Goal: Check status: Check status

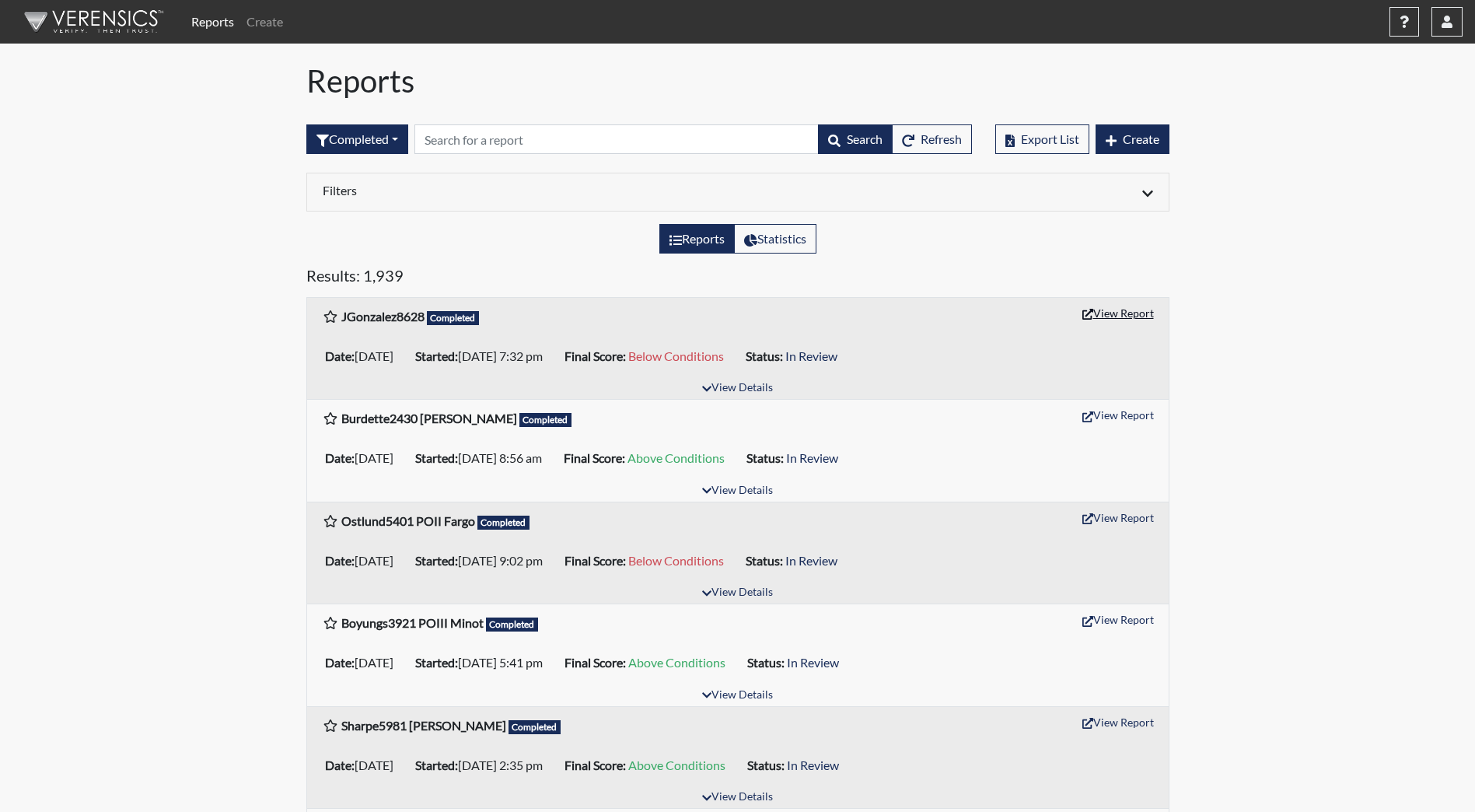
click at [1125, 305] on button "View Report" at bounding box center [1118, 313] width 85 height 24
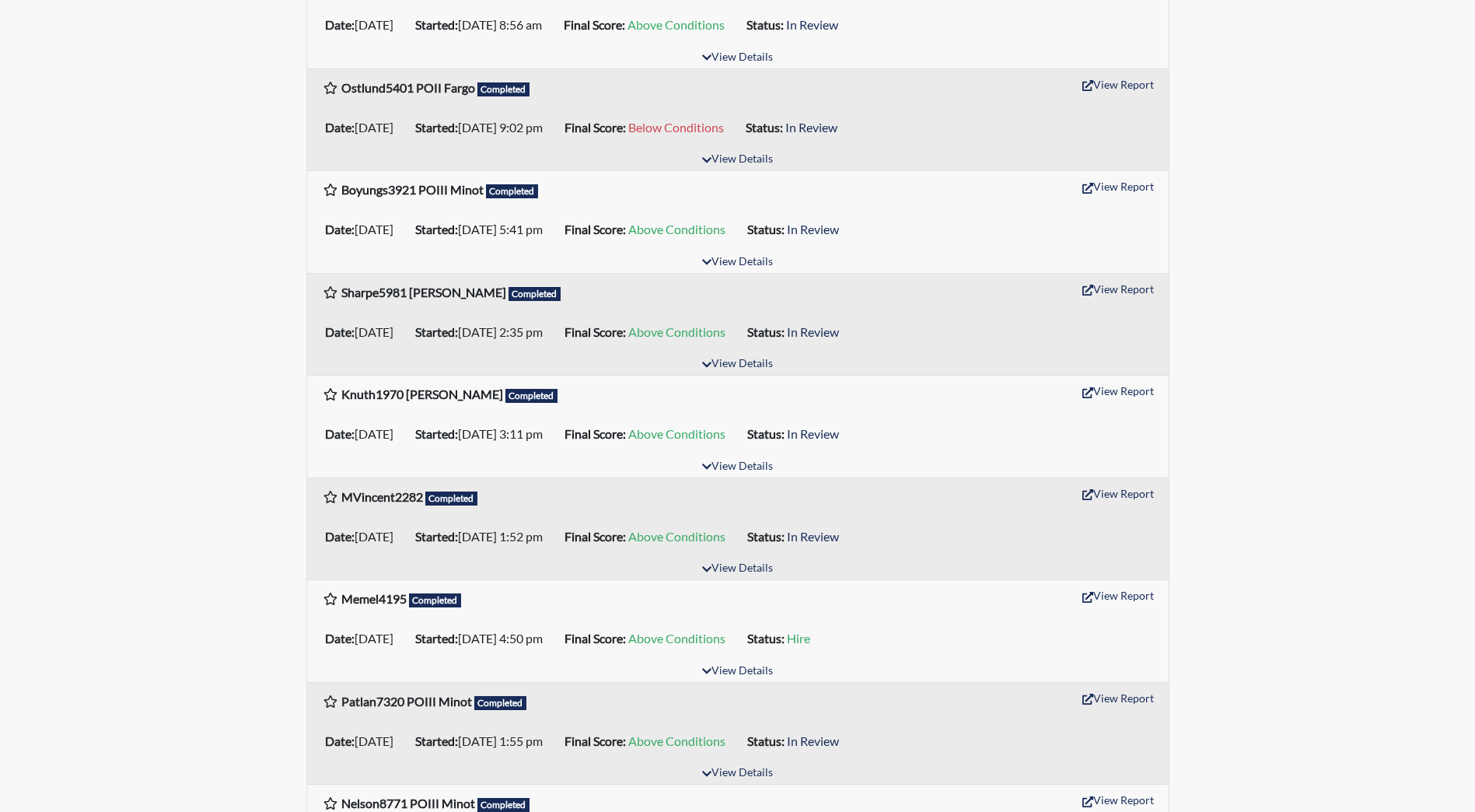
scroll to position [466, 0]
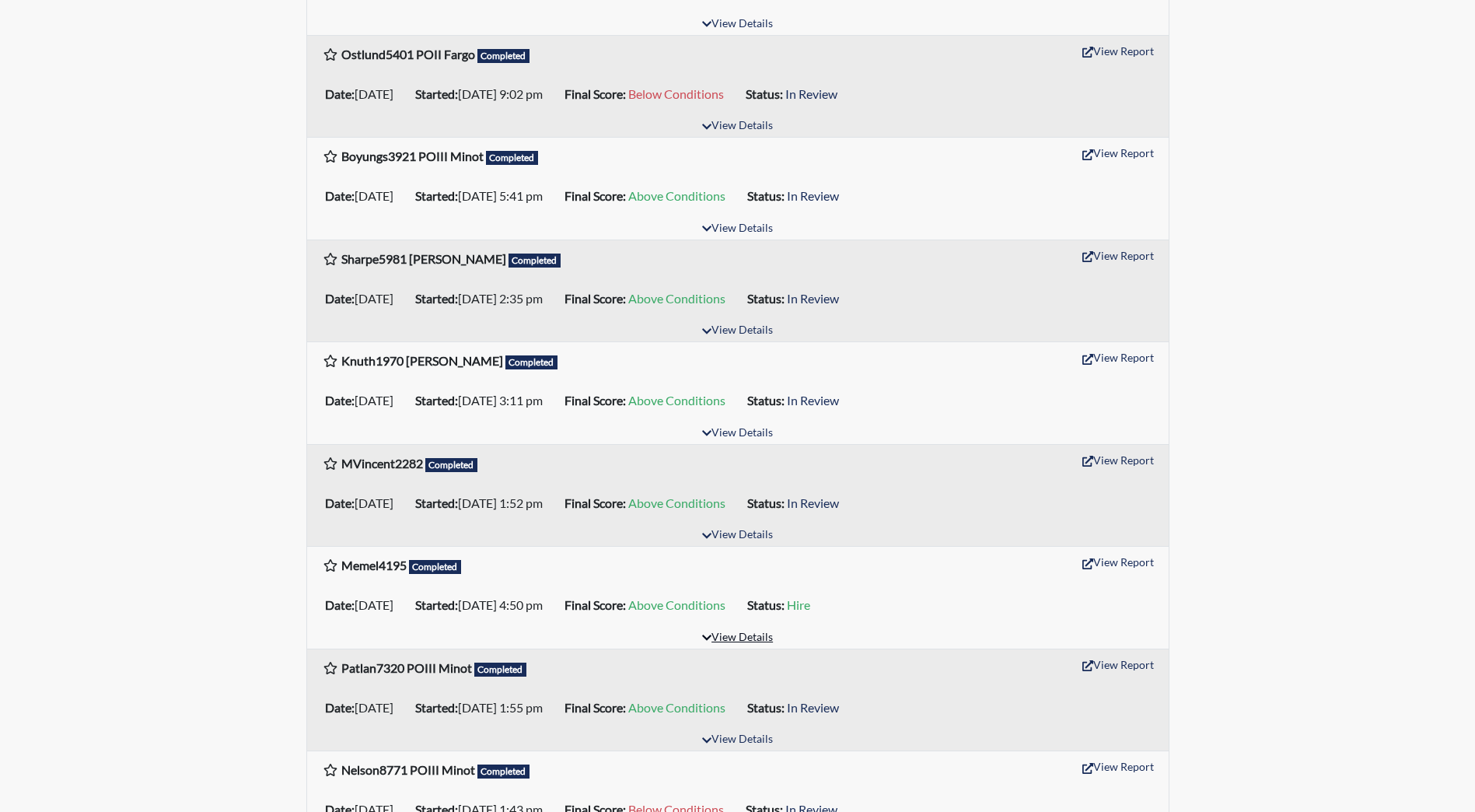
click at [747, 642] on button "View Details" at bounding box center [737, 638] width 85 height 21
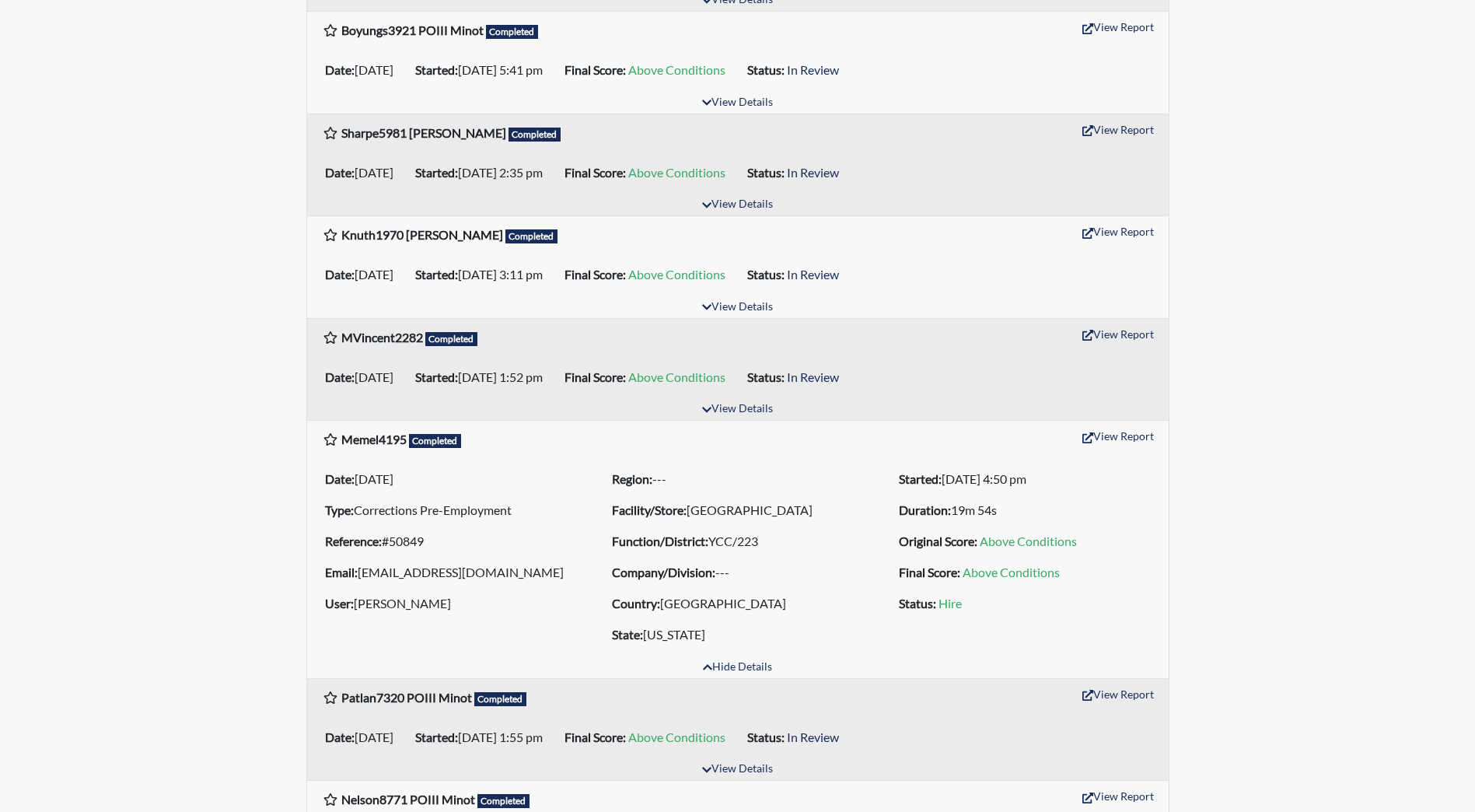
scroll to position [777, 0]
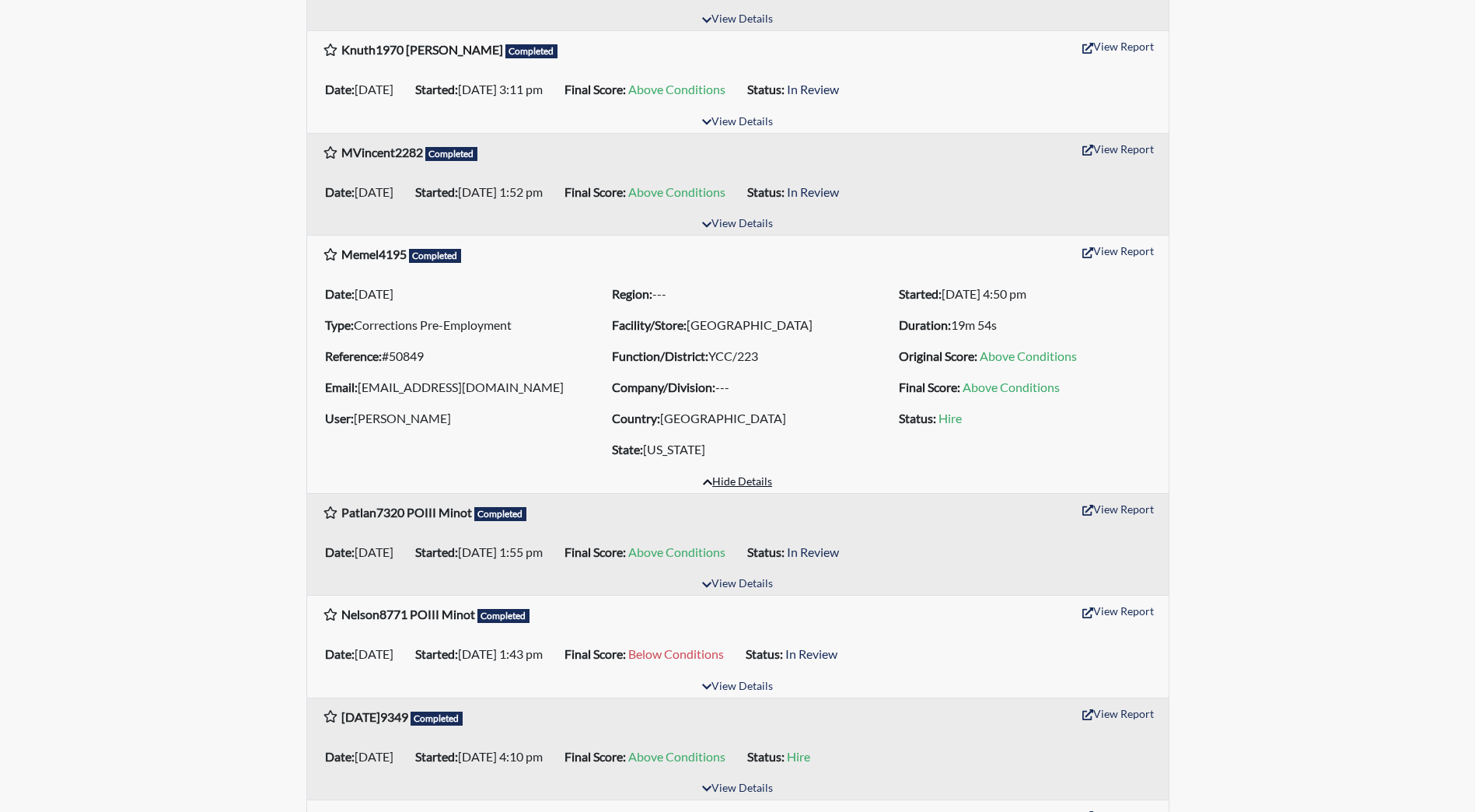
click at [747, 483] on button "Hide Details" at bounding box center [737, 483] width 83 height 21
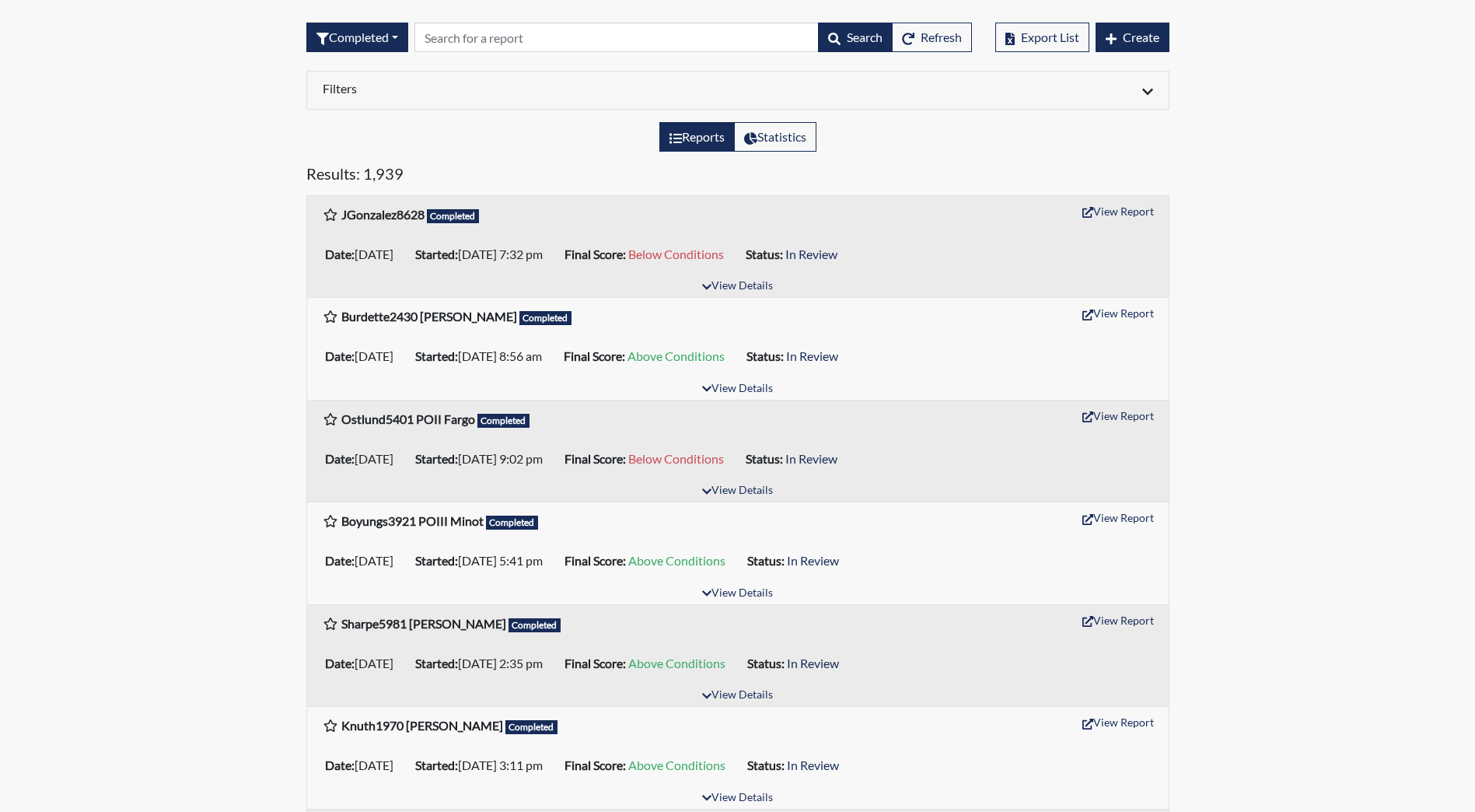
scroll to position [0, 0]
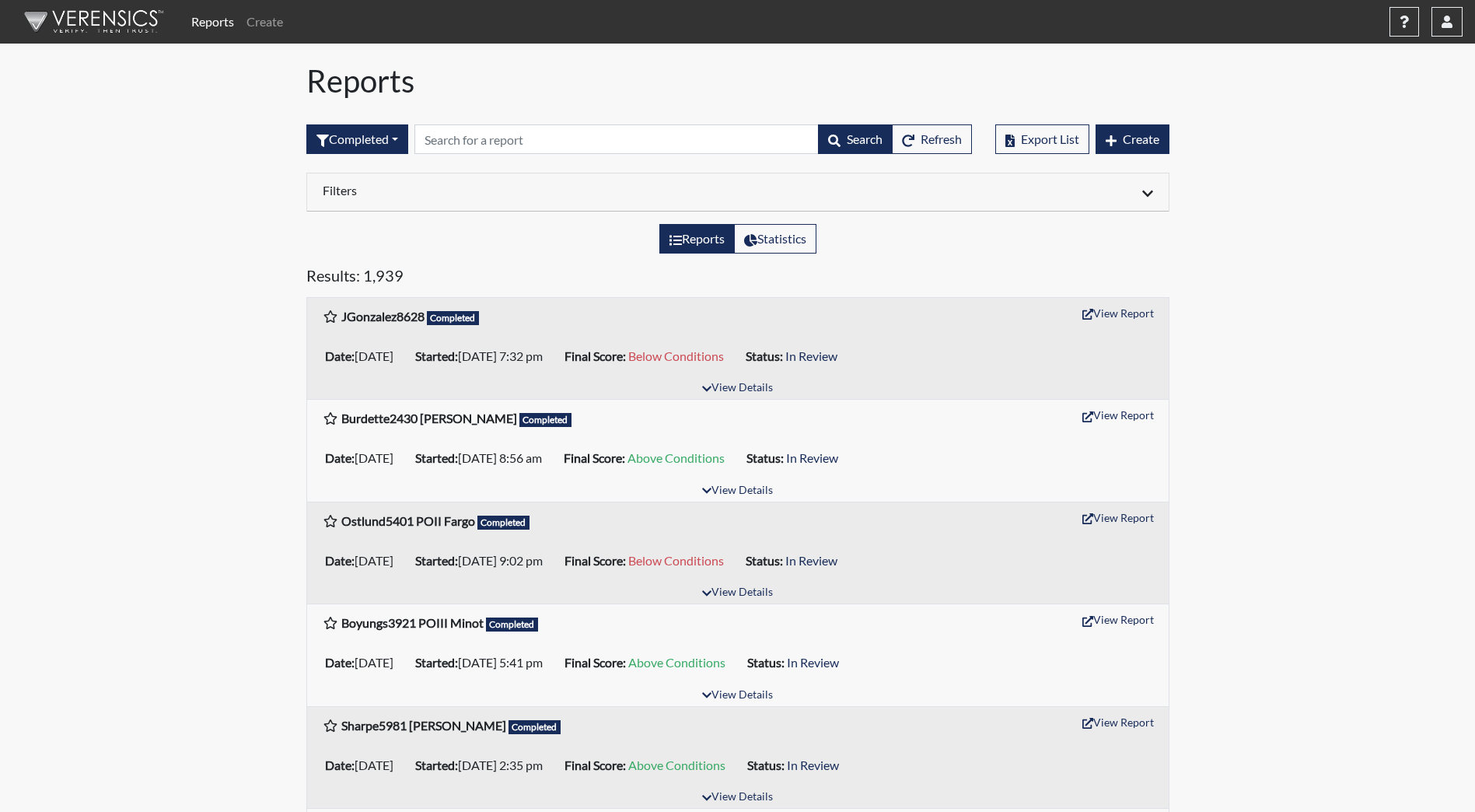
click at [441, 177] on div "Filters" at bounding box center [738, 192] width 862 height 38
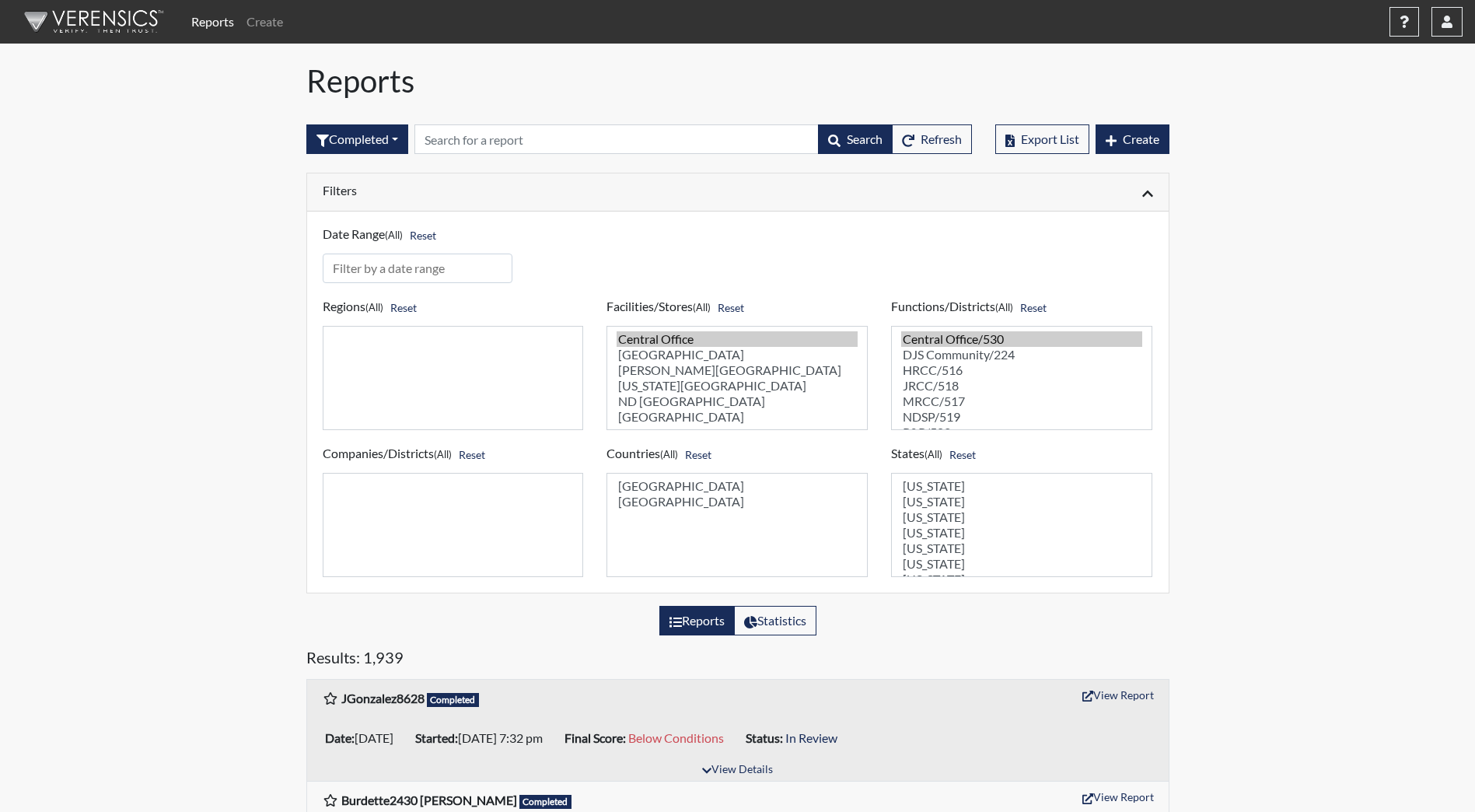
select select "98df86d5-ace5-42b8-a35c-ae8b77e46ca8"
click at [692, 371] on option "[PERSON_NAME][GEOGRAPHIC_DATA]" at bounding box center [737, 370] width 241 height 15
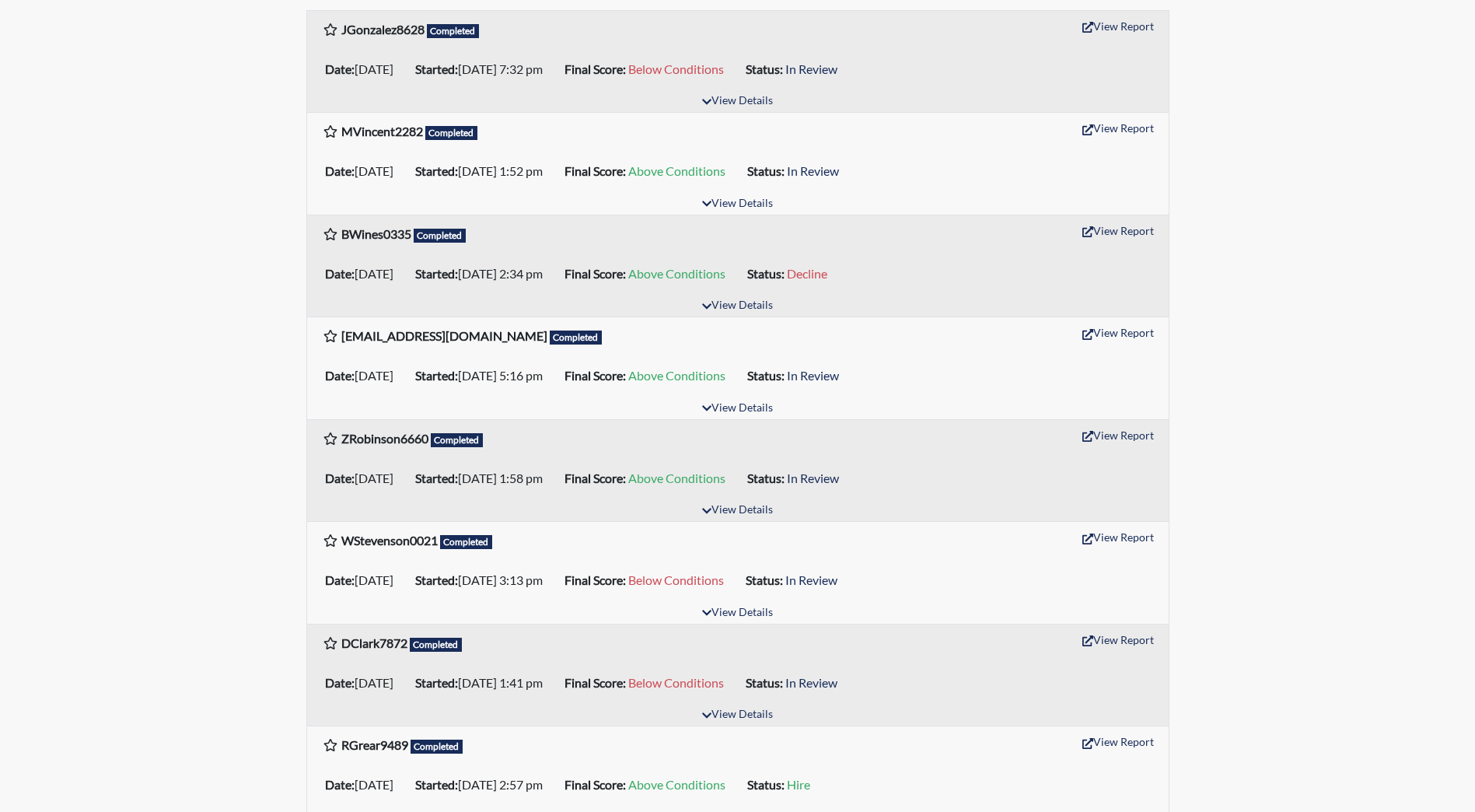
scroll to position [934, 0]
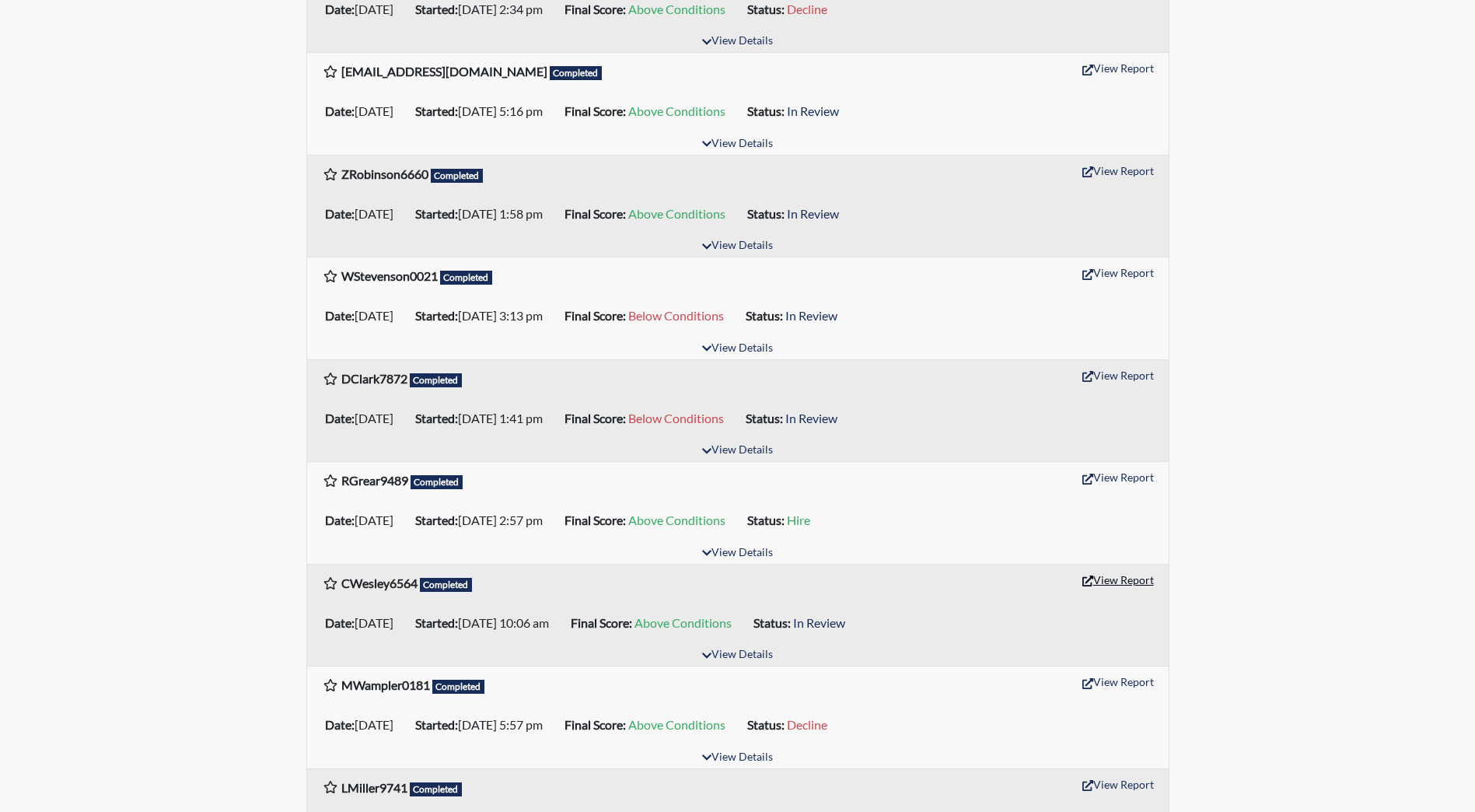
click at [1143, 574] on button "View Report" at bounding box center [1118, 580] width 85 height 24
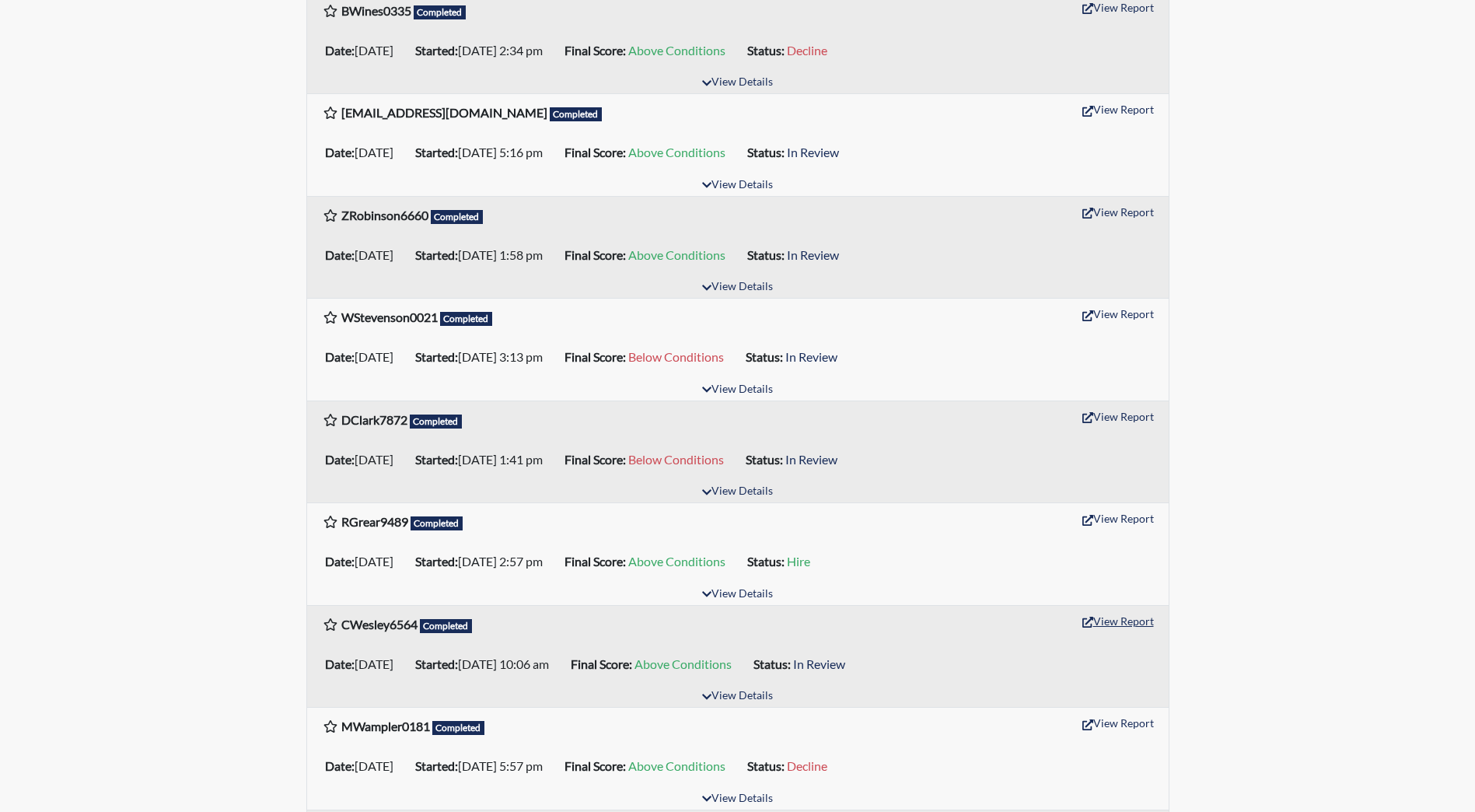
scroll to position [856, 0]
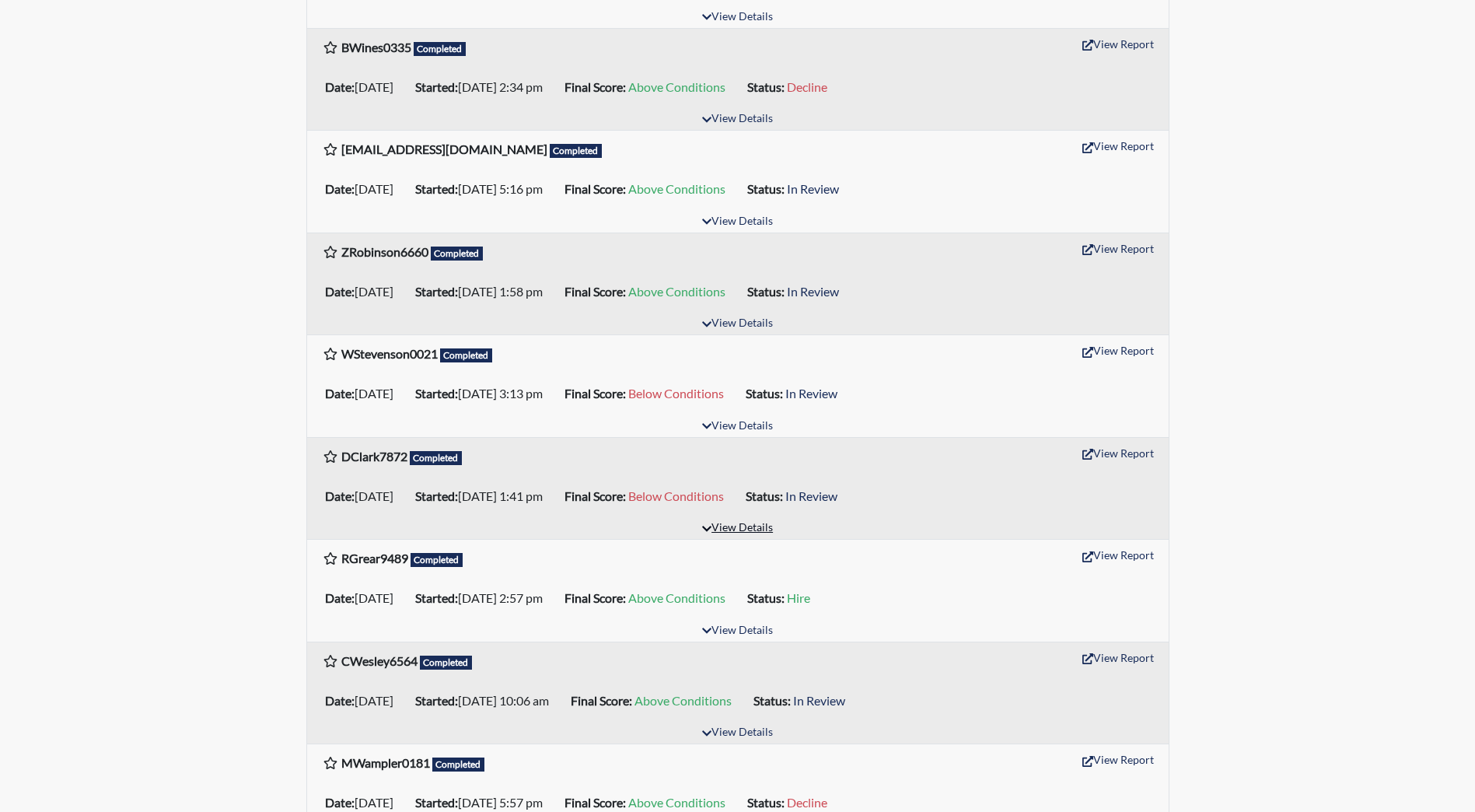
click at [751, 529] on button "View Details" at bounding box center [737, 528] width 85 height 21
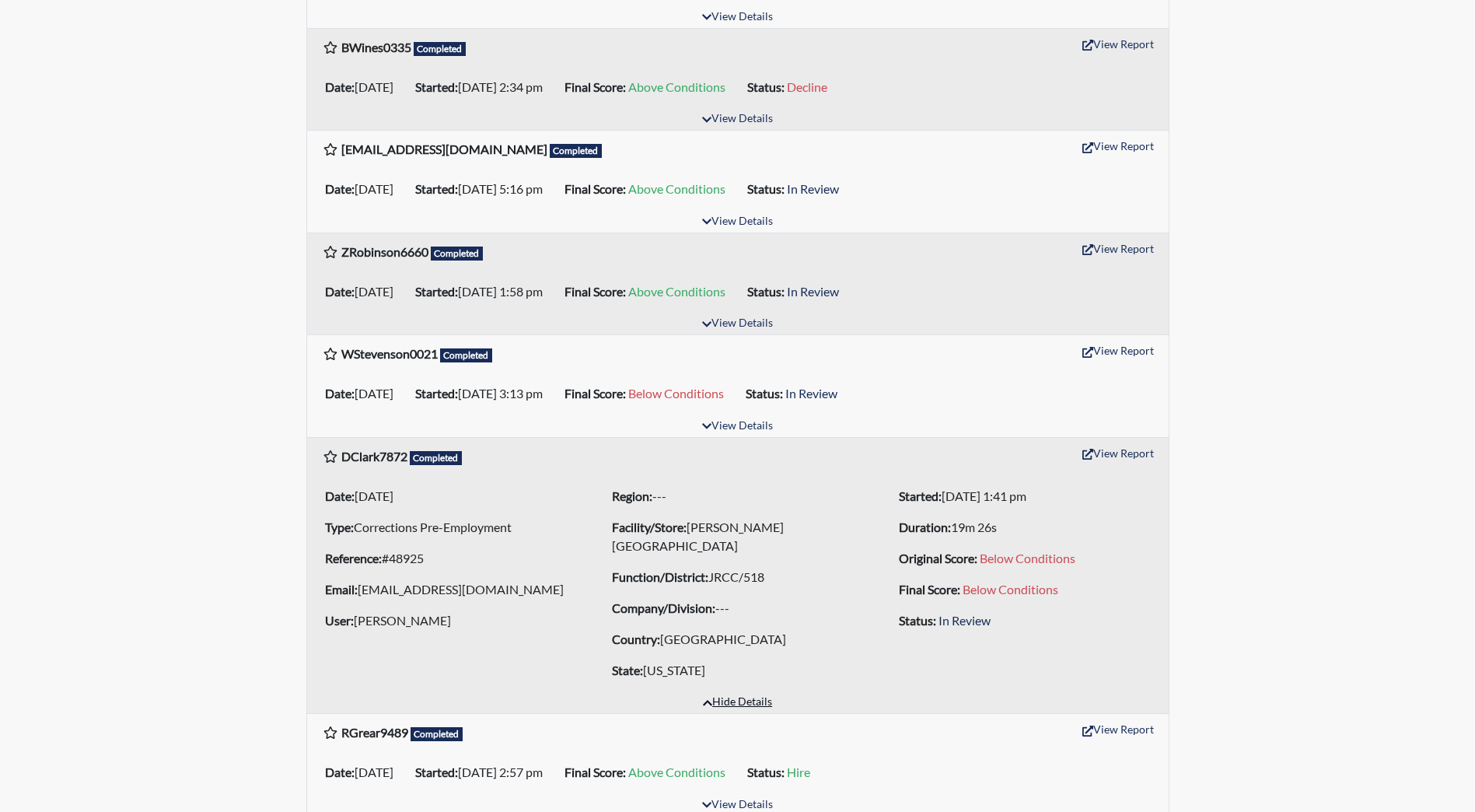
click at [767, 707] on button "Hide Details" at bounding box center [737, 702] width 83 height 21
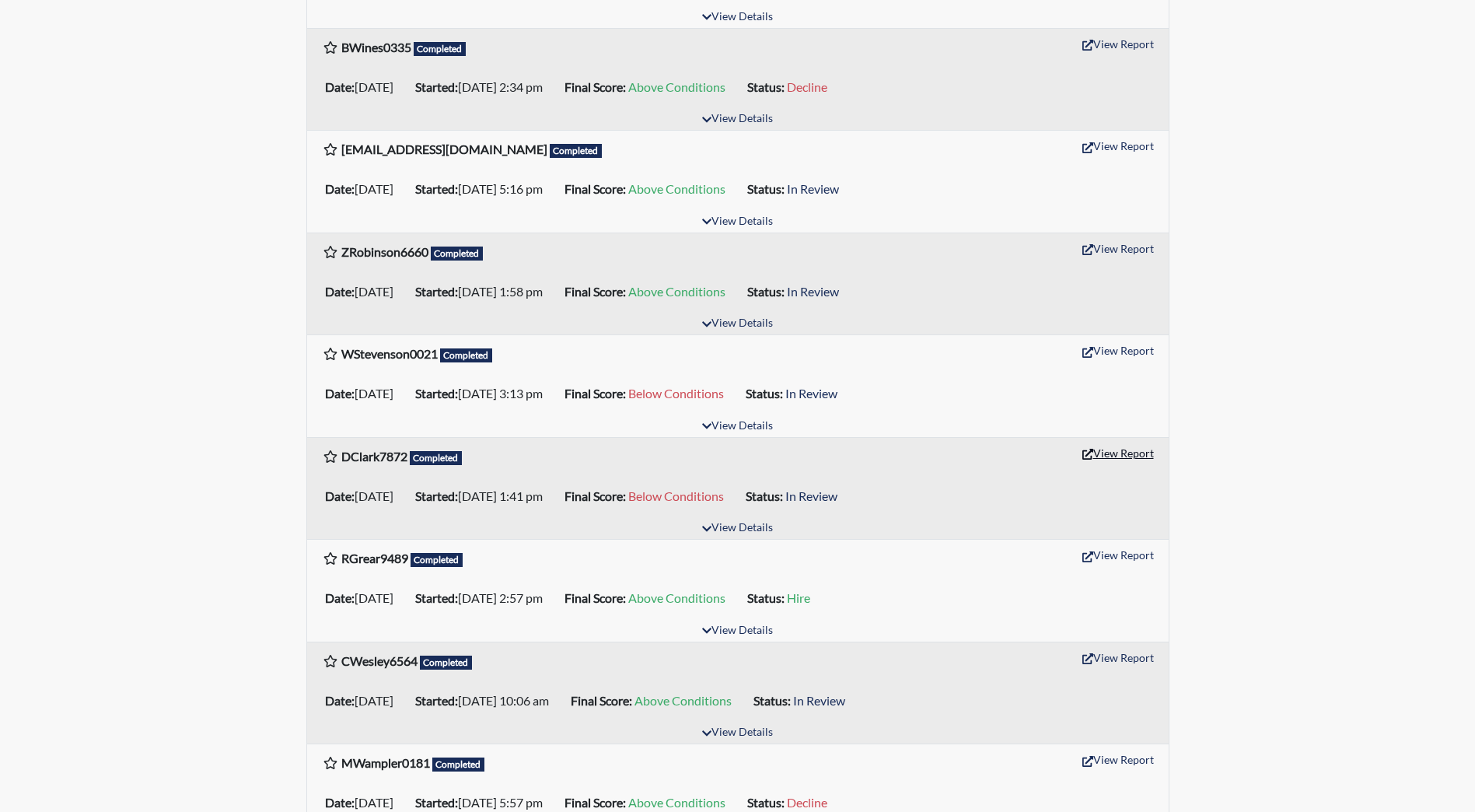
click at [1115, 450] on button "View Report" at bounding box center [1118, 453] width 85 height 24
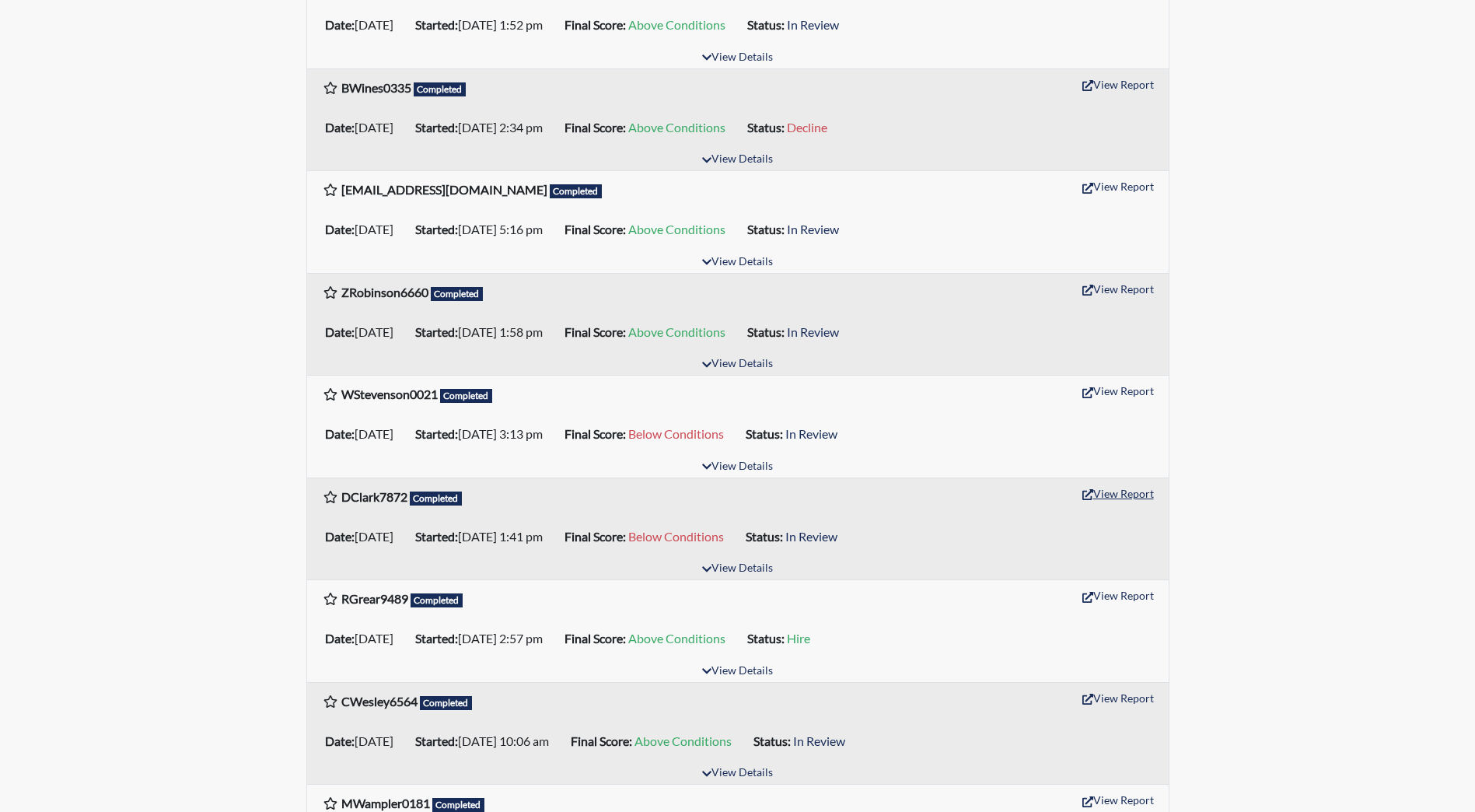
scroll to position [777, 0]
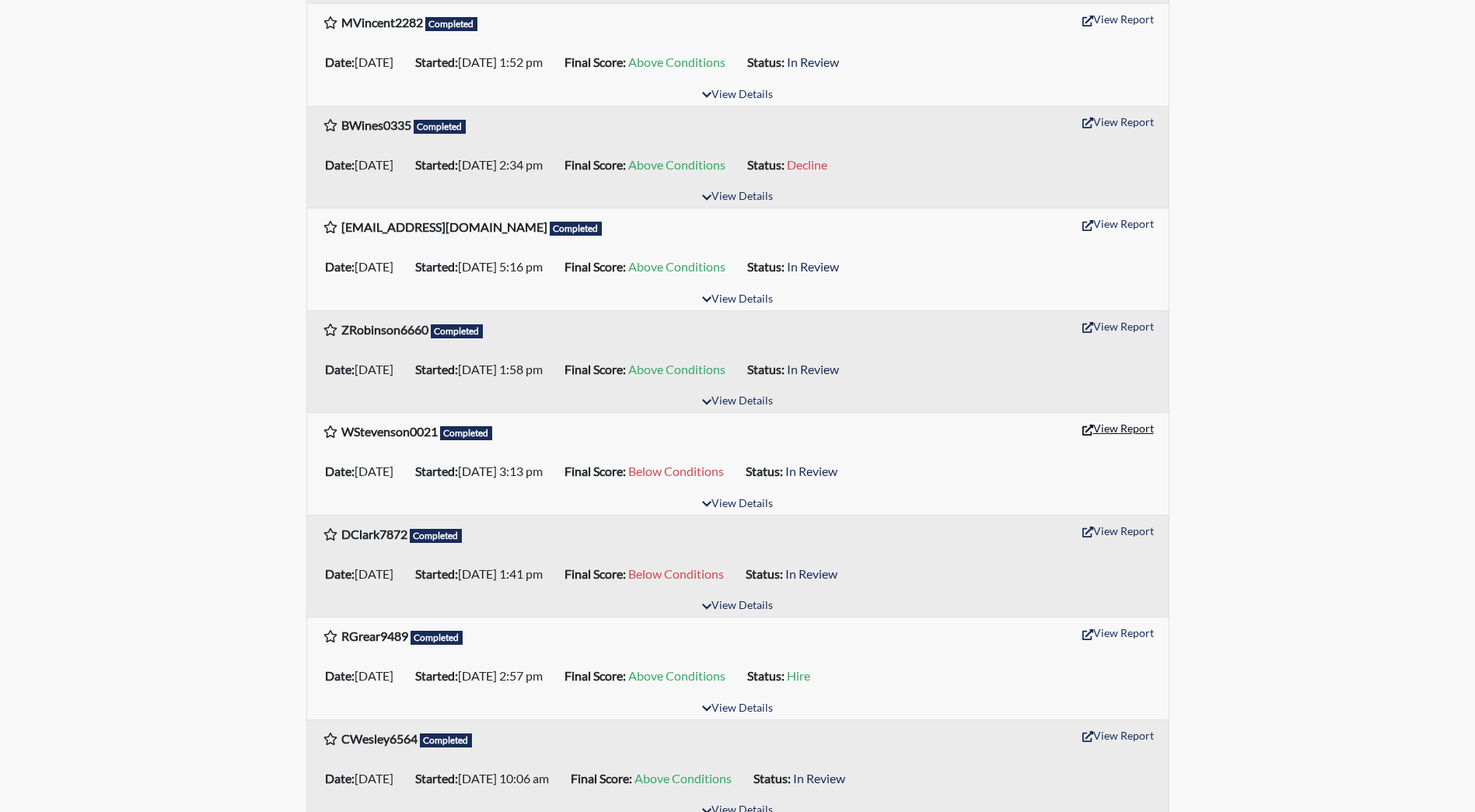
click at [1115, 437] on button "View Report" at bounding box center [1118, 429] width 85 height 24
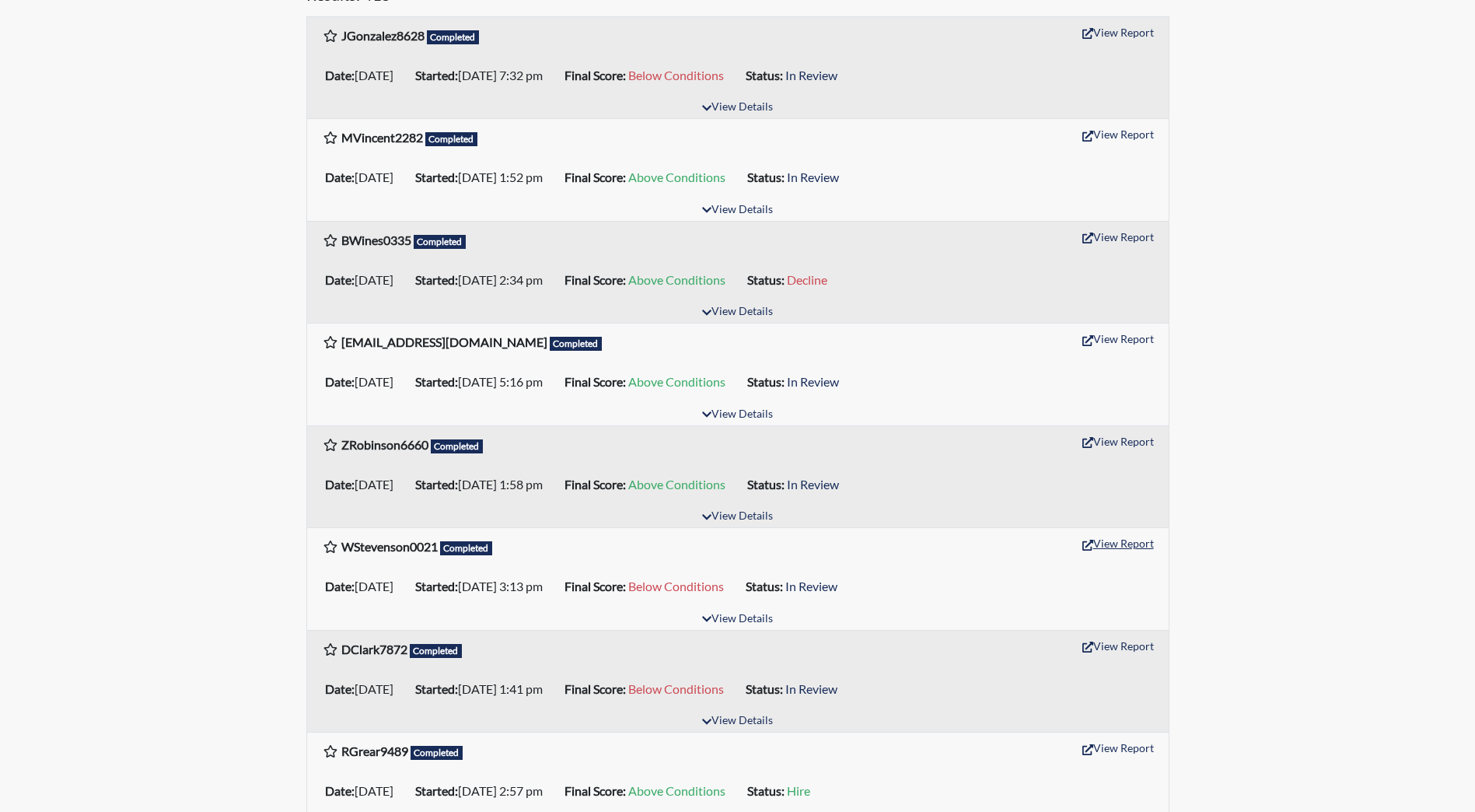
scroll to position [622, 0]
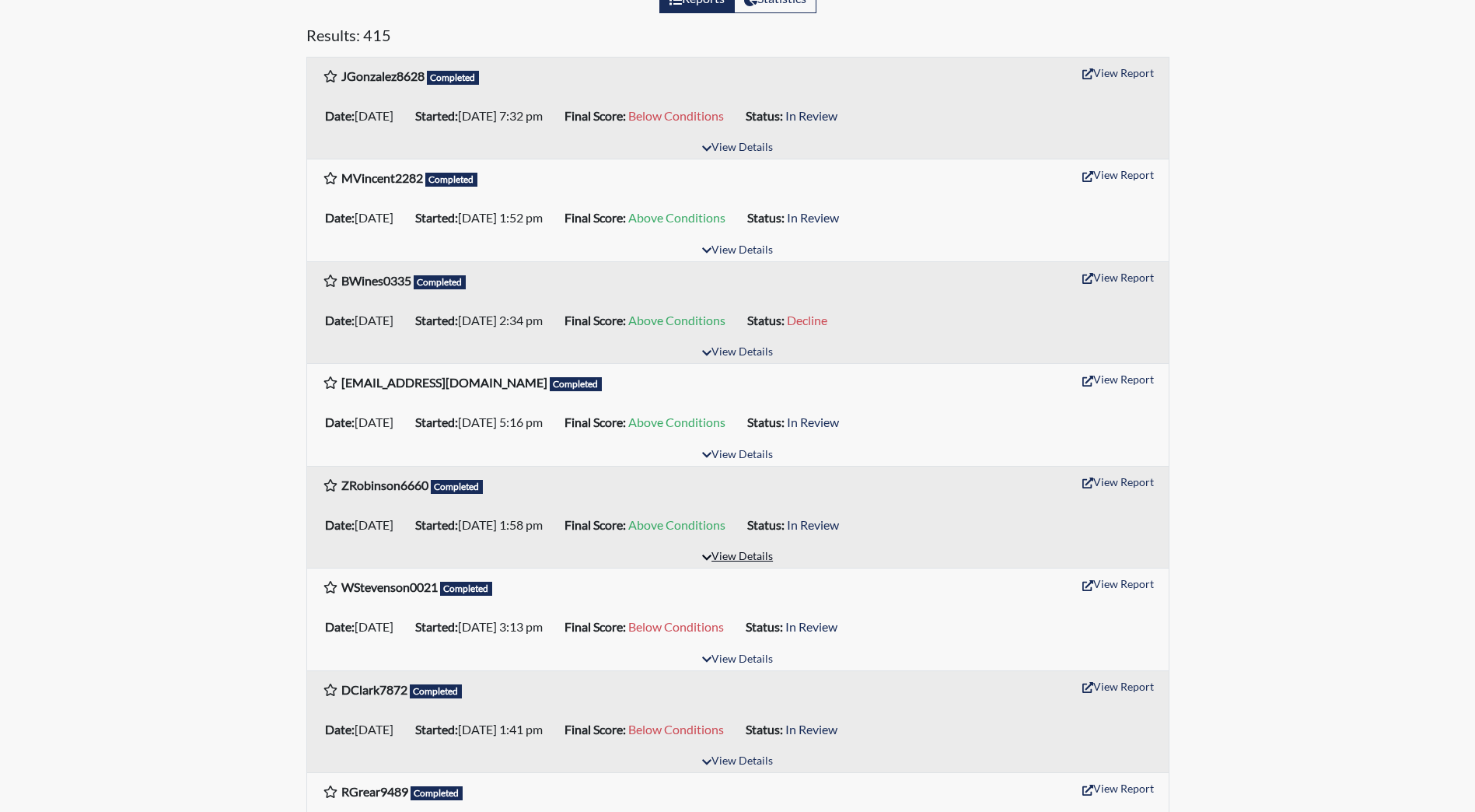
click at [727, 548] on div "ZRobinson6660 Completed View Report Date: 08/08/2025 Started: 08/10/2025 1:58 p…" at bounding box center [738, 517] width 862 height 102
click at [730, 552] on button "View Details" at bounding box center [737, 557] width 85 height 21
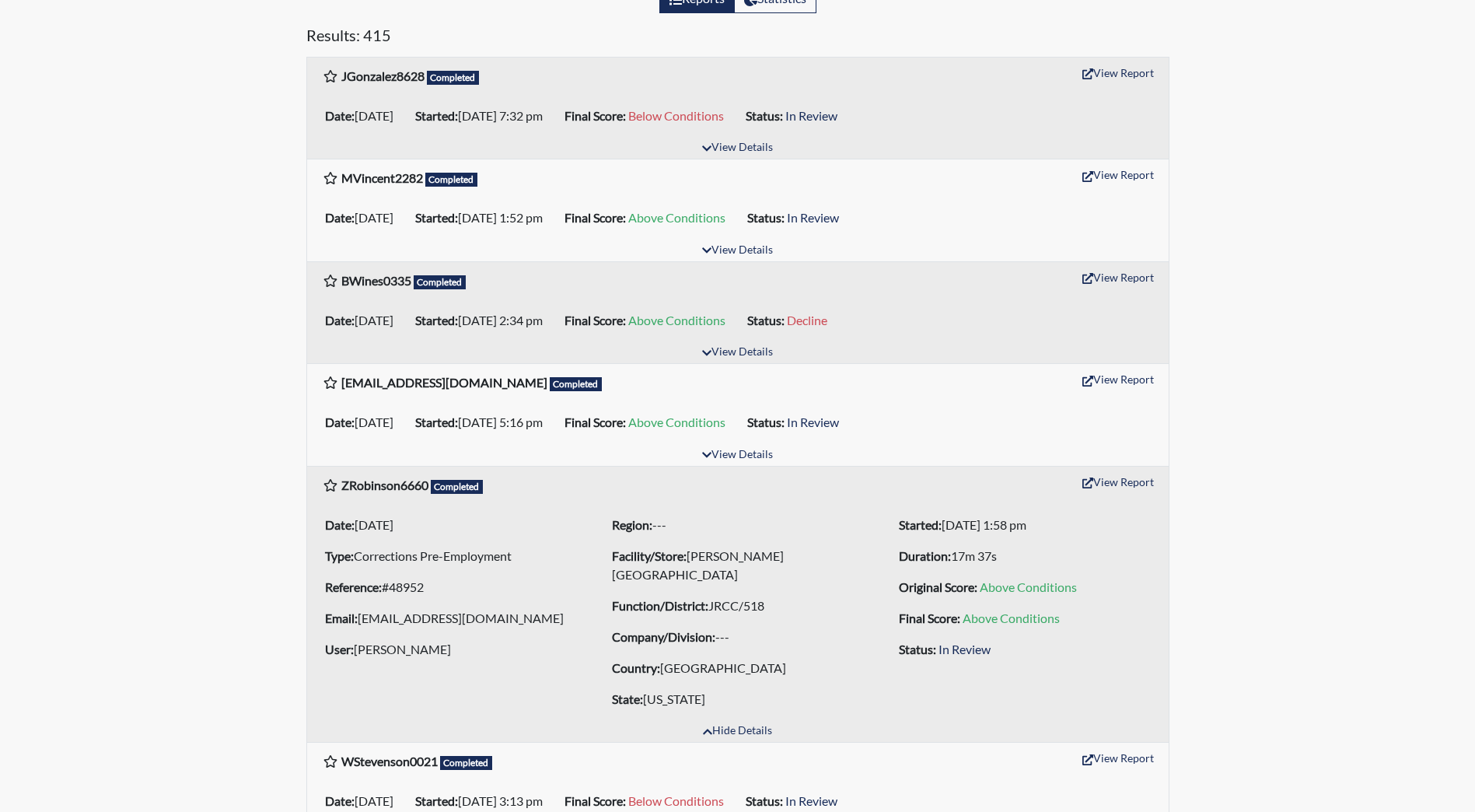
click at [1116, 486] on button "View Report" at bounding box center [1118, 482] width 85 height 24
click at [742, 455] on button "View Details" at bounding box center [737, 455] width 85 height 21
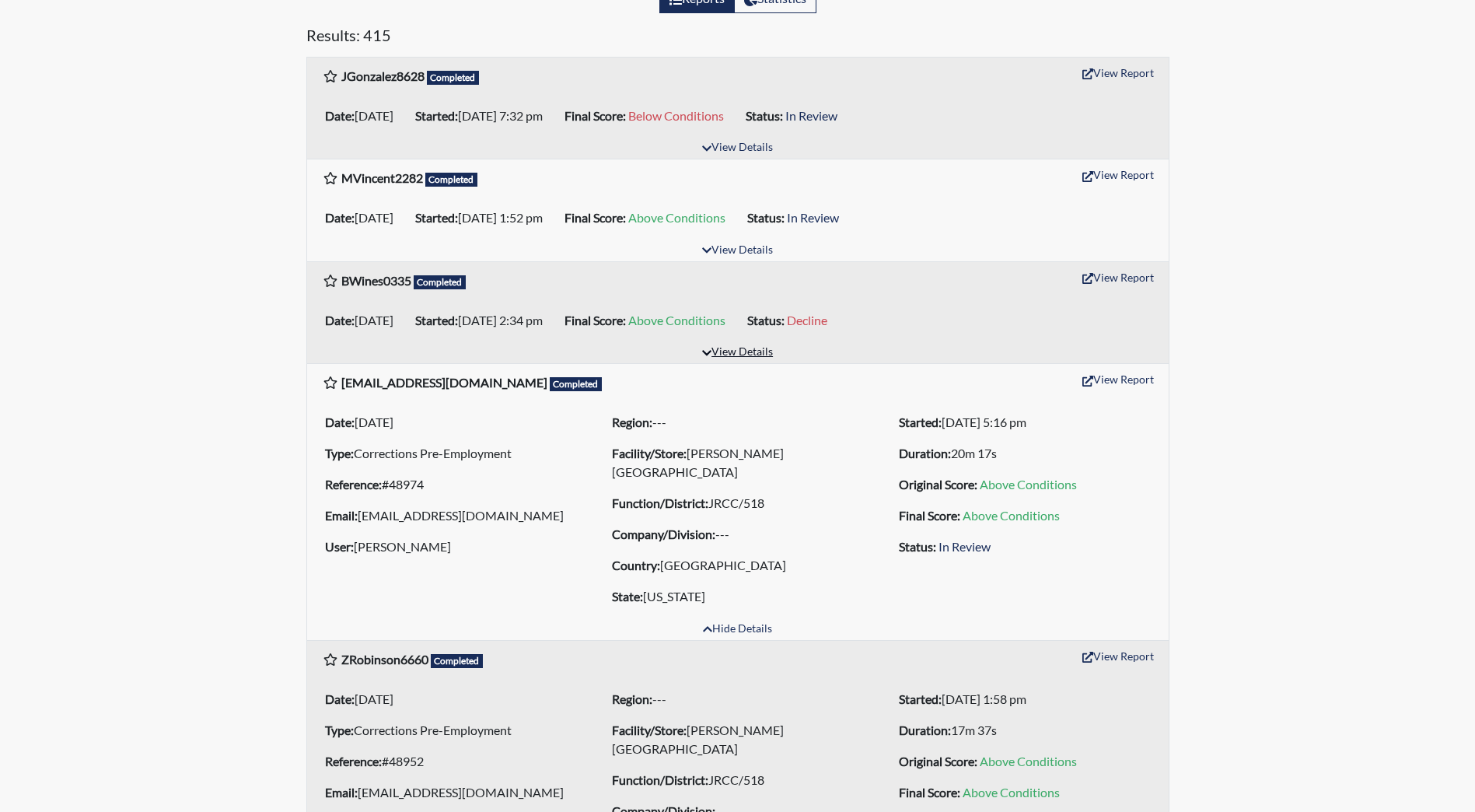
click at [749, 352] on button "View Details" at bounding box center [737, 353] width 85 height 21
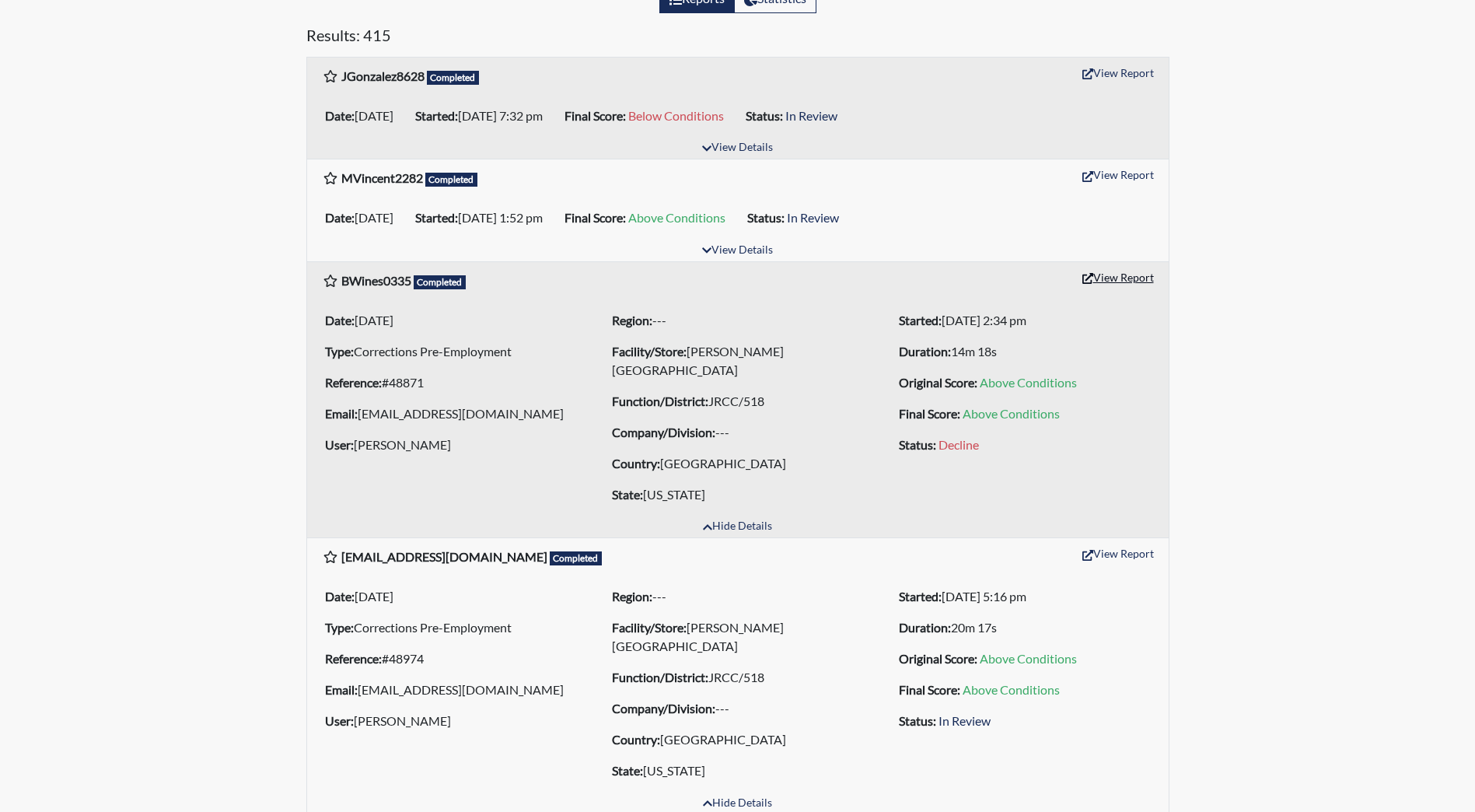
click at [1104, 281] on button "View Report" at bounding box center [1118, 277] width 85 height 24
click at [748, 517] on button "Hide Details" at bounding box center [737, 527] width 83 height 21
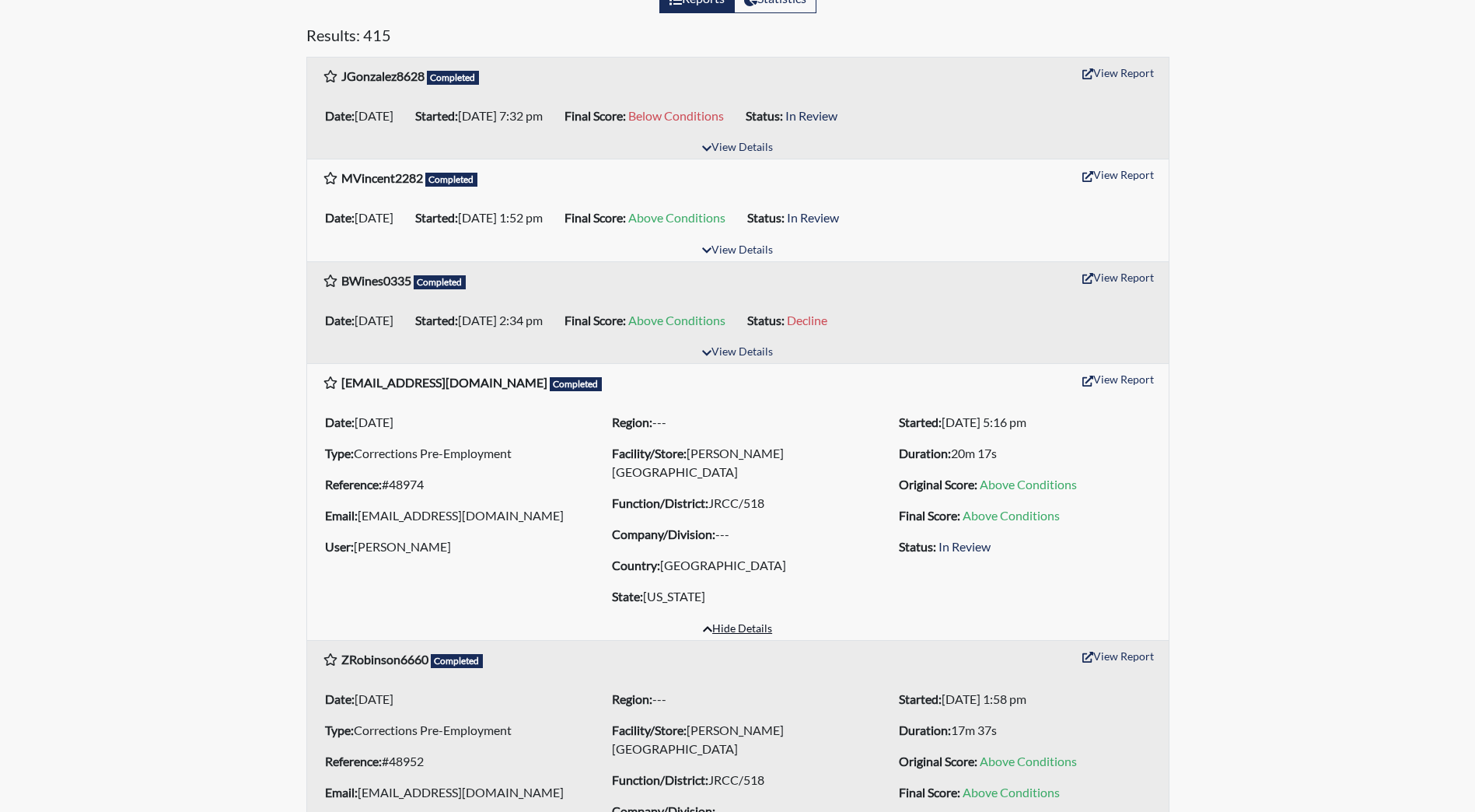
click at [731, 623] on button "Hide Details" at bounding box center [737, 629] width 83 height 21
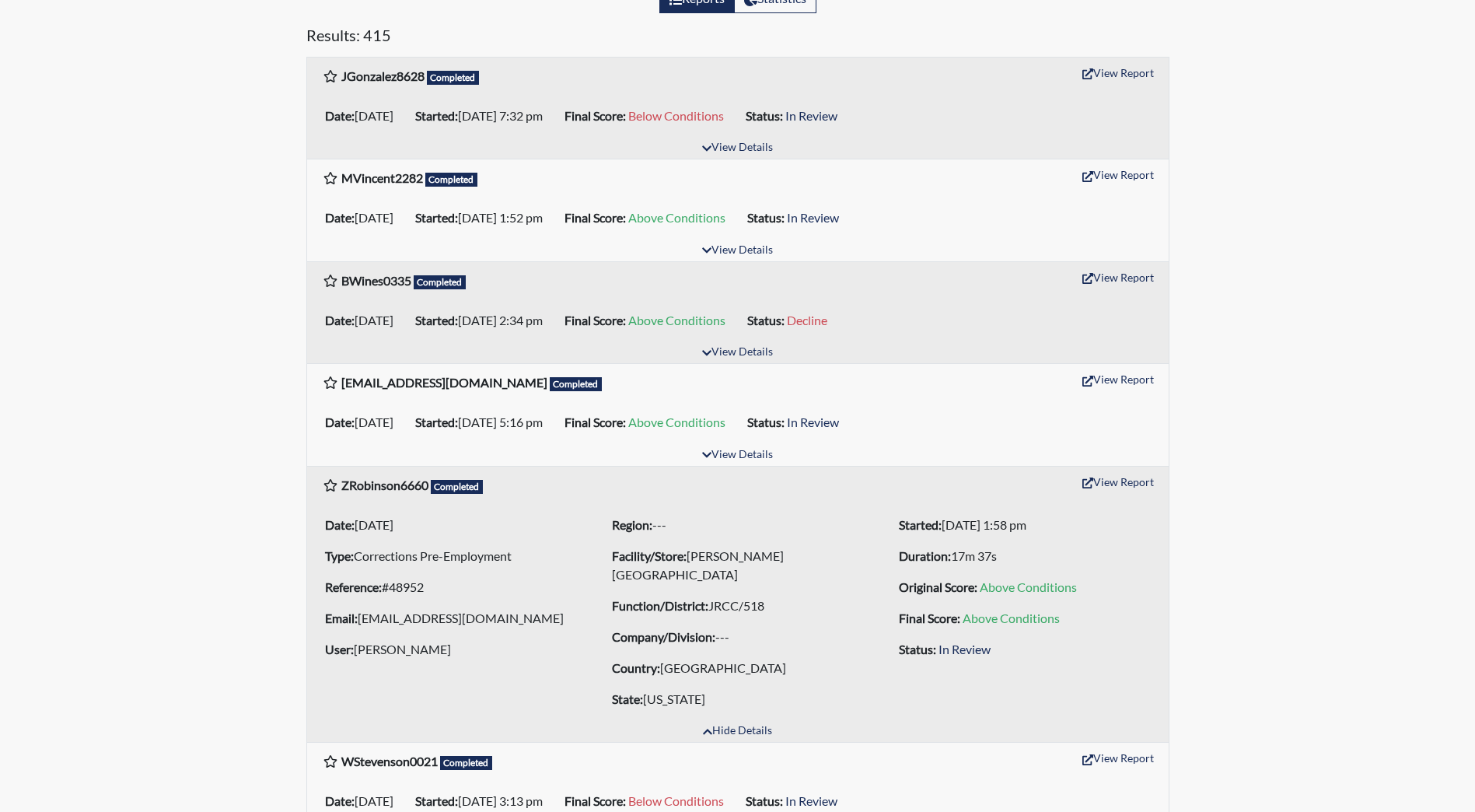
click at [749, 721] on div "Hide Details" at bounding box center [738, 731] width 862 height 21
click at [749, 734] on button "Hide Details" at bounding box center [737, 731] width 83 height 21
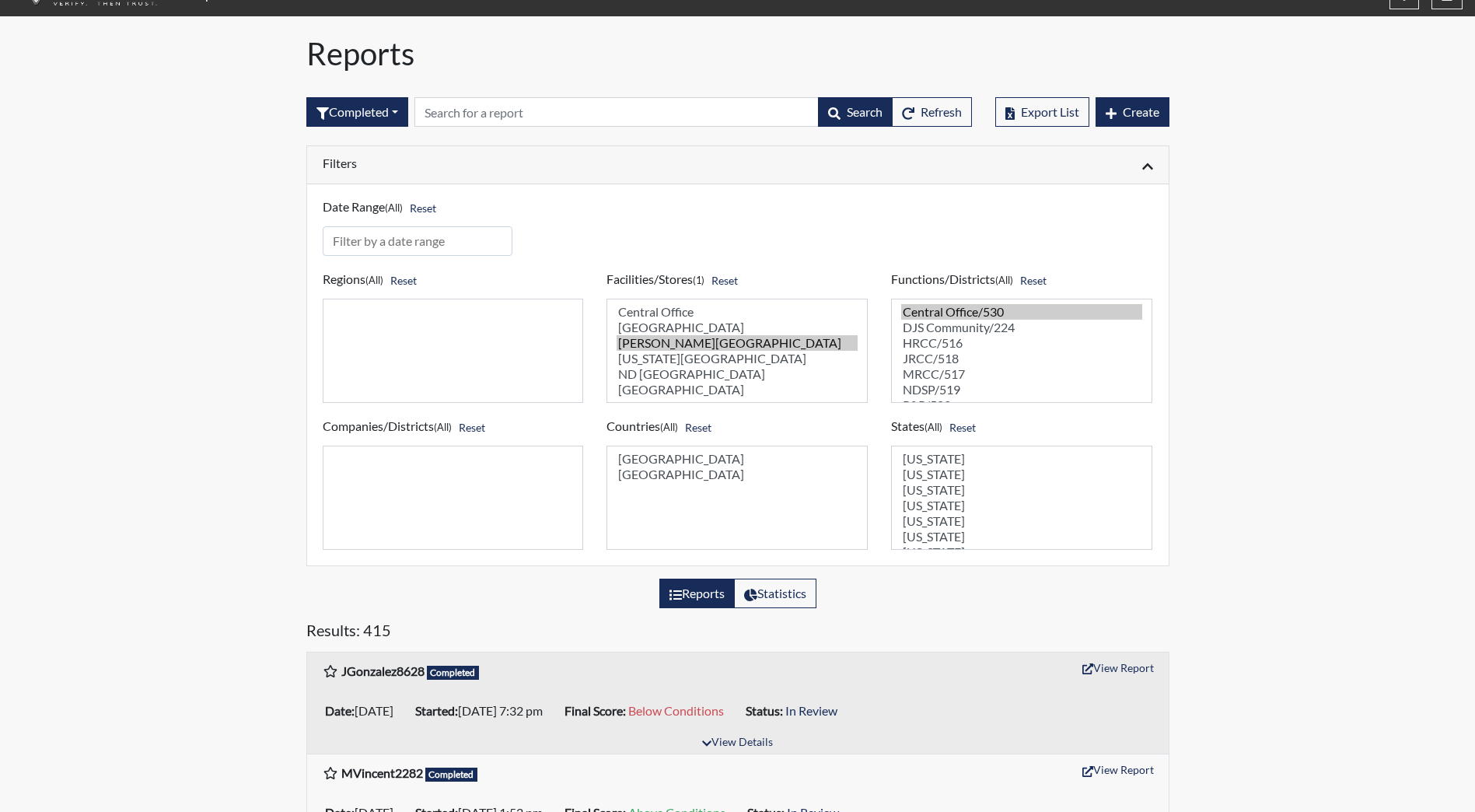
scroll to position [0, 0]
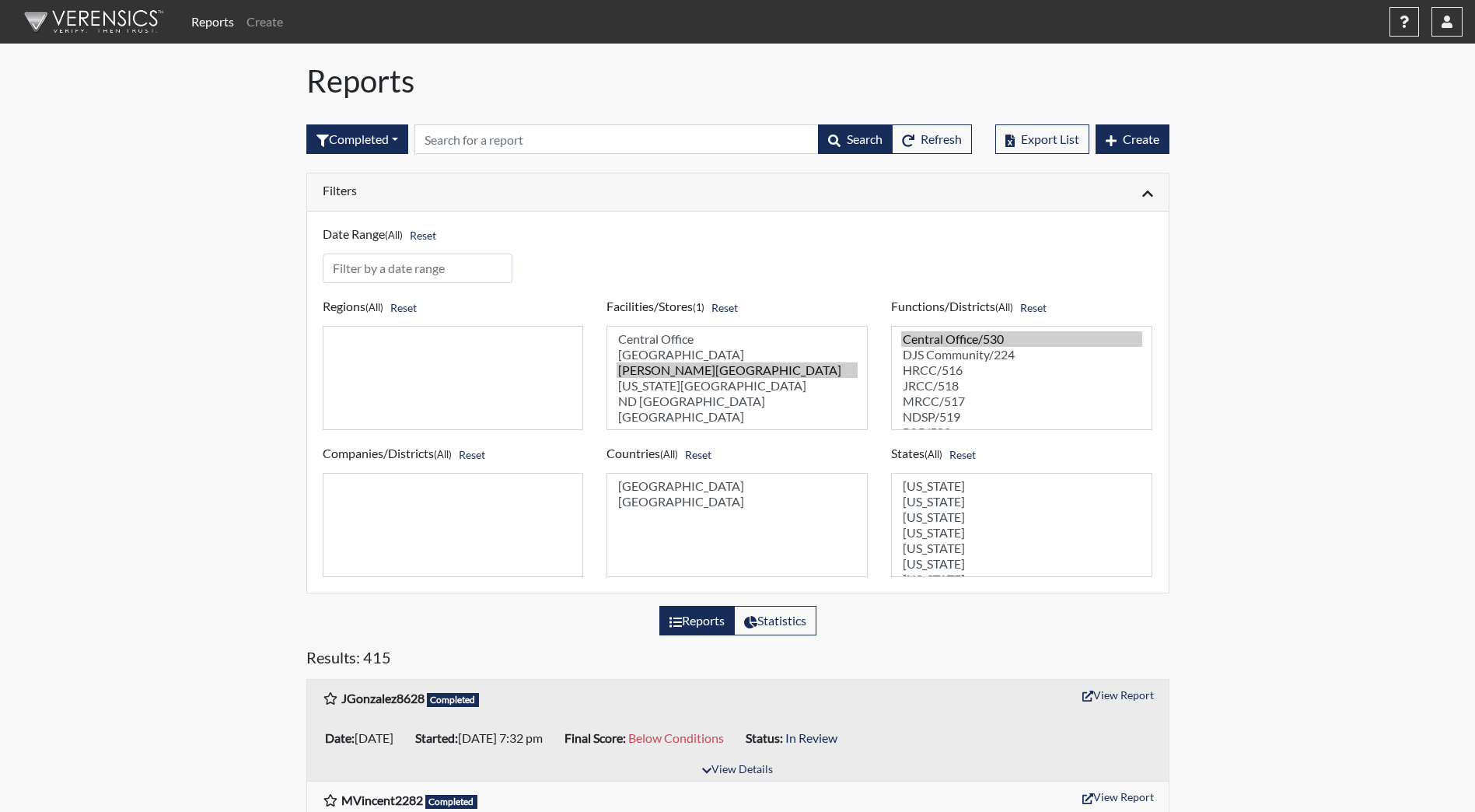
click at [103, 10] on img at bounding box center [91, 22] width 179 height 47
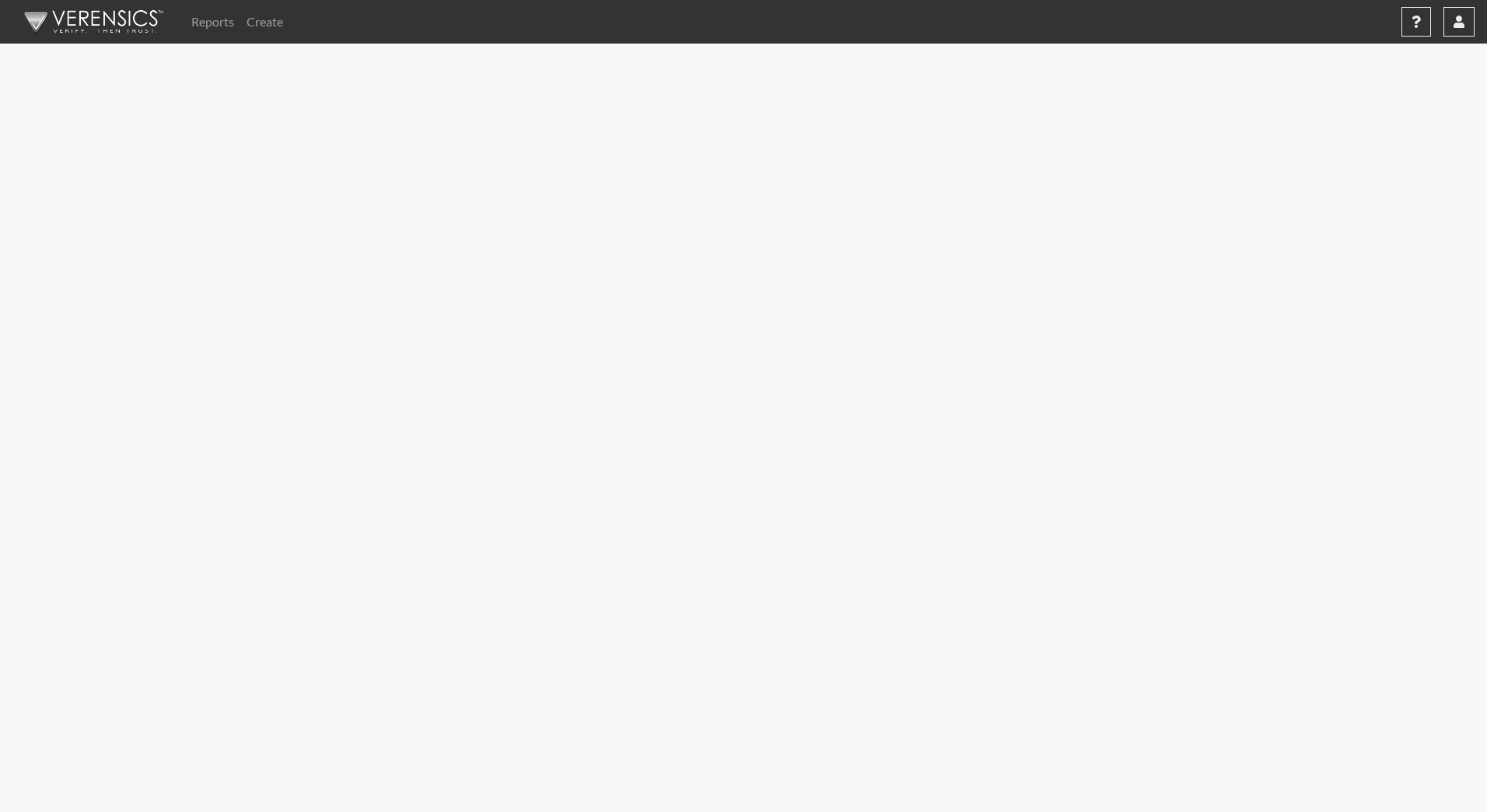
select select
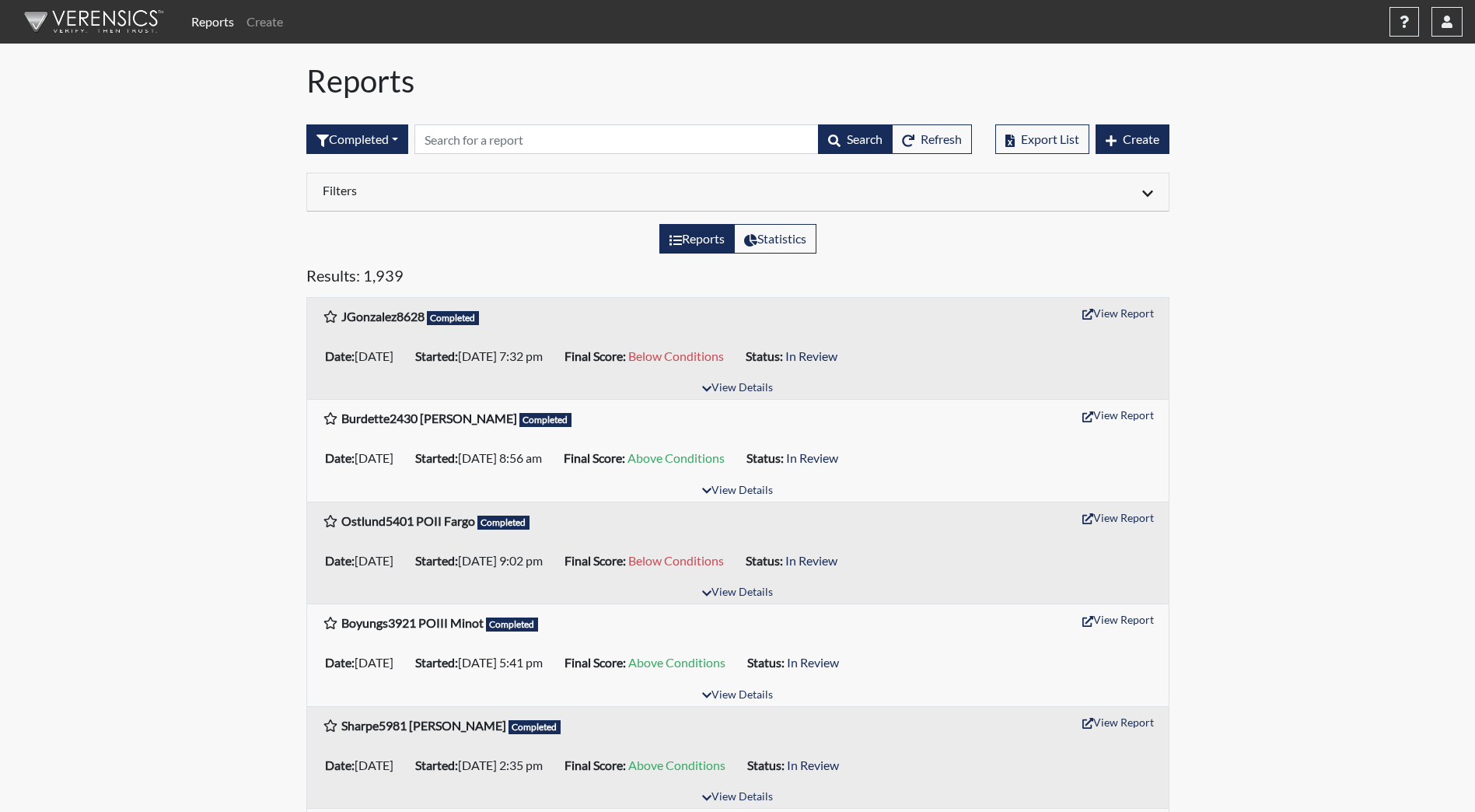
click at [503, 180] on div "Filters" at bounding box center [738, 192] width 862 height 38
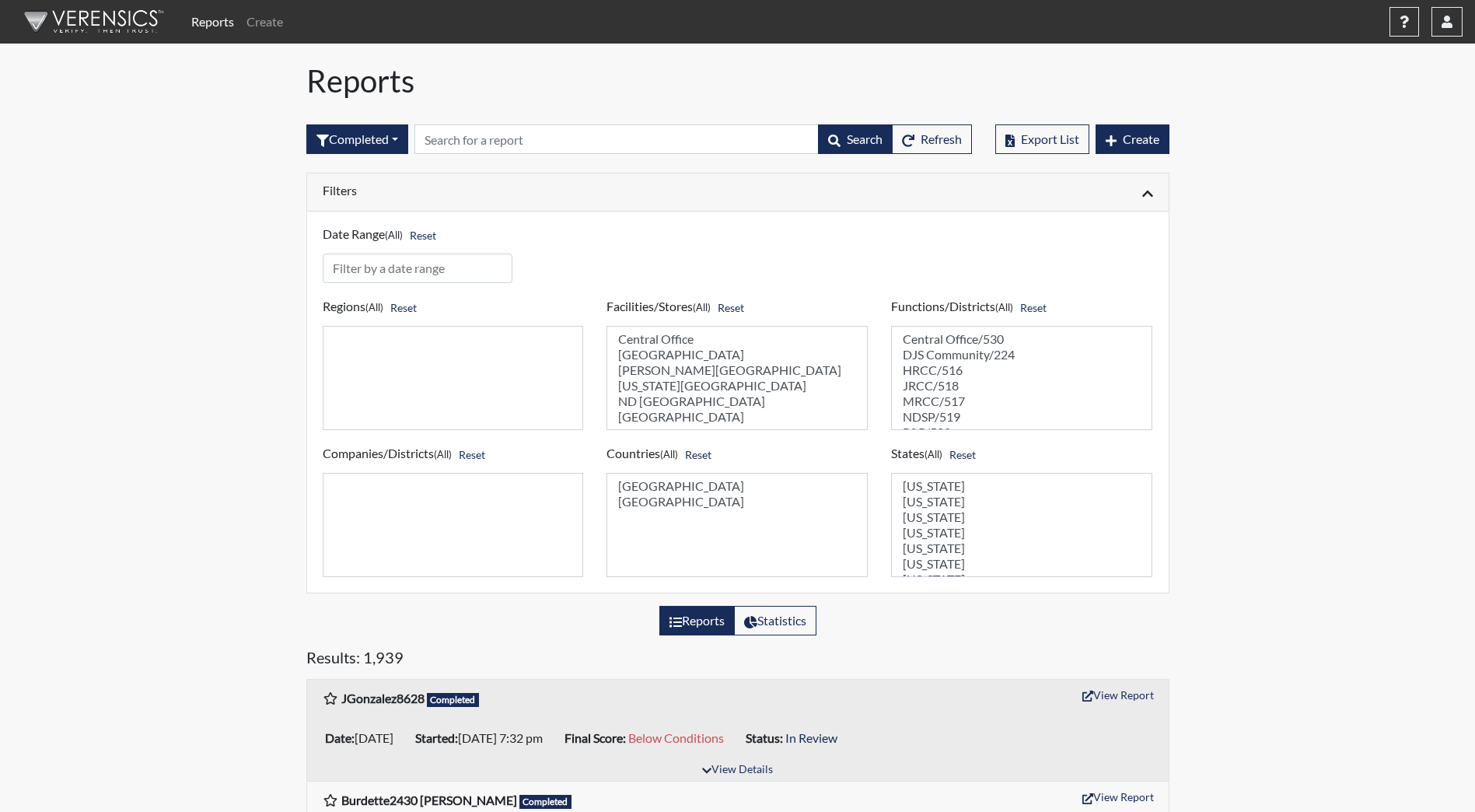
select select "98df86d5-ace5-42b8-a35c-ae8b77e46ca8"
click at [719, 369] on option "[PERSON_NAME][GEOGRAPHIC_DATA]" at bounding box center [737, 370] width 241 height 15
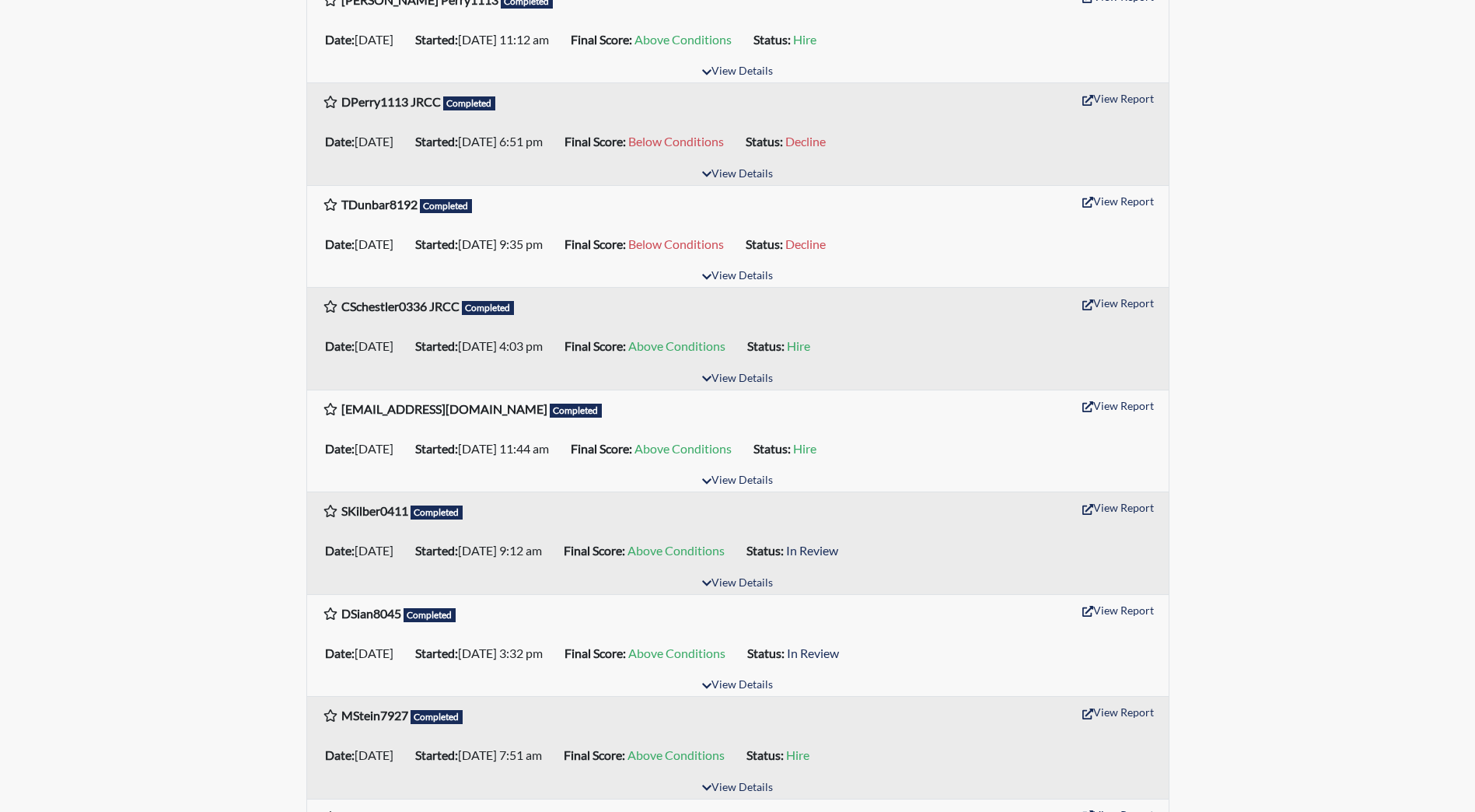
scroll to position [2100, 0]
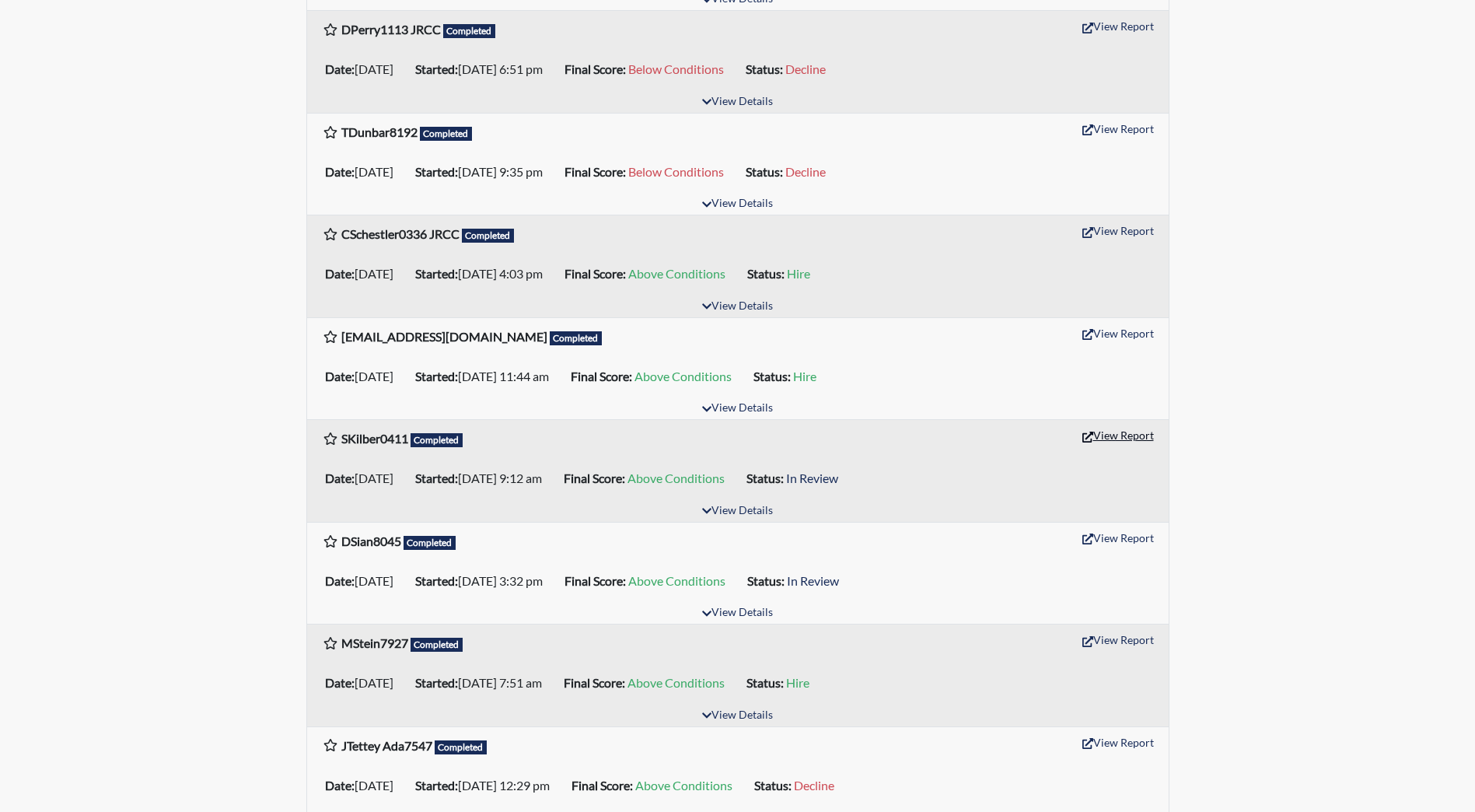
click at [1129, 437] on button "View Report" at bounding box center [1118, 435] width 85 height 24
click at [731, 607] on button "View Details" at bounding box center [737, 613] width 85 height 21
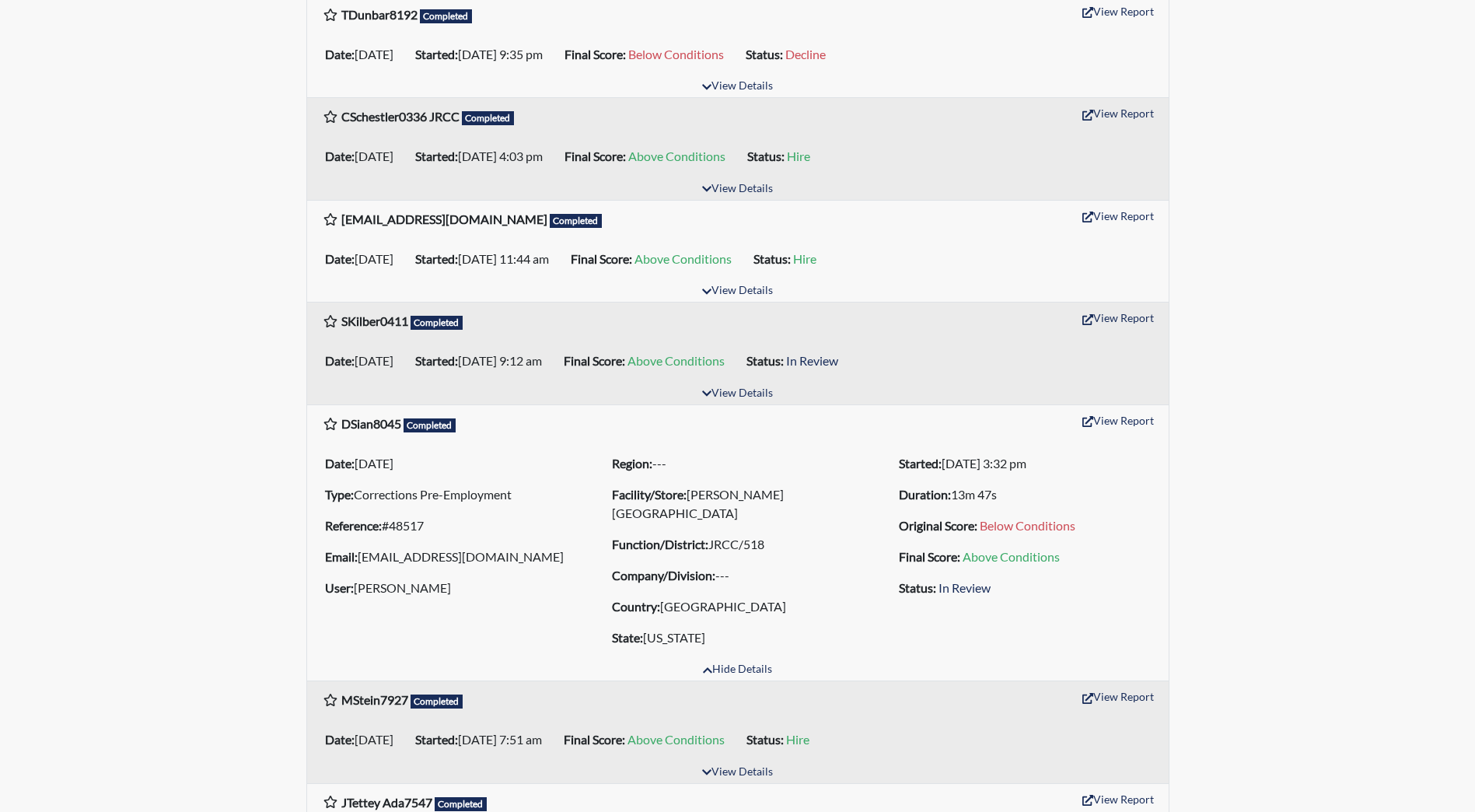
scroll to position [2256, 0]
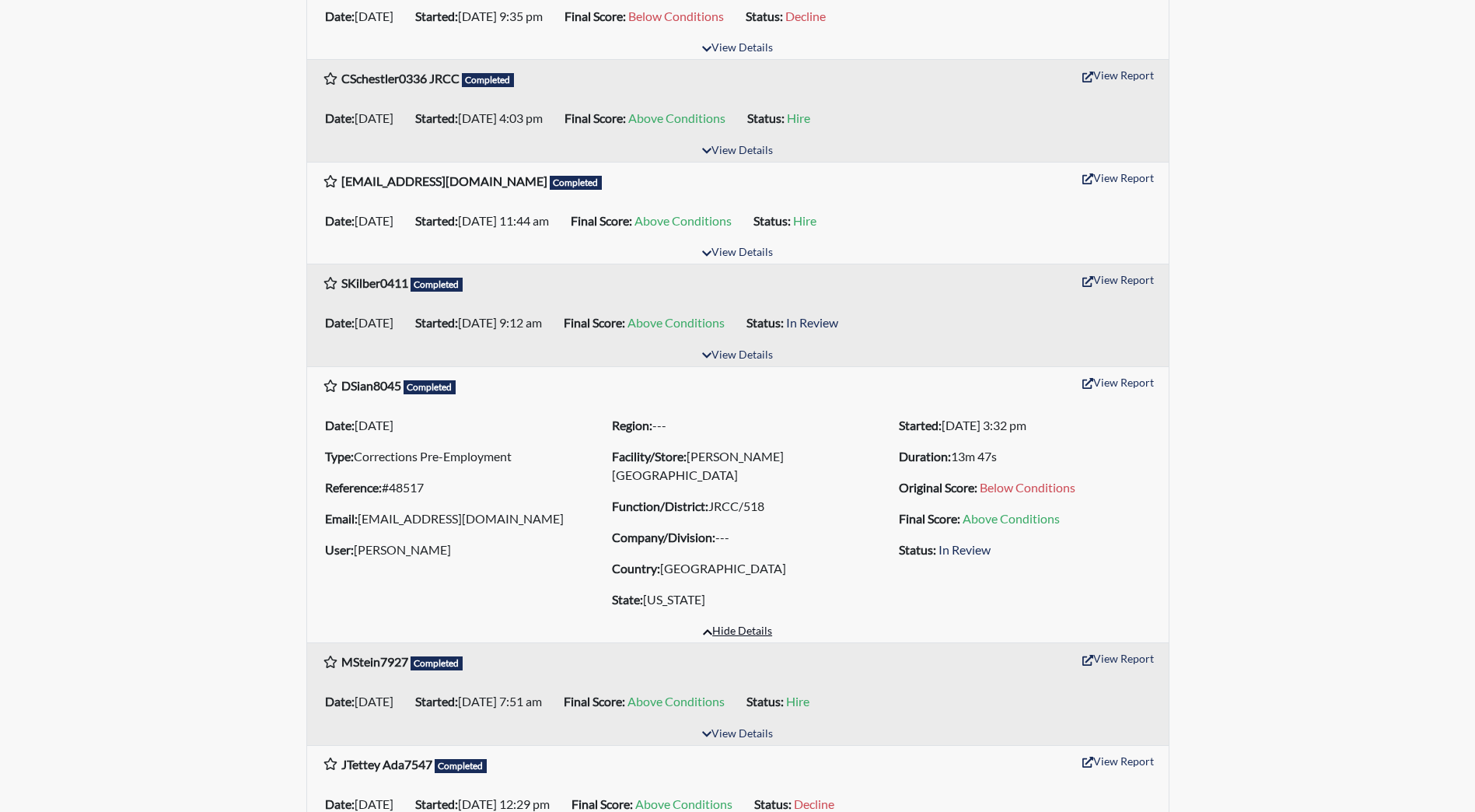
click at [751, 632] on button "Hide Details" at bounding box center [737, 632] width 83 height 21
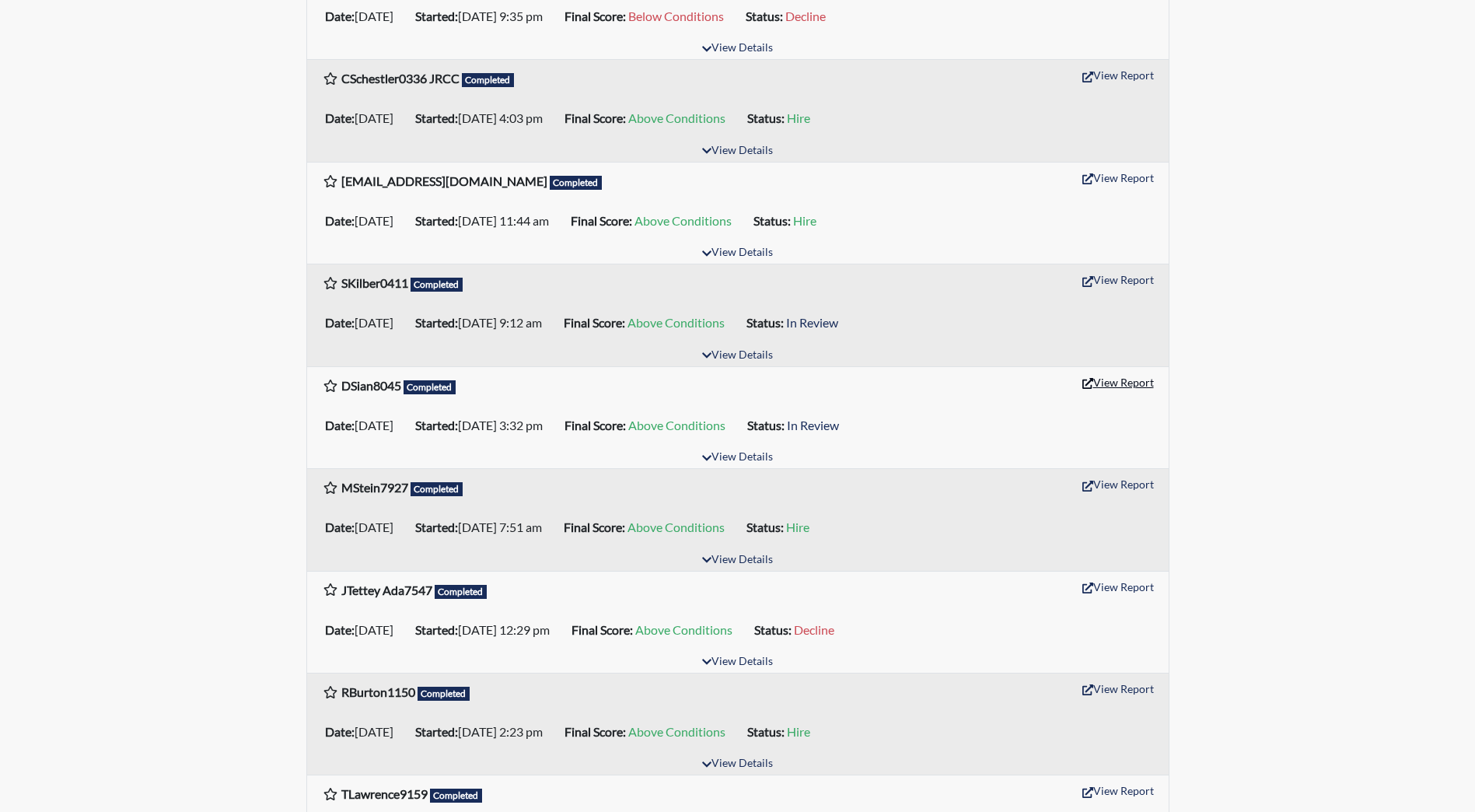
click at [1106, 377] on button "View Report" at bounding box center [1118, 383] width 85 height 24
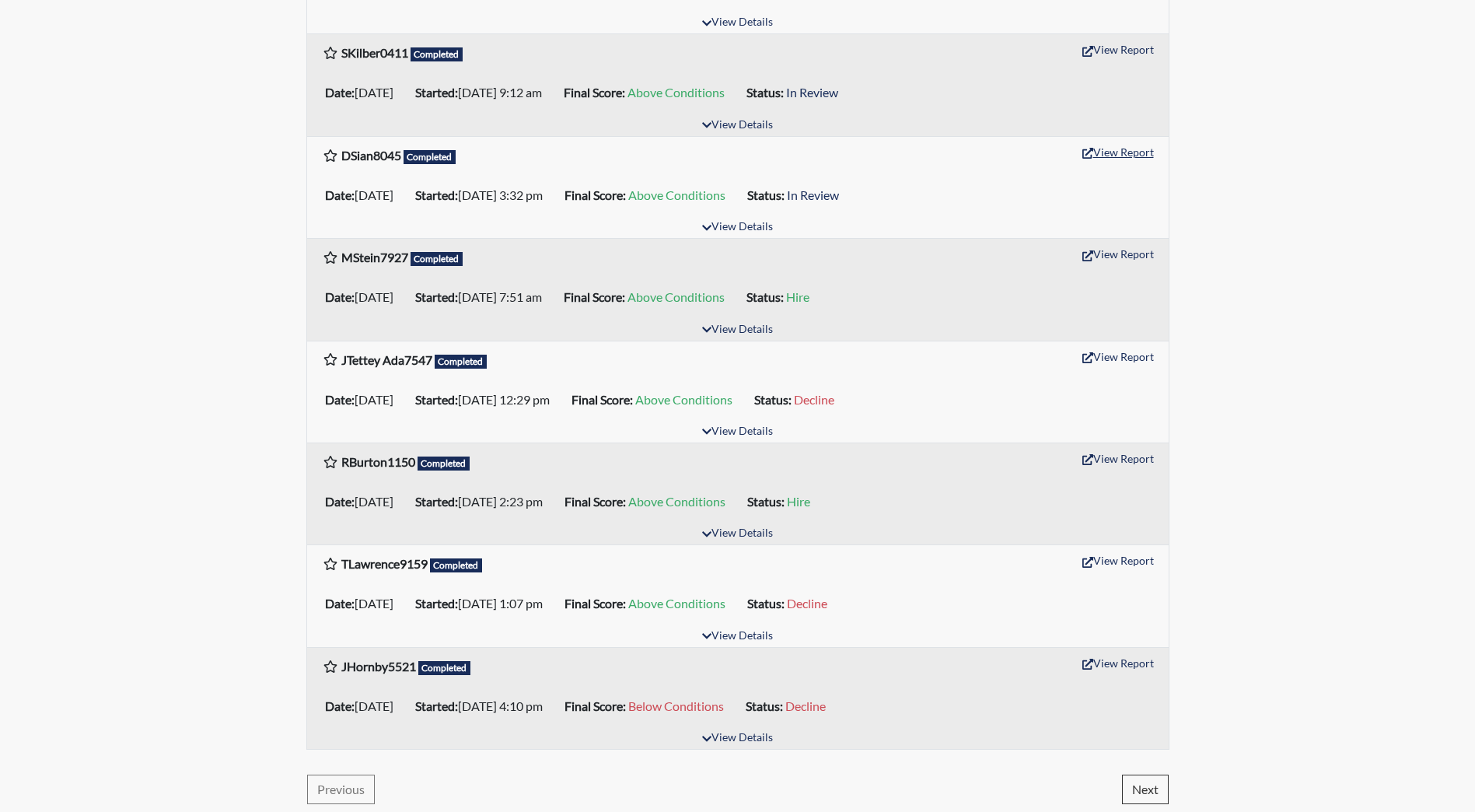
scroll to position [2490, 0]
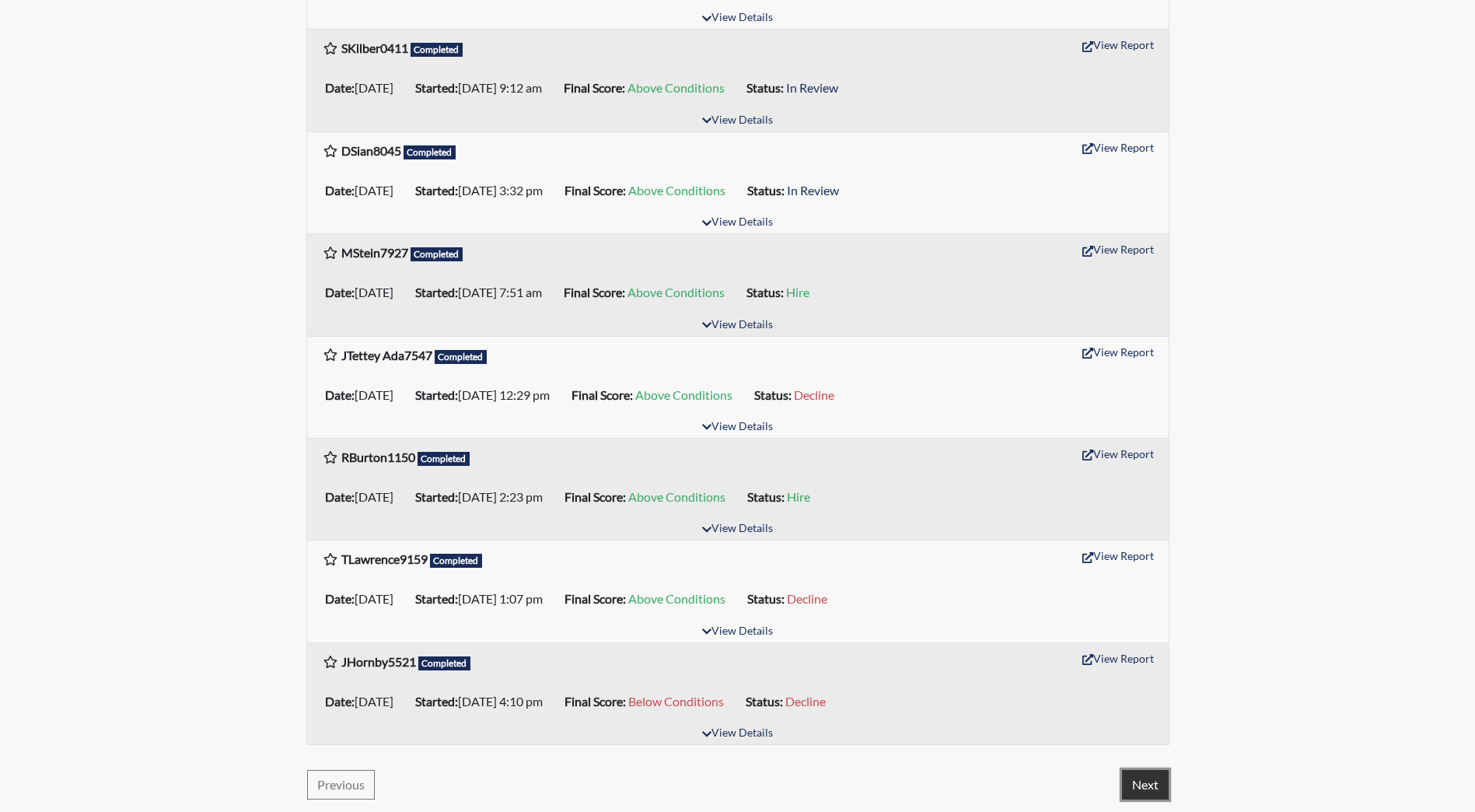
click at [1154, 793] on button "Next" at bounding box center [1146, 785] width 47 height 30
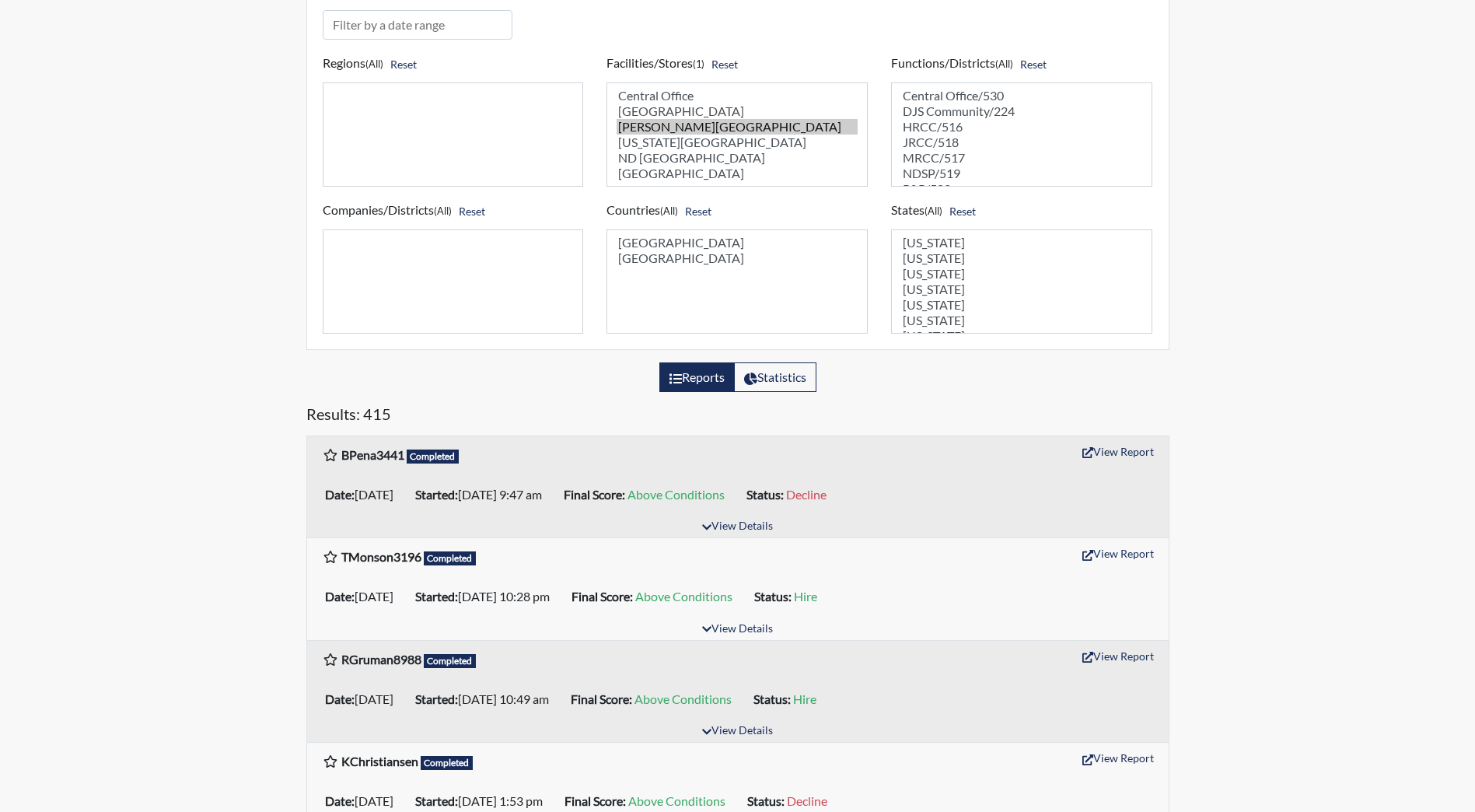
scroll to position [78, 0]
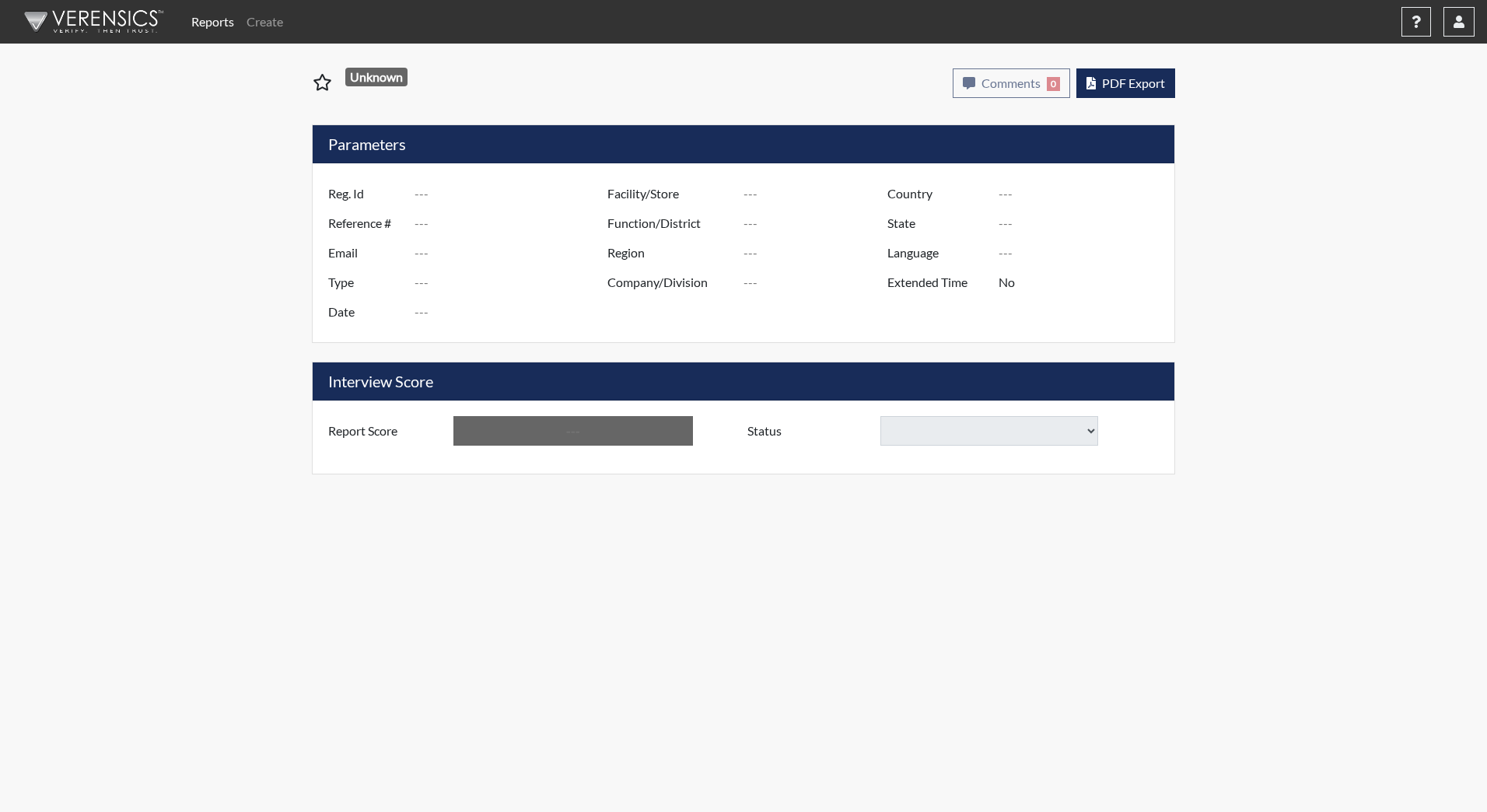
type input "JGonzalez8628"
type input "51001"
type input "jongonz@umich.edu"
type input "Corrections Pre-Employment"
type input "Aug 28, 2025"
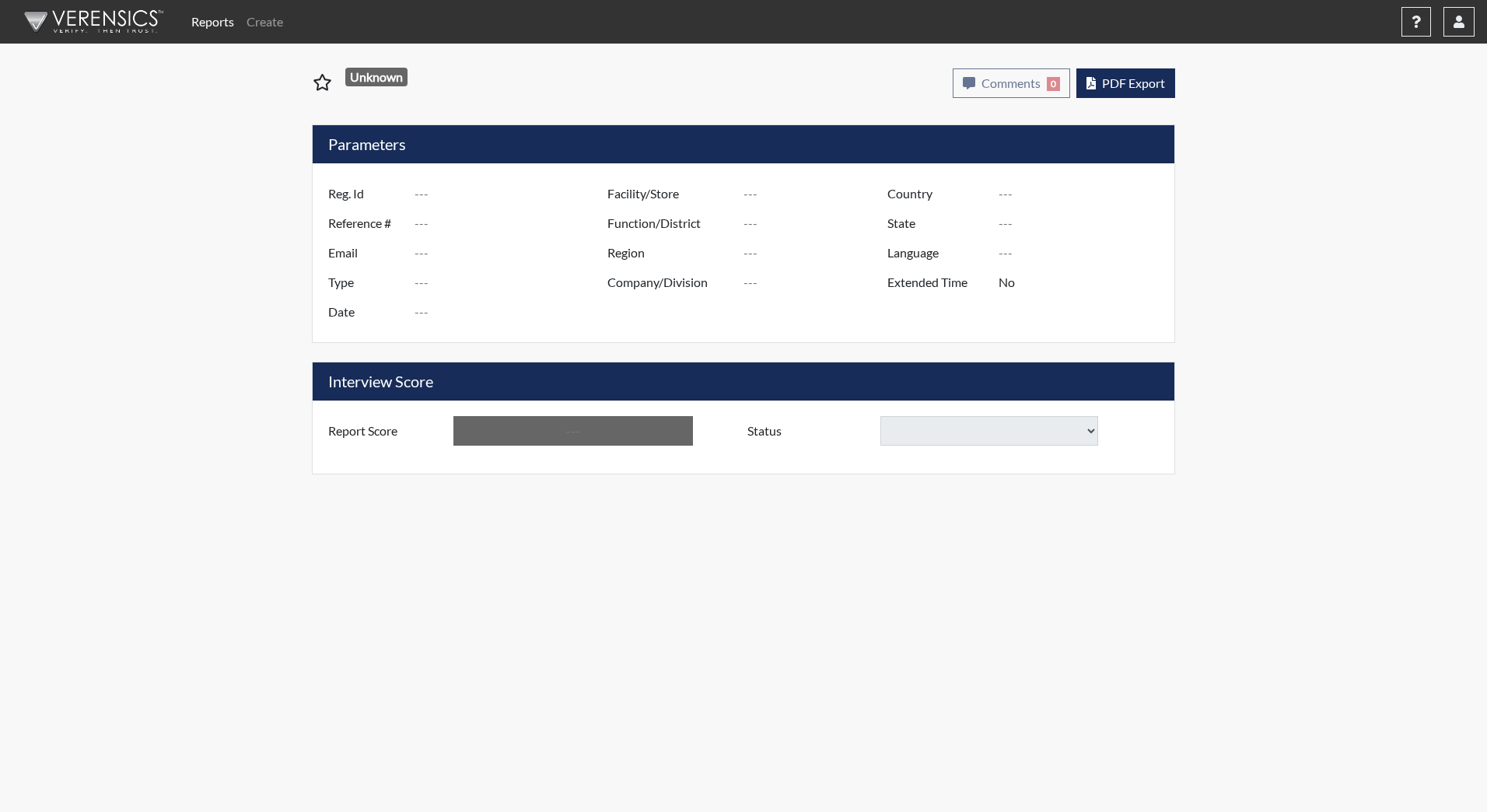
type input "[PERSON_NAME][GEOGRAPHIC_DATA]"
type input "JRCC/518"
type input "[GEOGRAPHIC_DATA]"
type input "[US_STATE]"
type input "English"
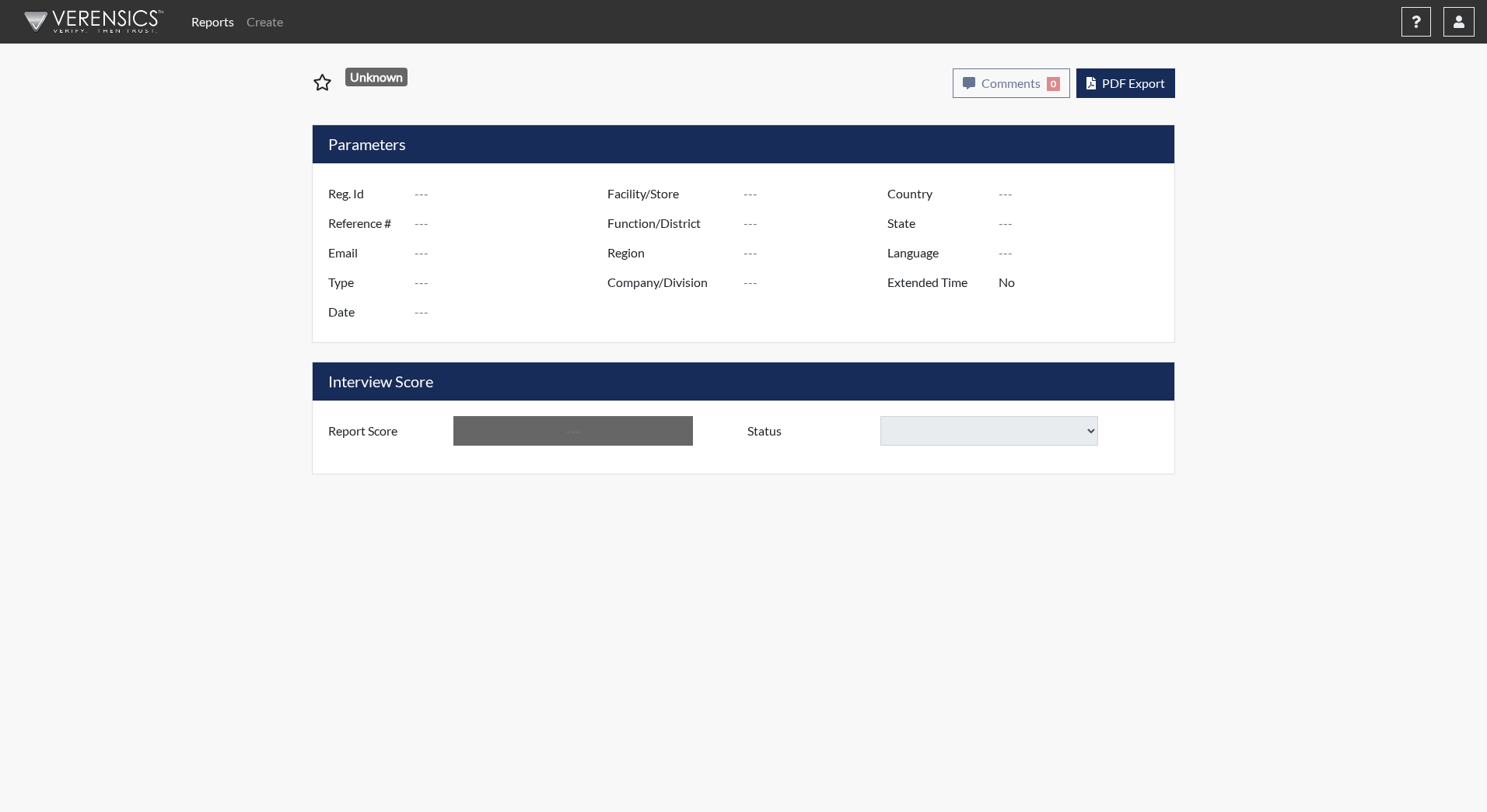
type input "Below Conditions"
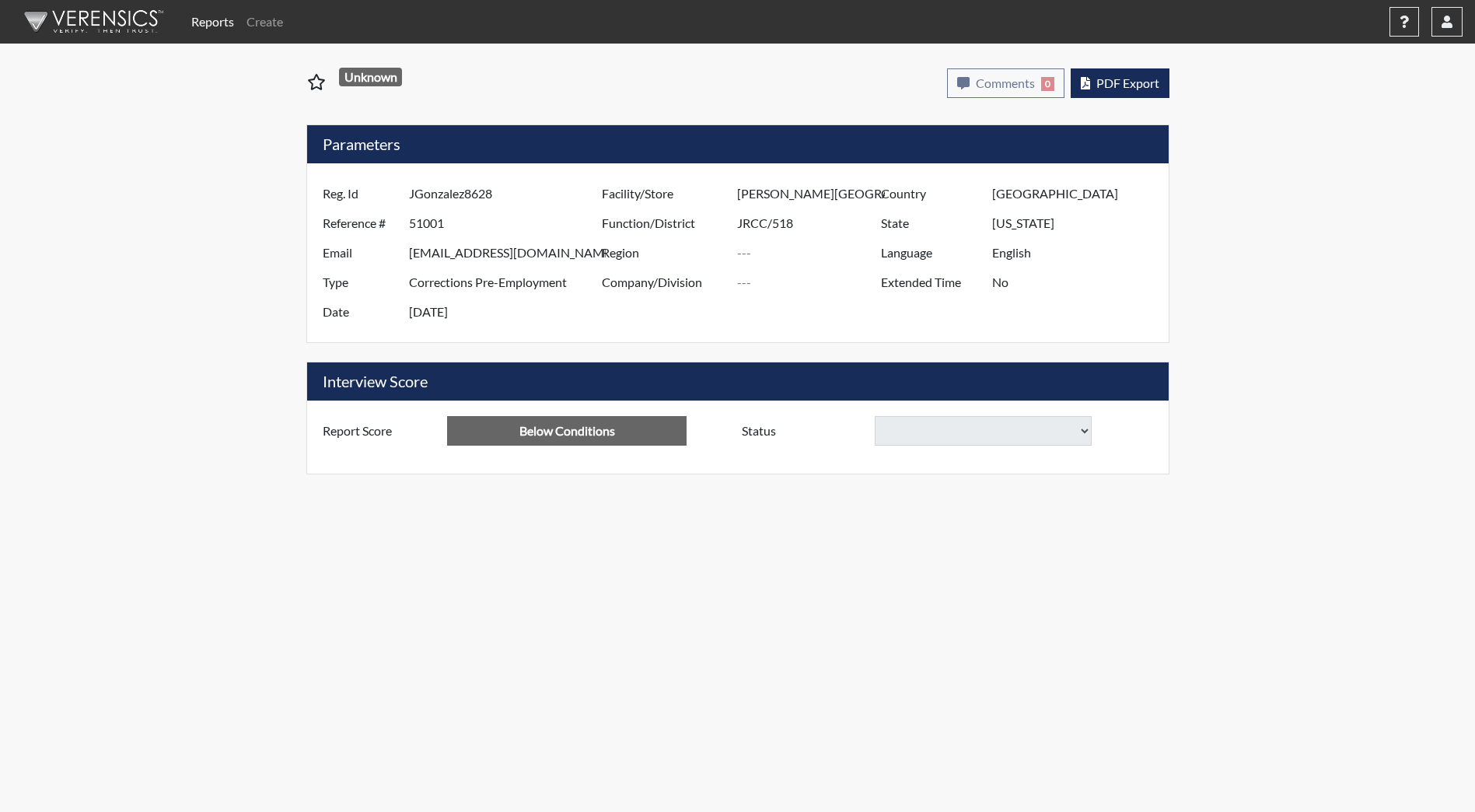
select select
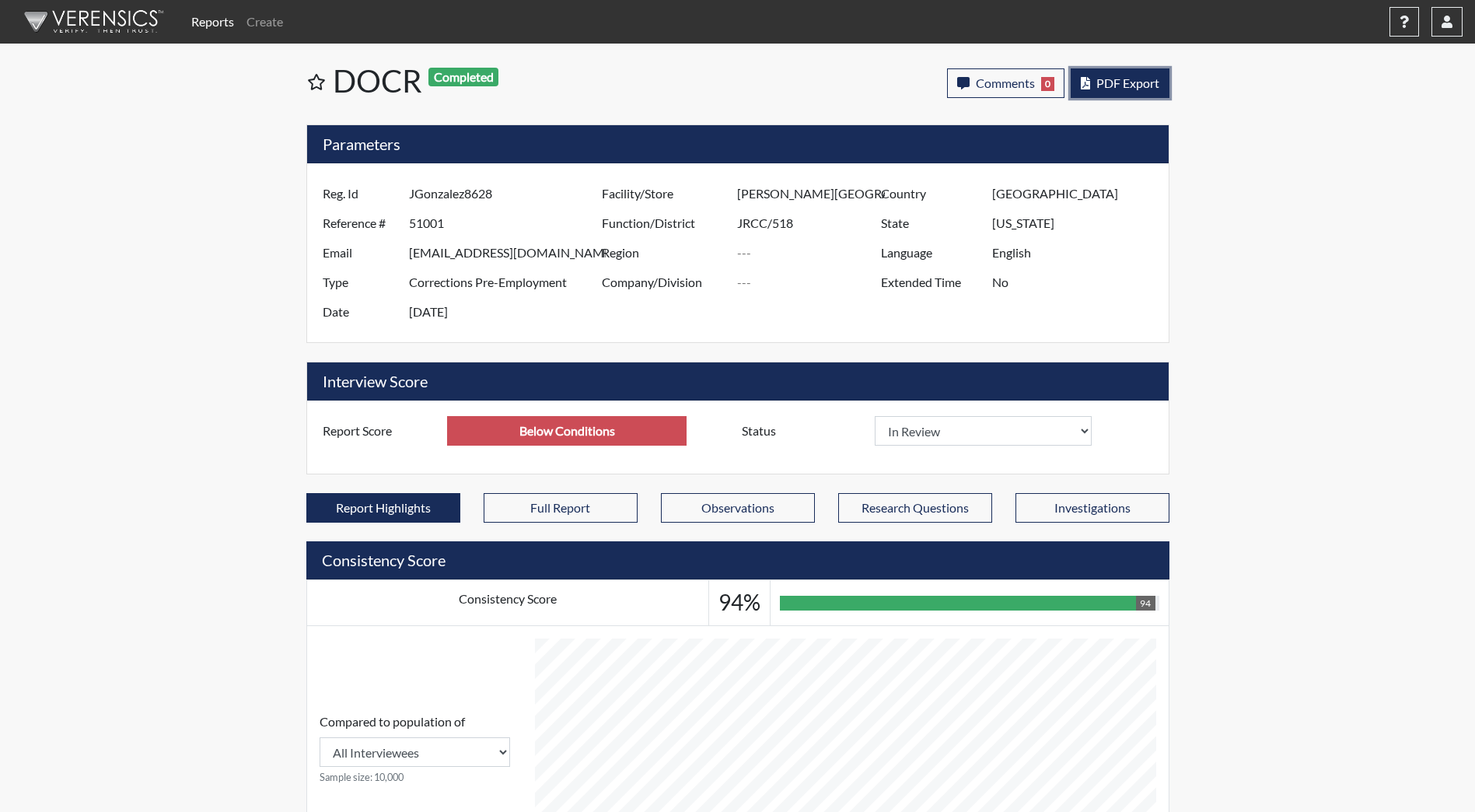
click at [1152, 84] on span "PDF Export" at bounding box center [1128, 83] width 63 height 14
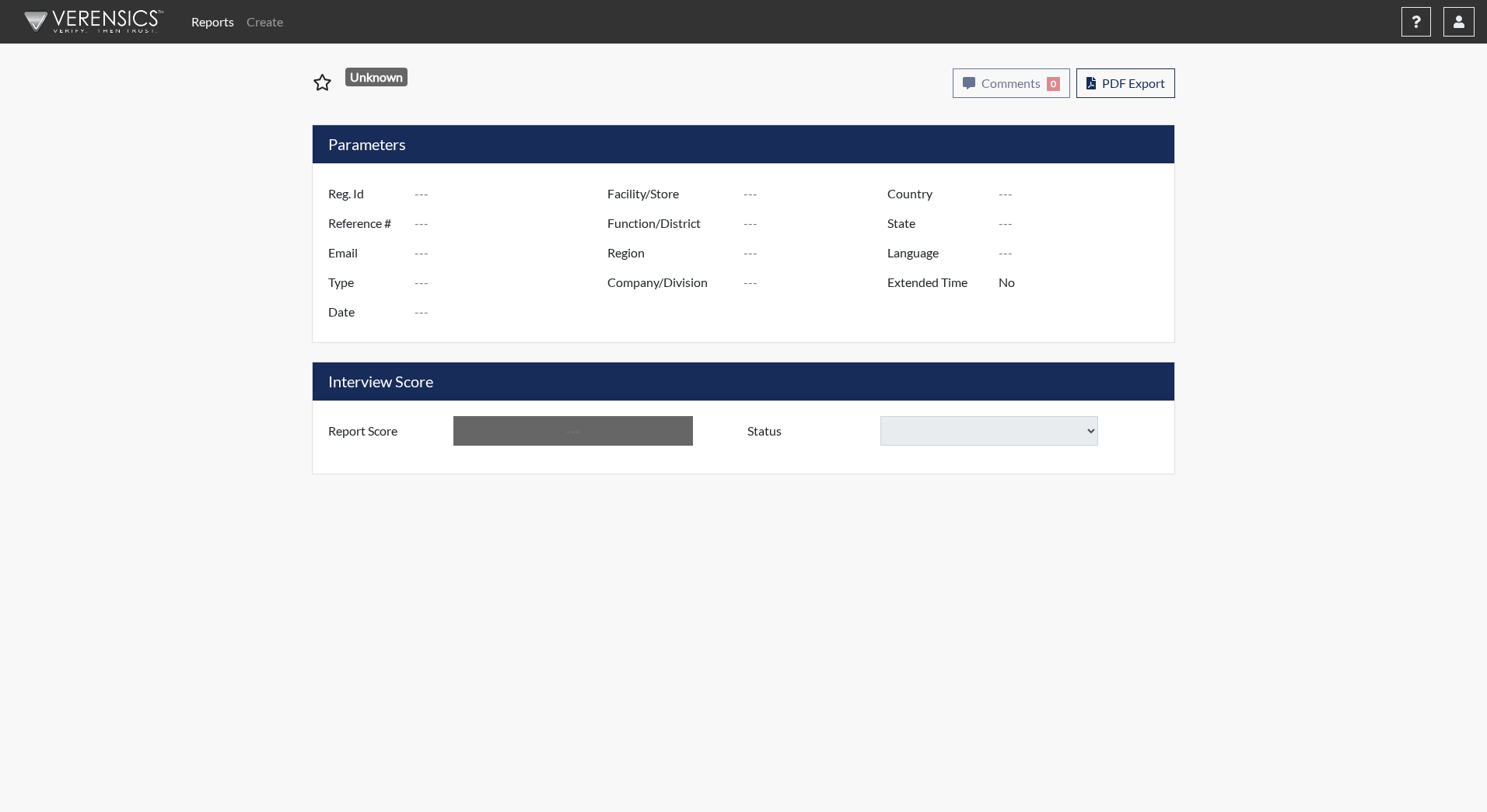
click at [947, 415] on div "Report Score Status Status" at bounding box center [744, 437] width 862 height 73
select select
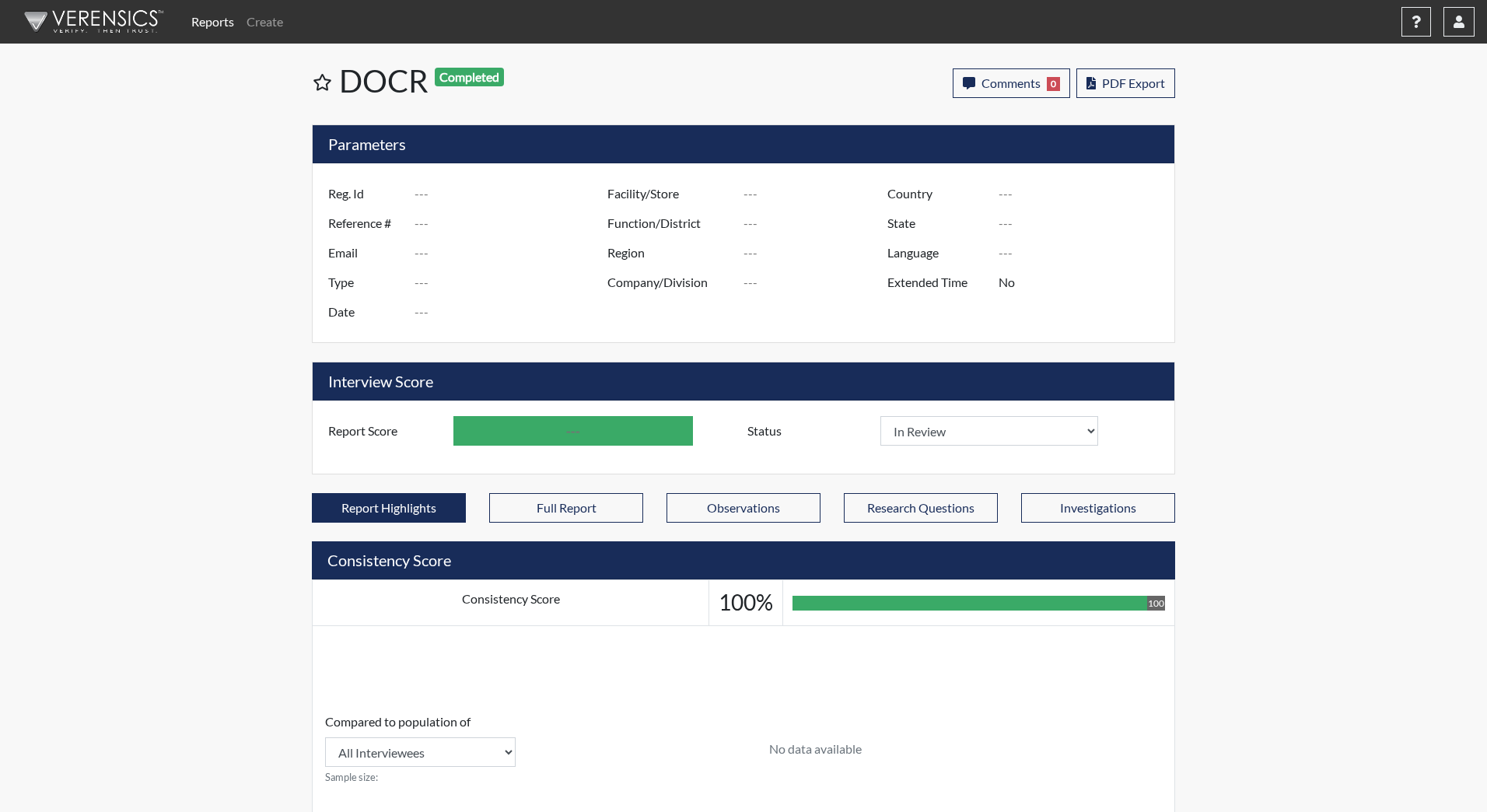
type input "CWesley6564"
type input "48825"
type input "ctw279@gmail.com"
type input "Corrections Pre-Employment"
type input "Aug 1, 2025"
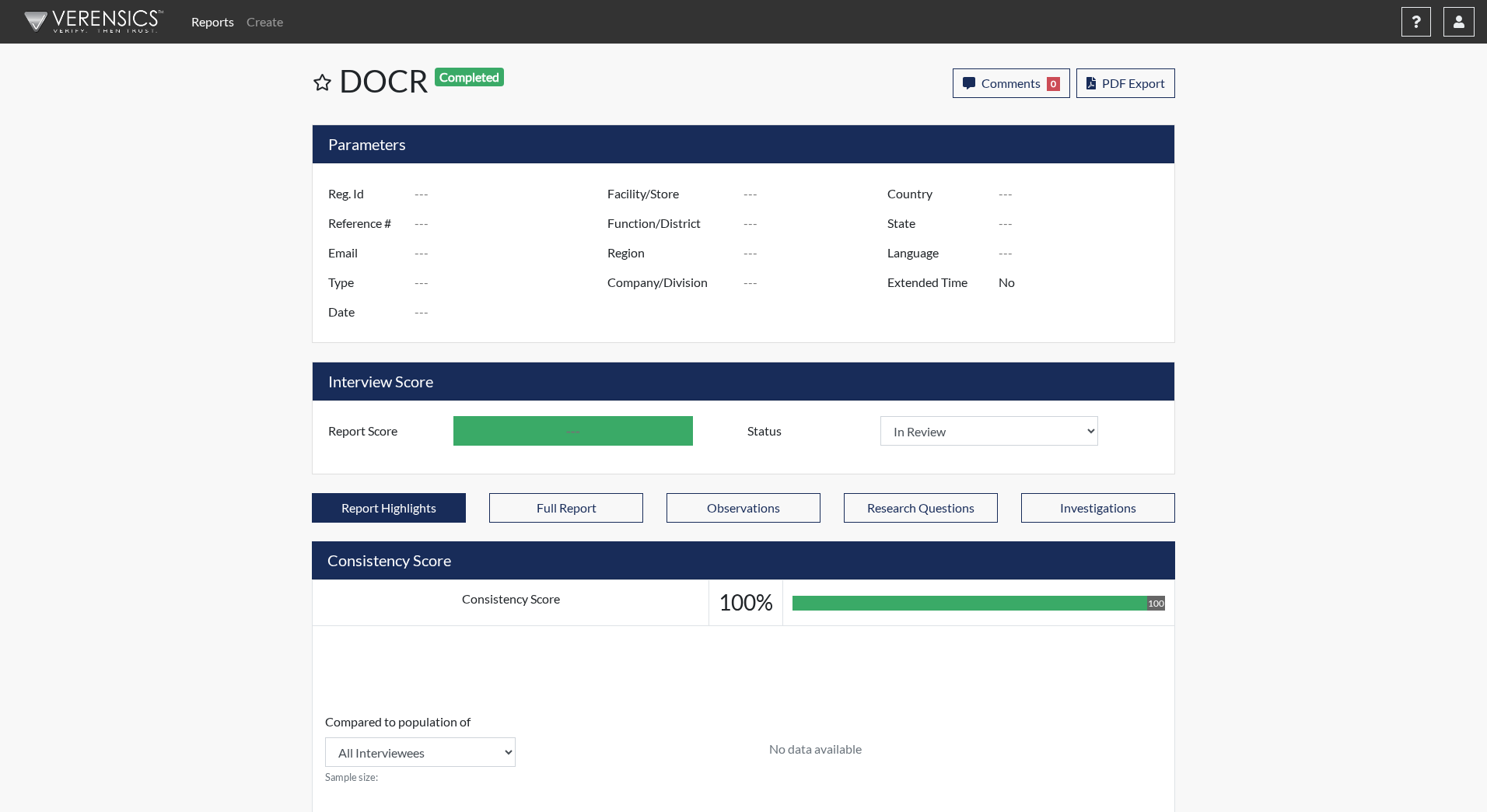
type input "[PERSON_NAME][GEOGRAPHIC_DATA]"
type input "JRCC/518"
type input "[GEOGRAPHIC_DATA]"
type input "[US_STATE]"
type input "English"
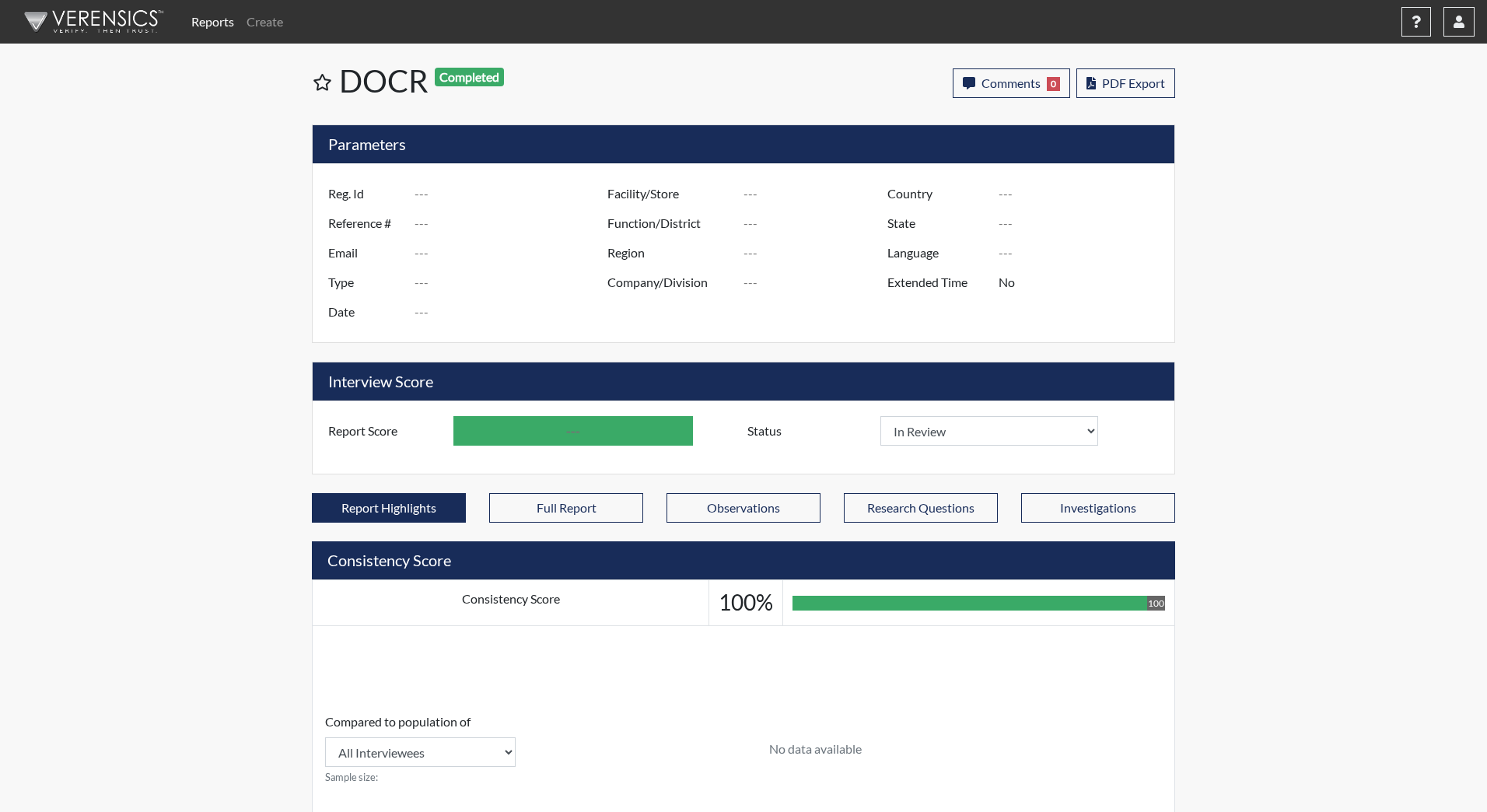
type input "Above Conditions"
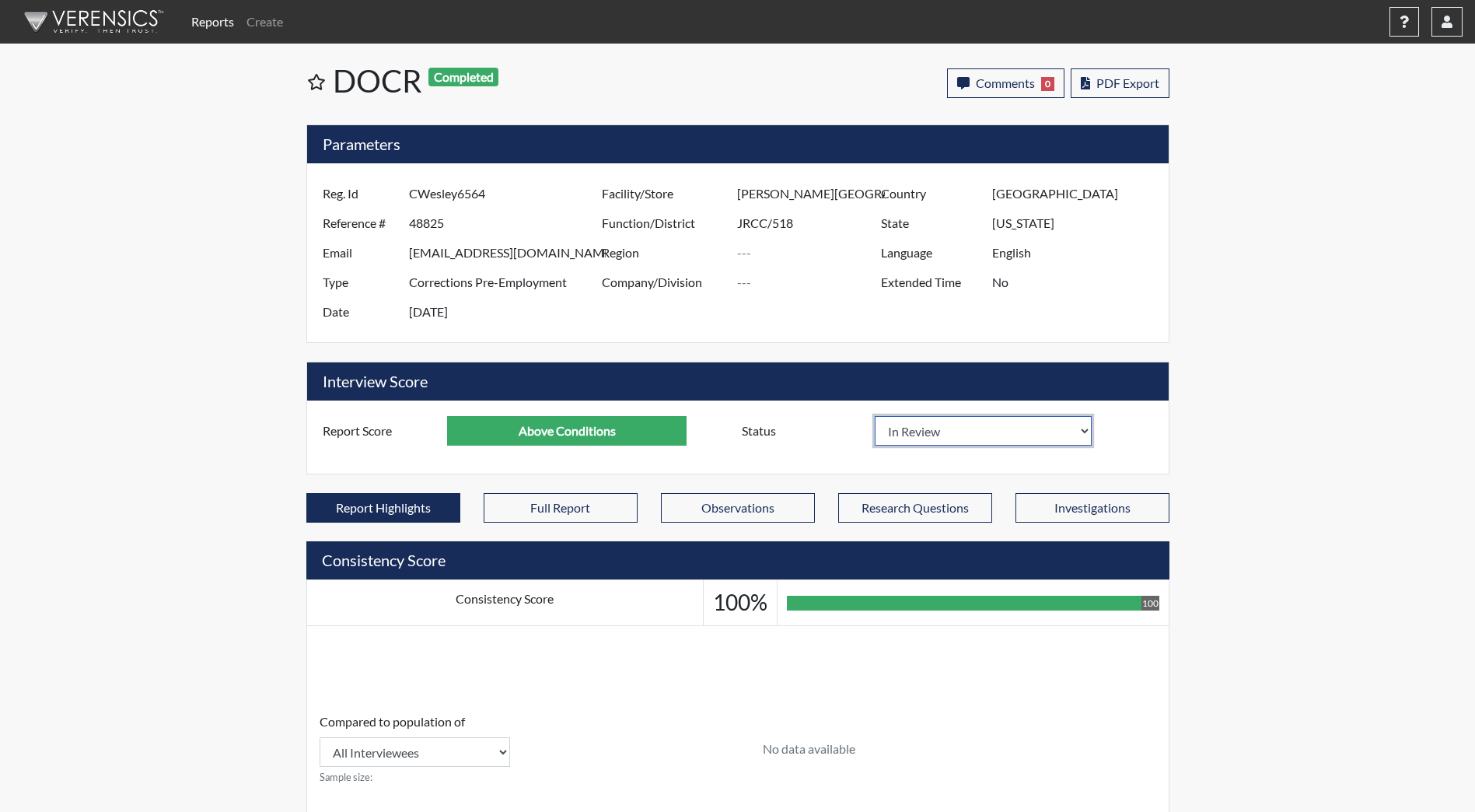
click at [939, 435] on select "In Review Hire Decline" at bounding box center [984, 431] width 218 height 30
select select "hire"
select select
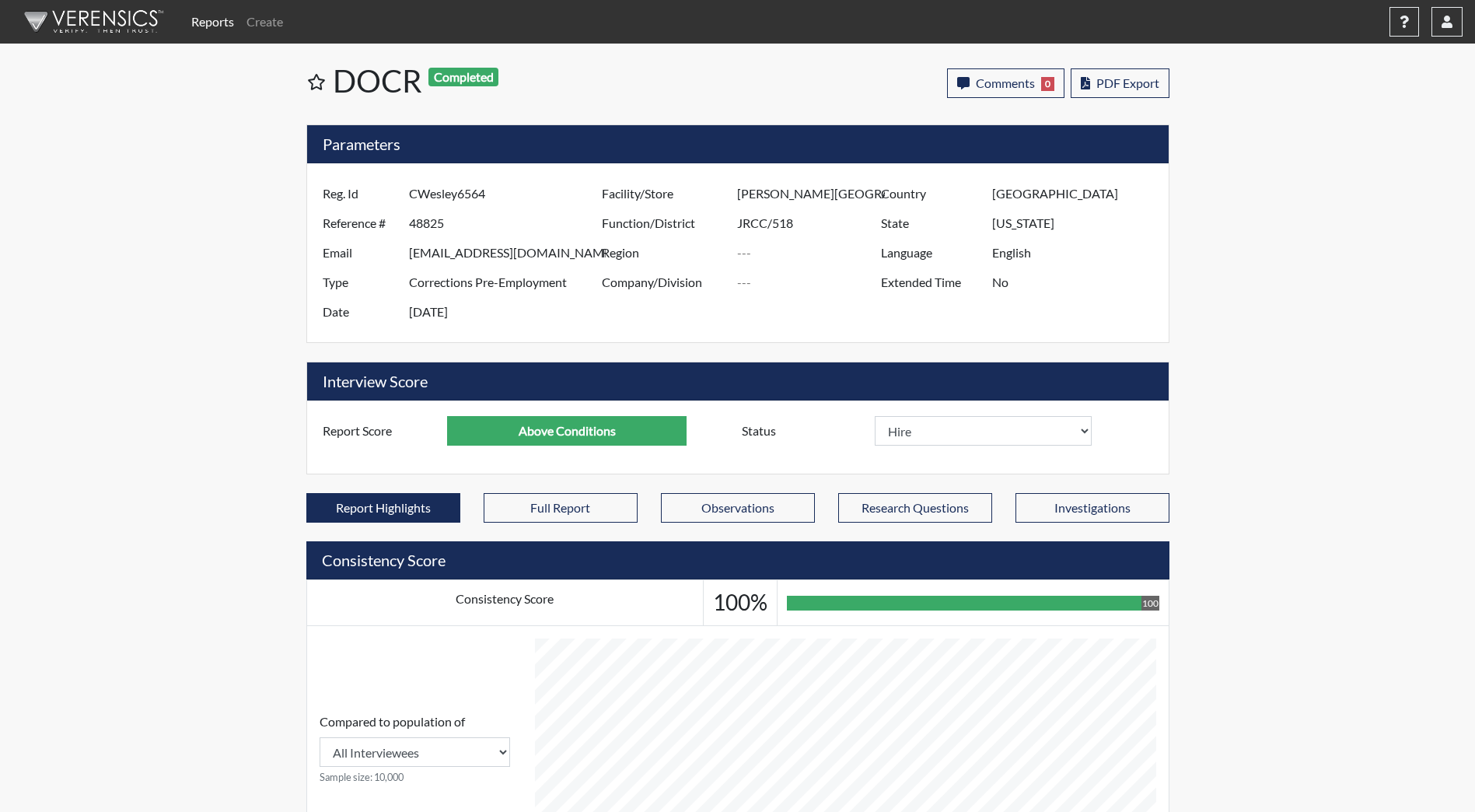
select select
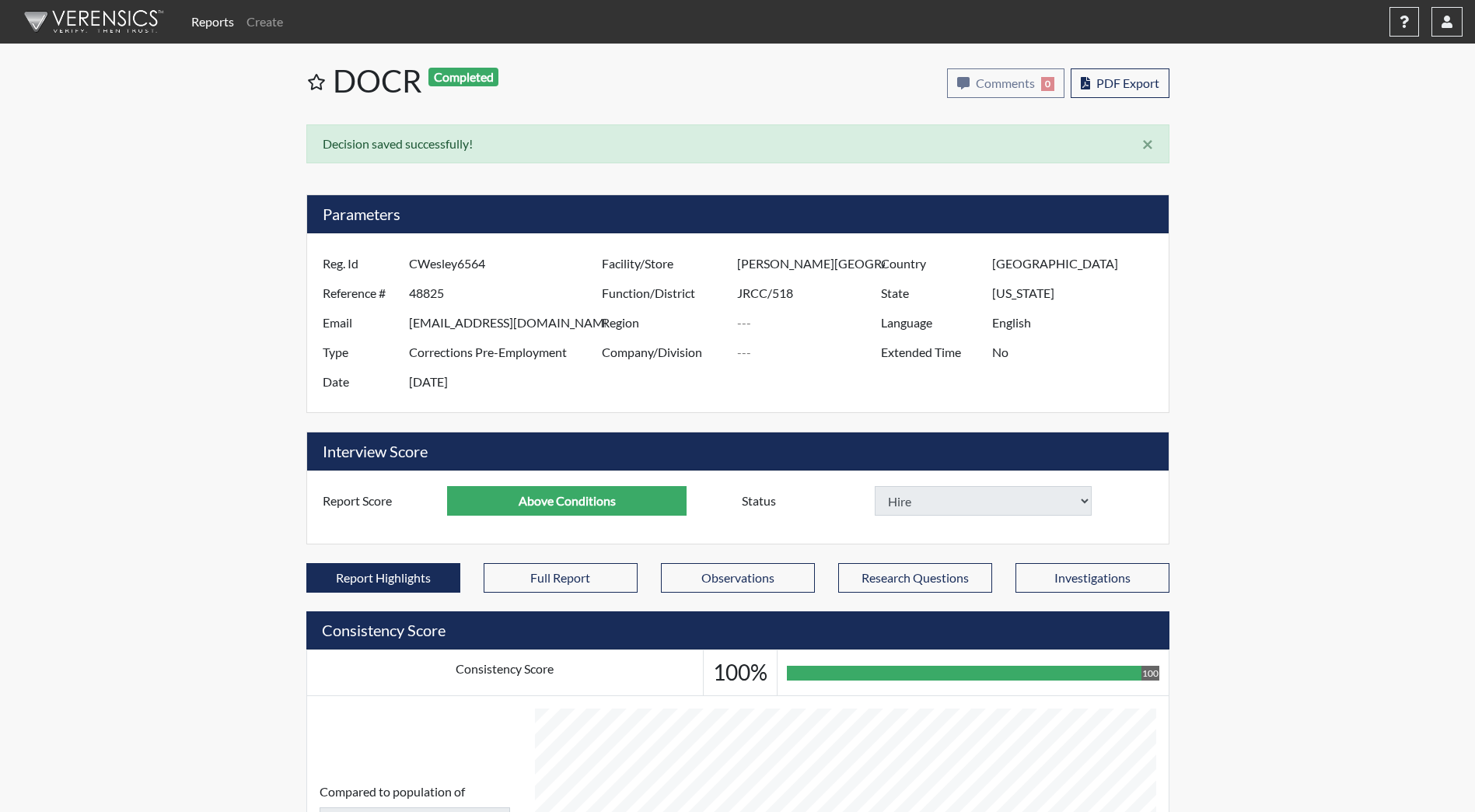
click at [86, 15] on img at bounding box center [91, 22] width 179 height 47
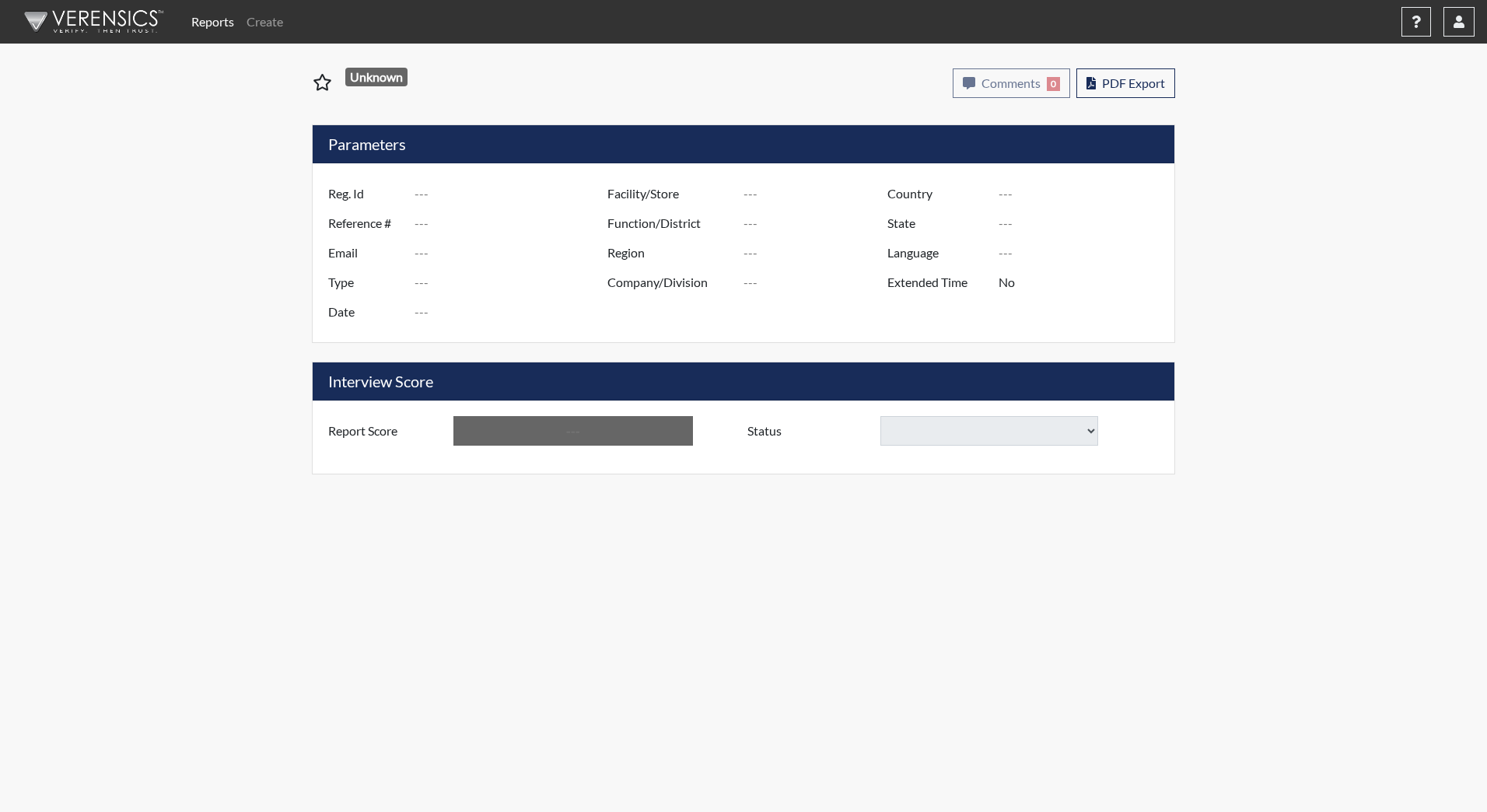
type input "DClark7872"
type input "48925"
type input "[EMAIL_ADDRESS][DOMAIN_NAME]"
type input "Corrections Pre-Employment"
type input "Aug 7, 2025"
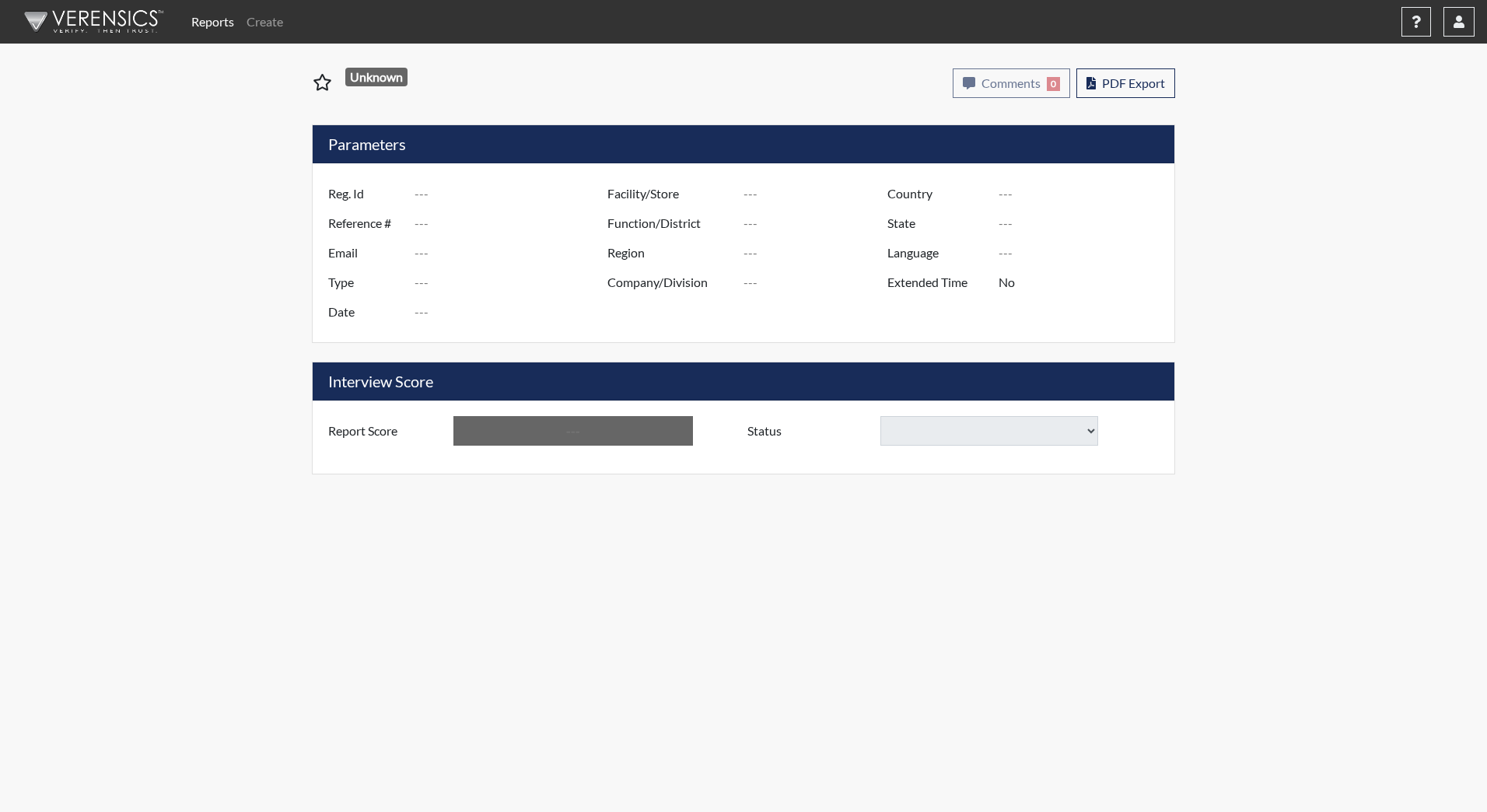
type input "[PERSON_NAME][GEOGRAPHIC_DATA]"
type input "JRCC/518"
type input "[GEOGRAPHIC_DATA]"
type input "[US_STATE]"
type input "English"
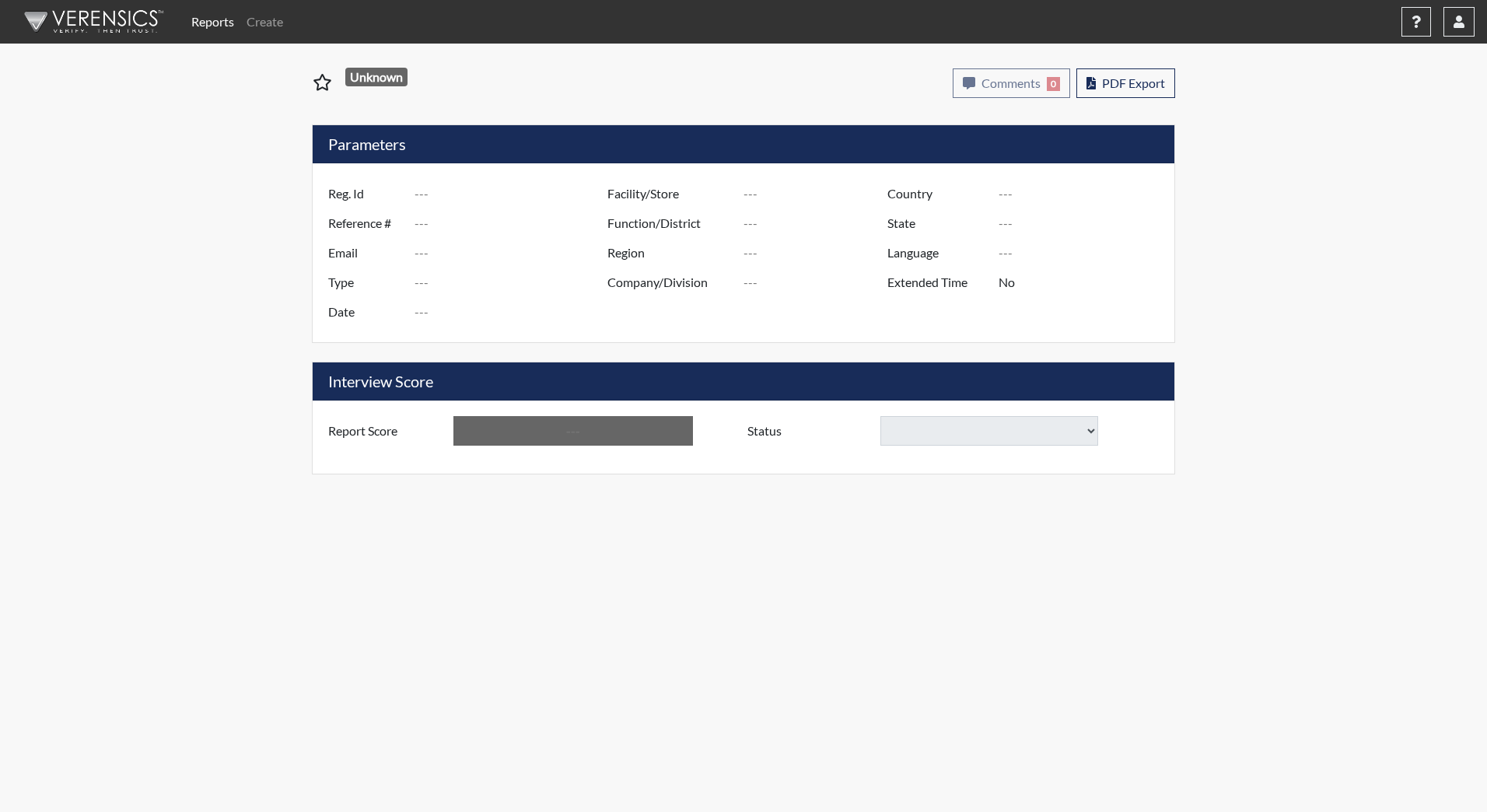
type input "Below Conditions"
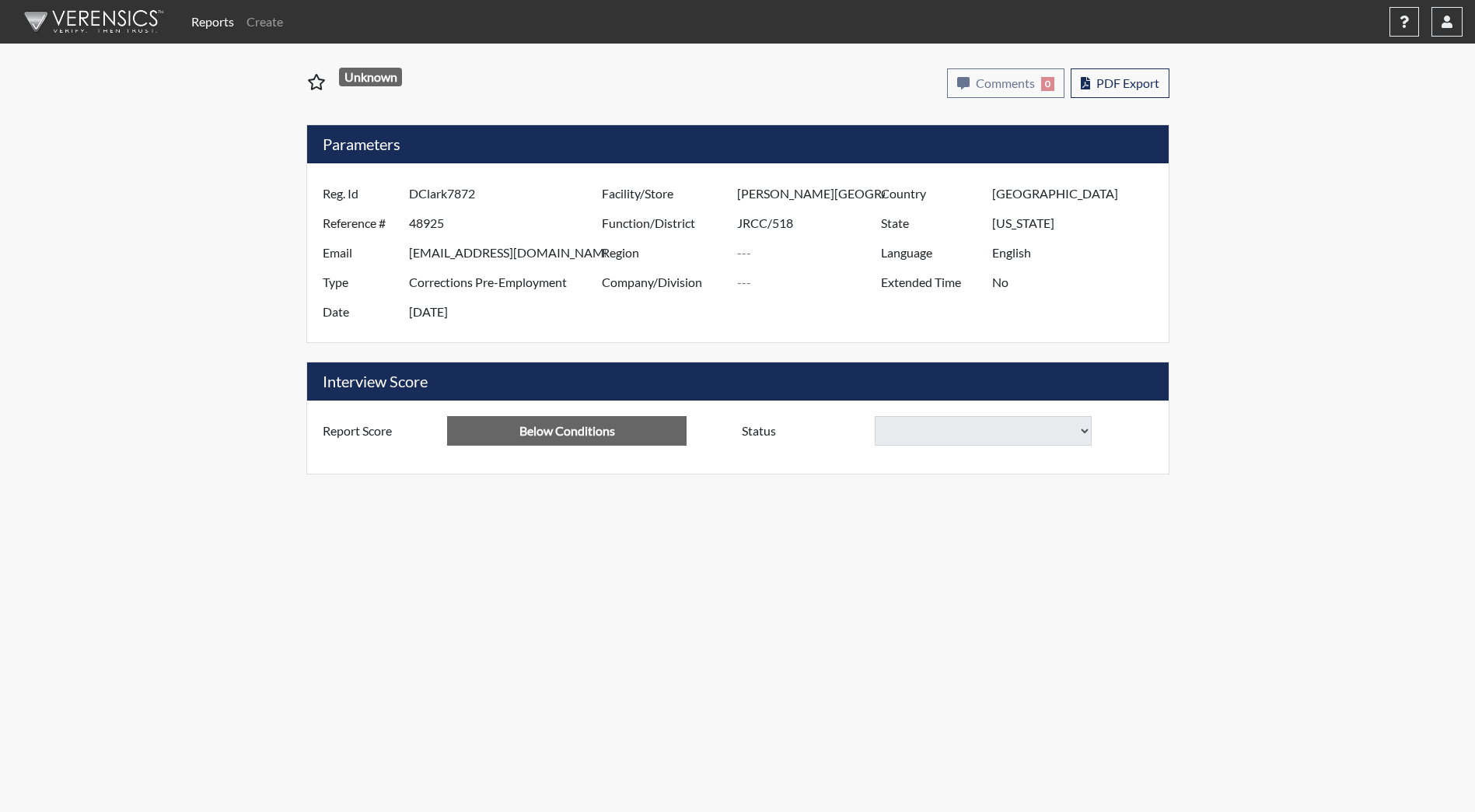
select select
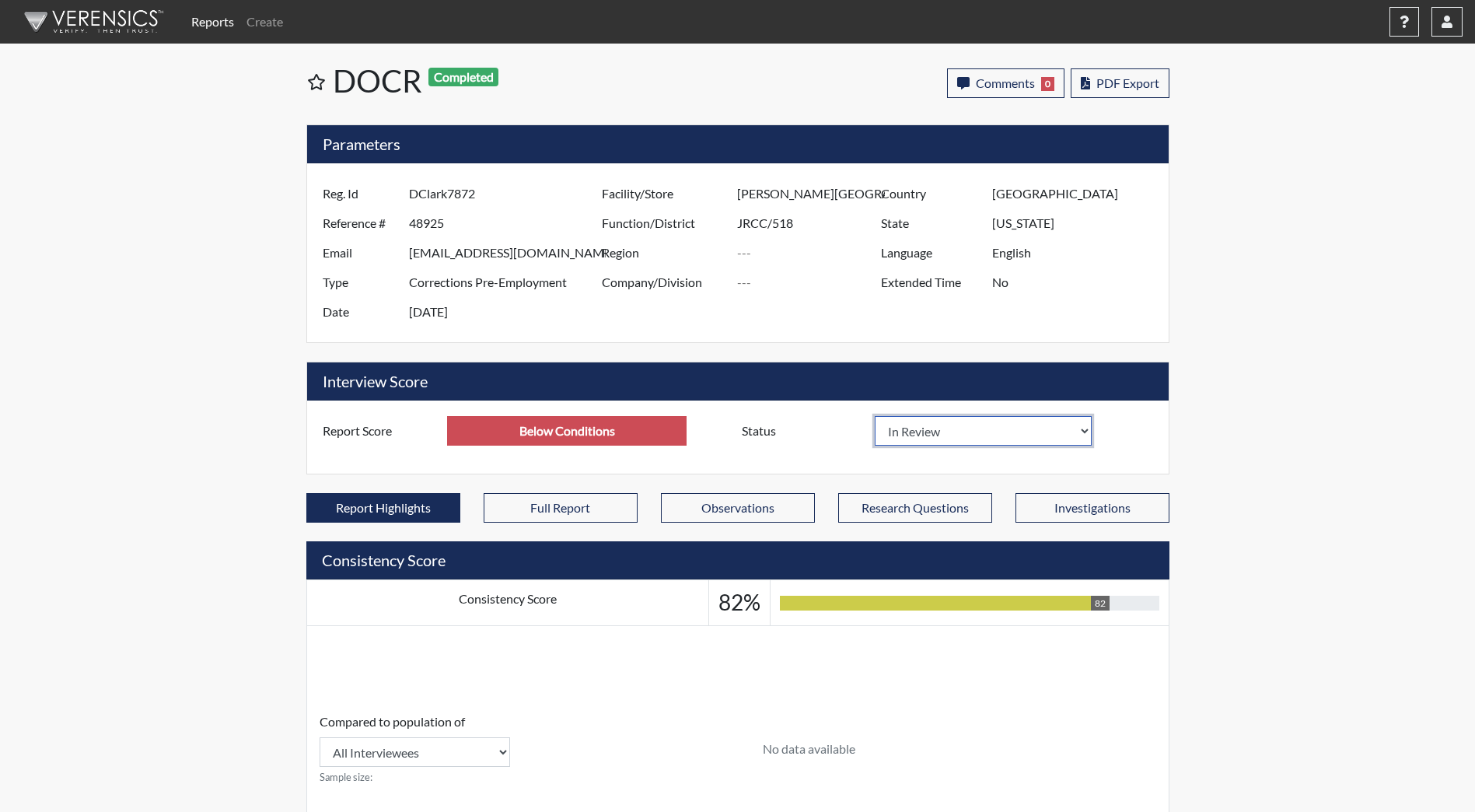
click at [911, 438] on select "In Review Hire Decline" at bounding box center [984, 431] width 218 height 30
select select "decline"
select select
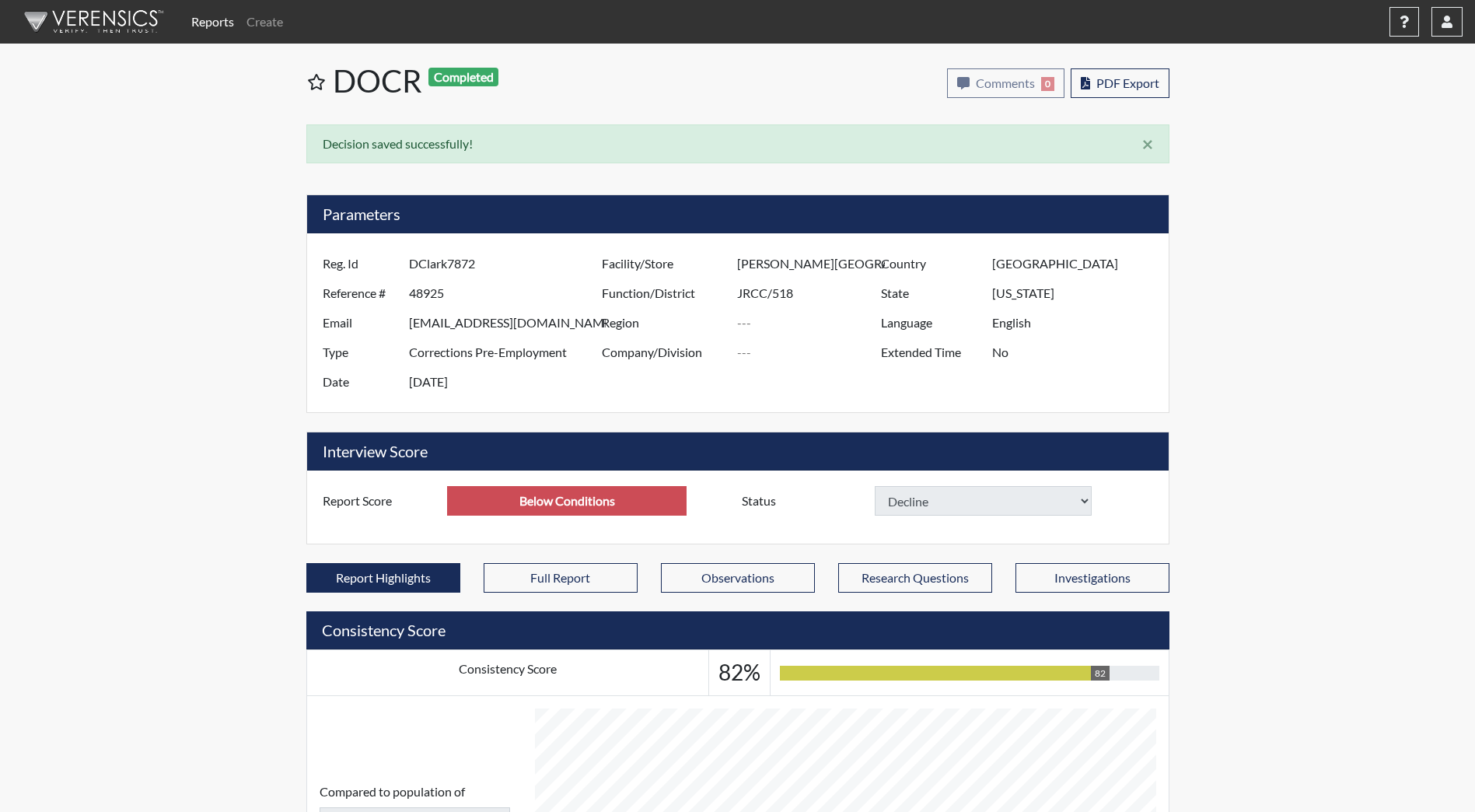
select select
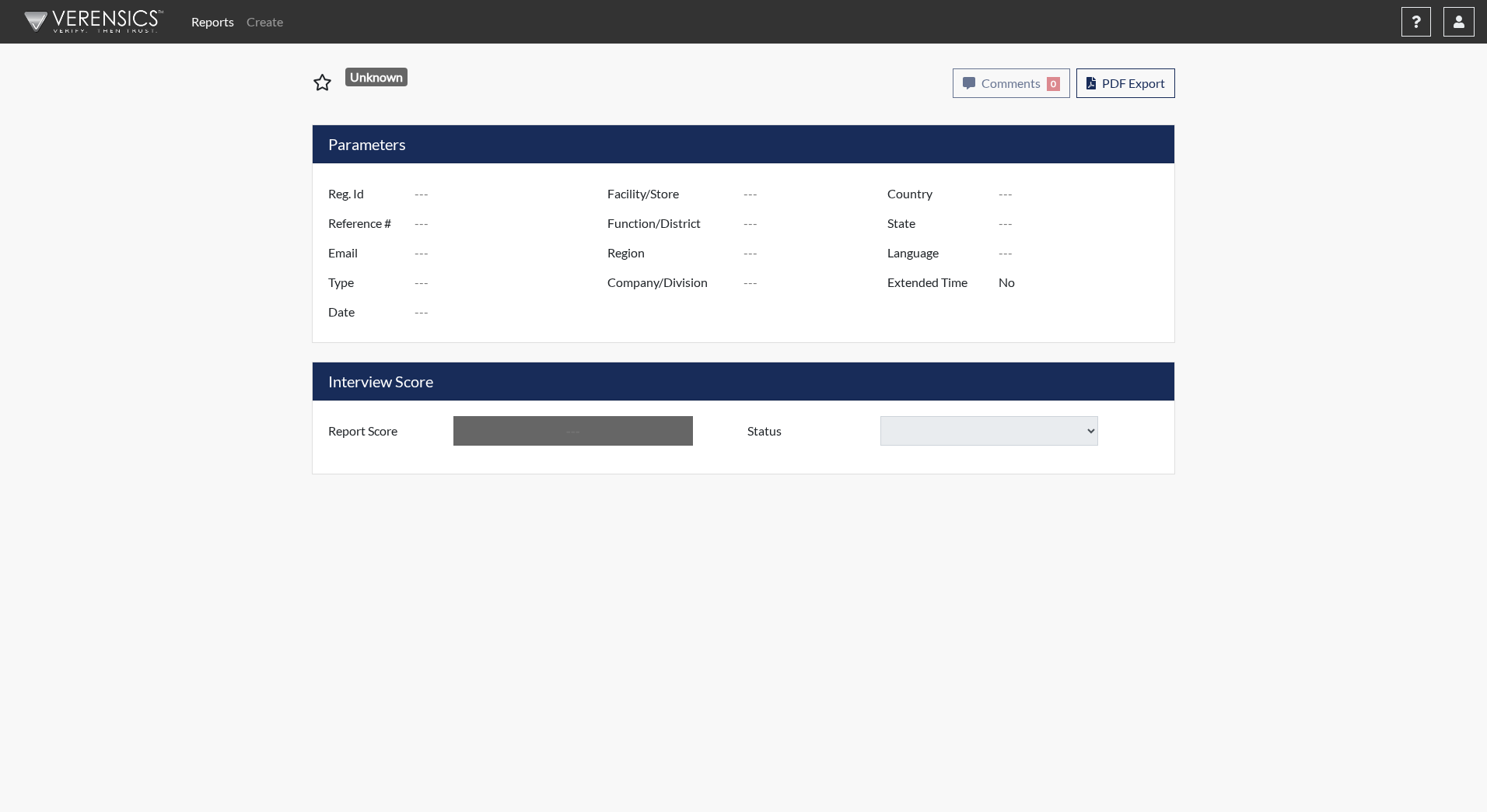
type input "WStevenson0021"
type input "48951"
type input "[EMAIL_ADDRESS][DOMAIN_NAME]"
type input "Corrections Pre-Employment"
type input "[DATE]"
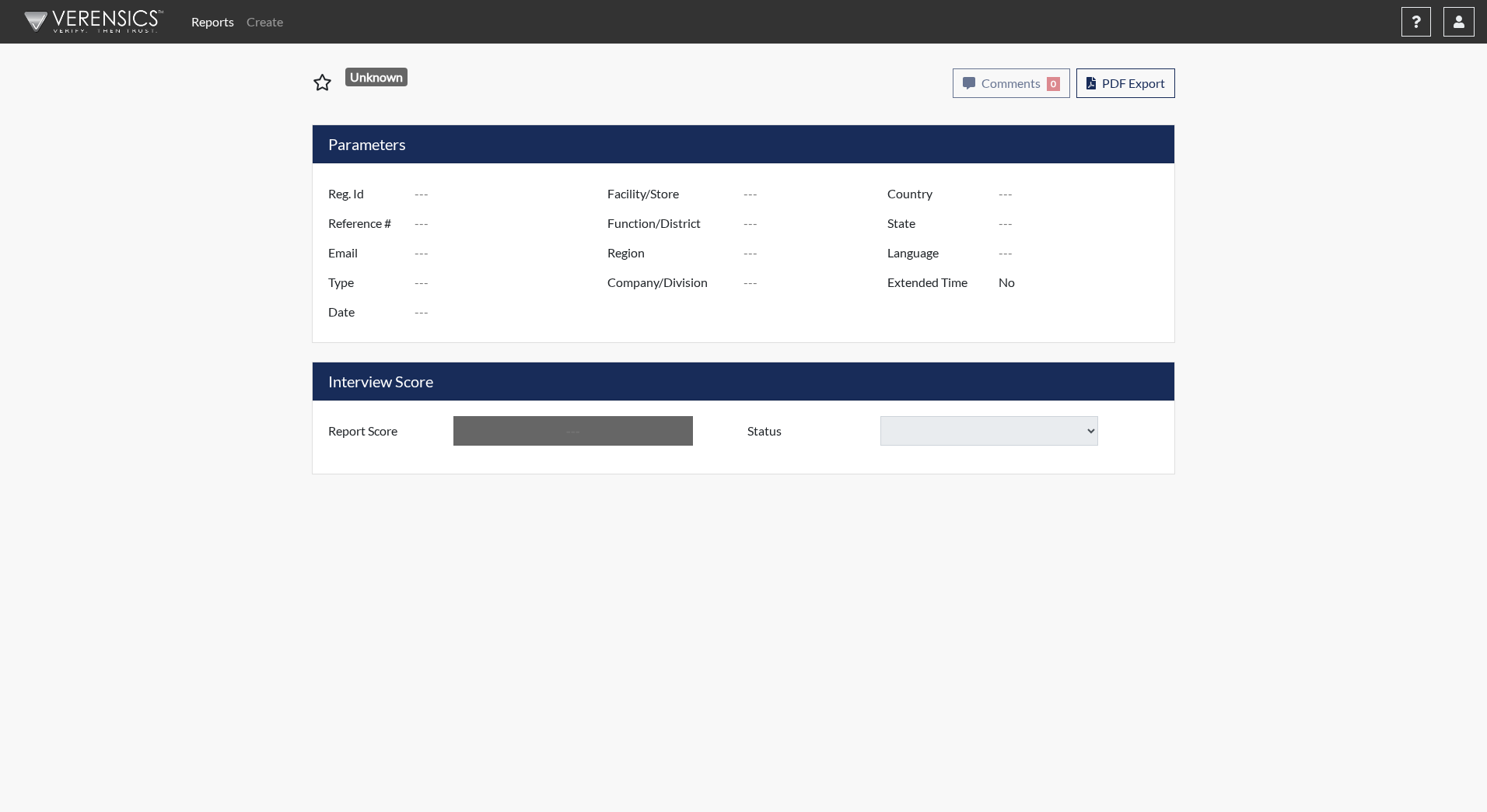
type input "[PERSON_NAME][GEOGRAPHIC_DATA]"
type input "JRCC/518"
type input "[GEOGRAPHIC_DATA]"
type input "[US_STATE]"
type input "English"
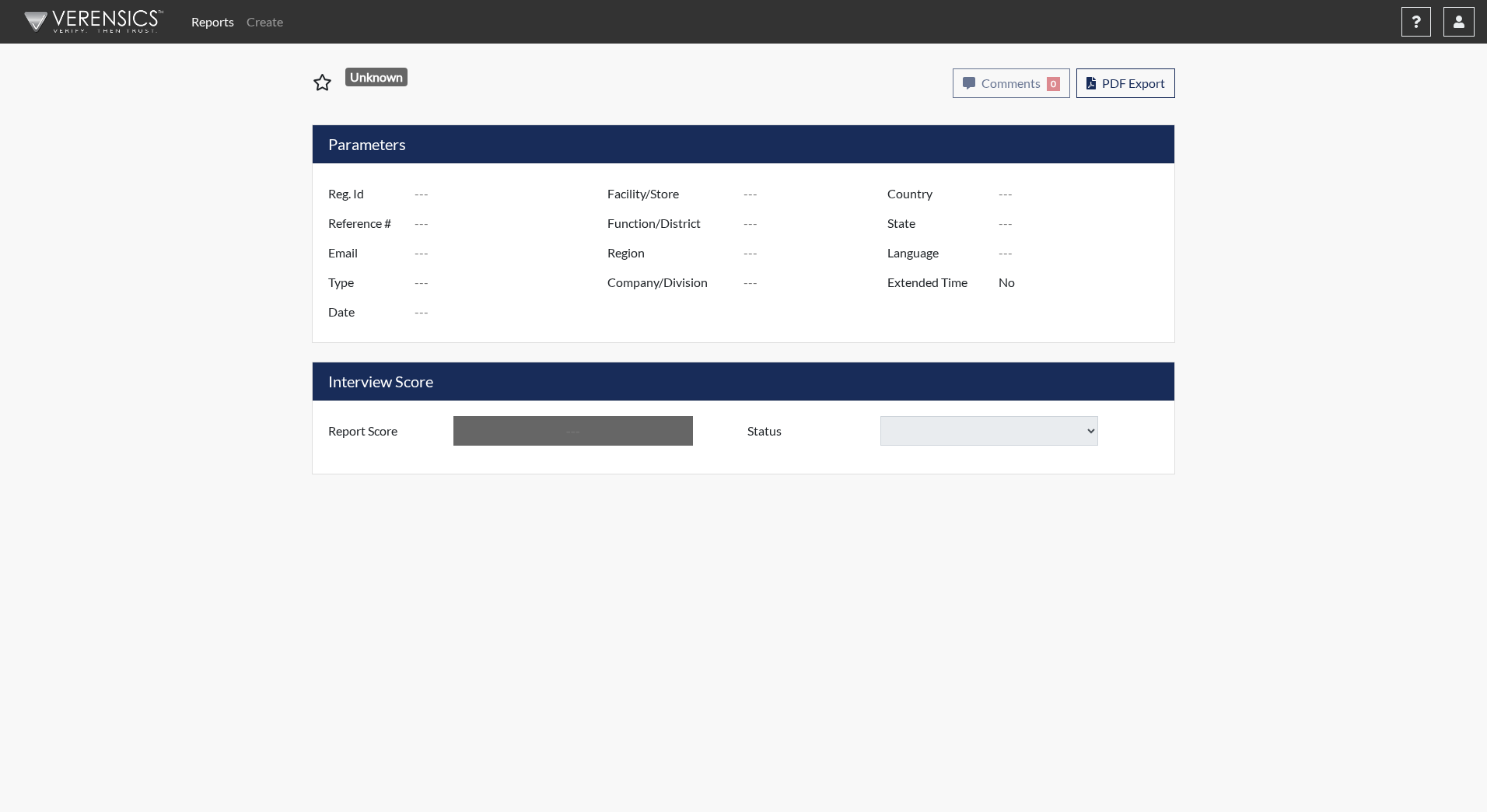
type input "Below Conditions"
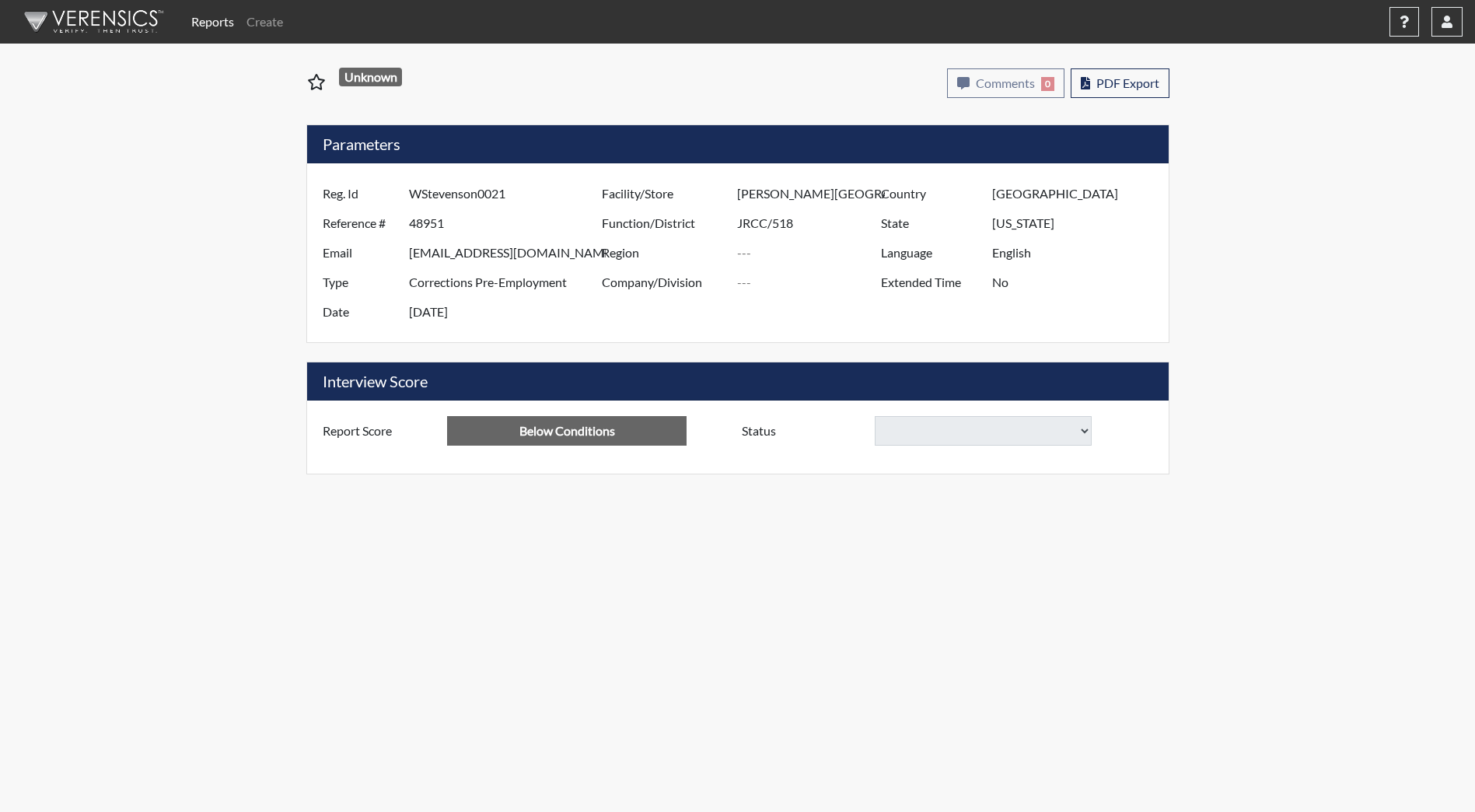
select select
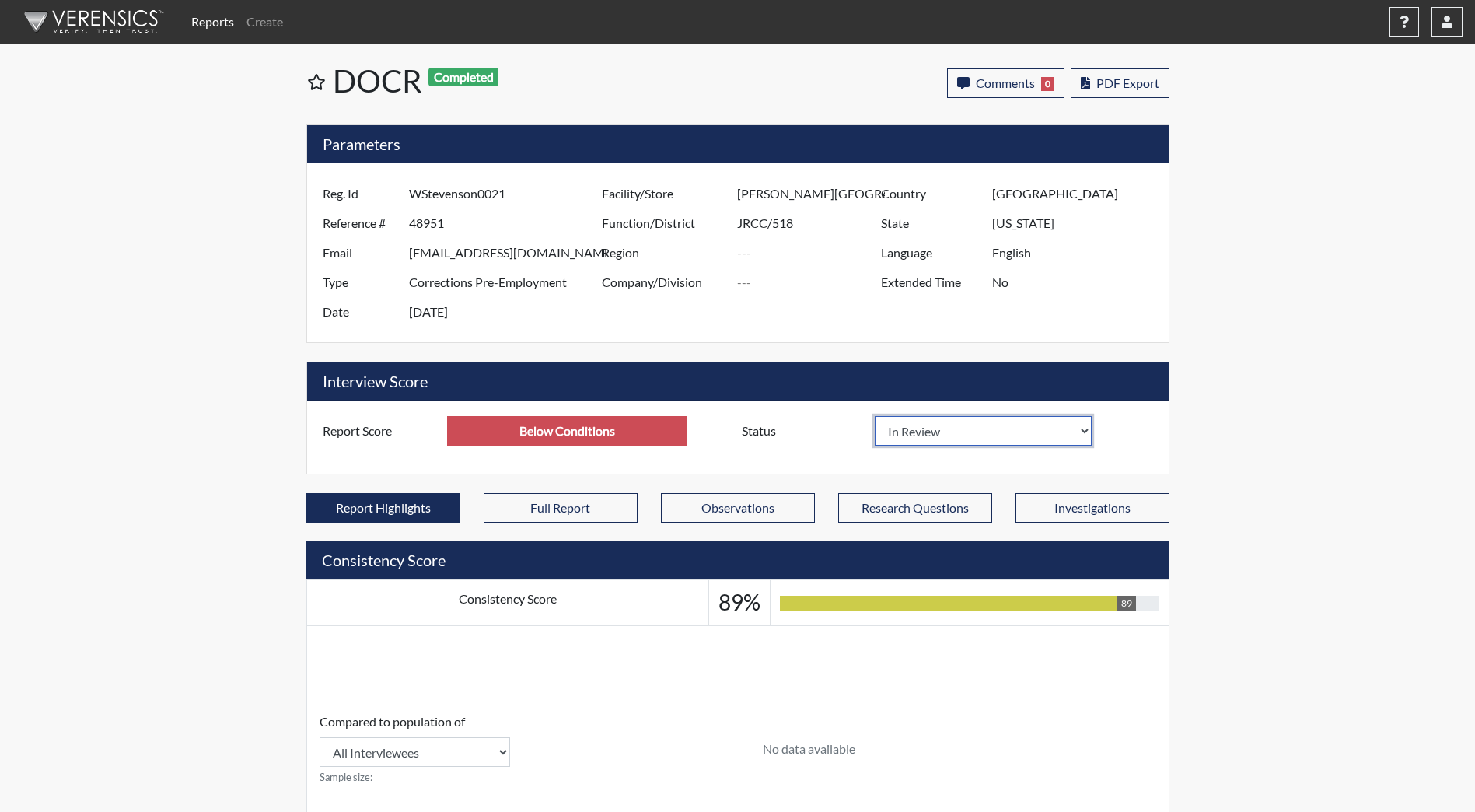
click at [996, 437] on select "In Review Hire Decline" at bounding box center [984, 431] width 218 height 30
select select "decline"
select select
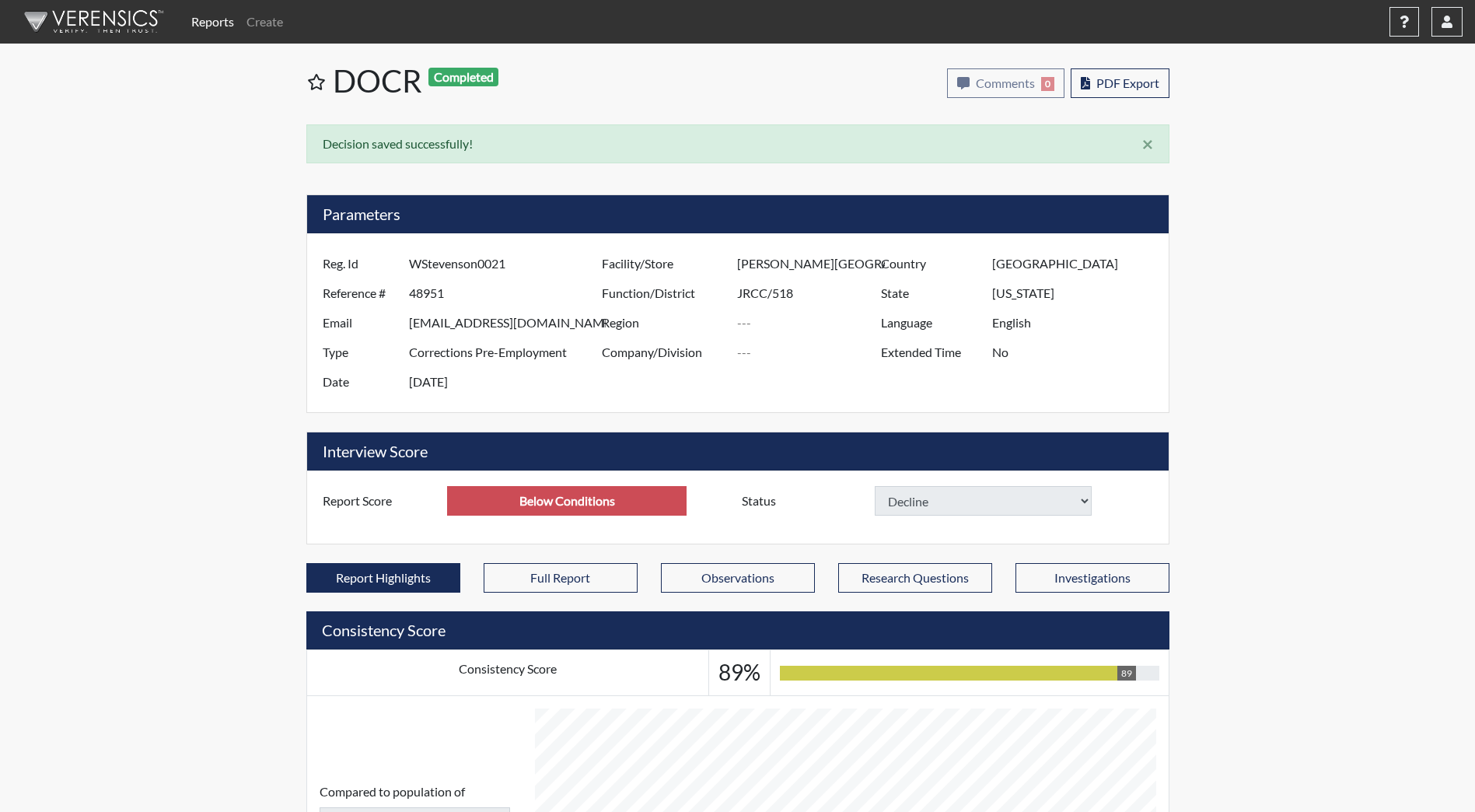
select select
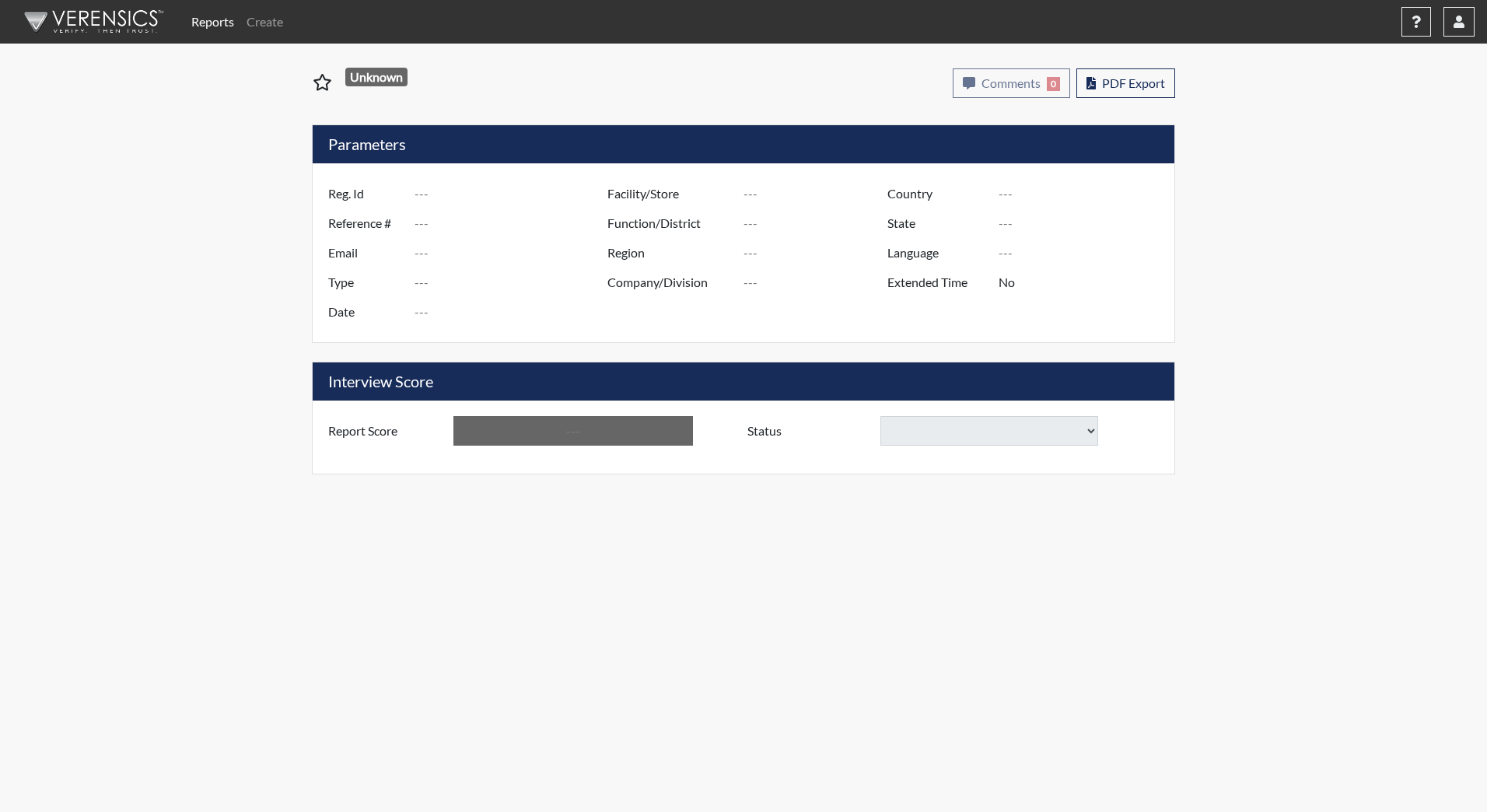
type input "ZRobinson6660"
type input "48952"
type input "[EMAIL_ADDRESS][DOMAIN_NAME]"
type input "Corrections Pre-Employment"
type input "[DATE]"
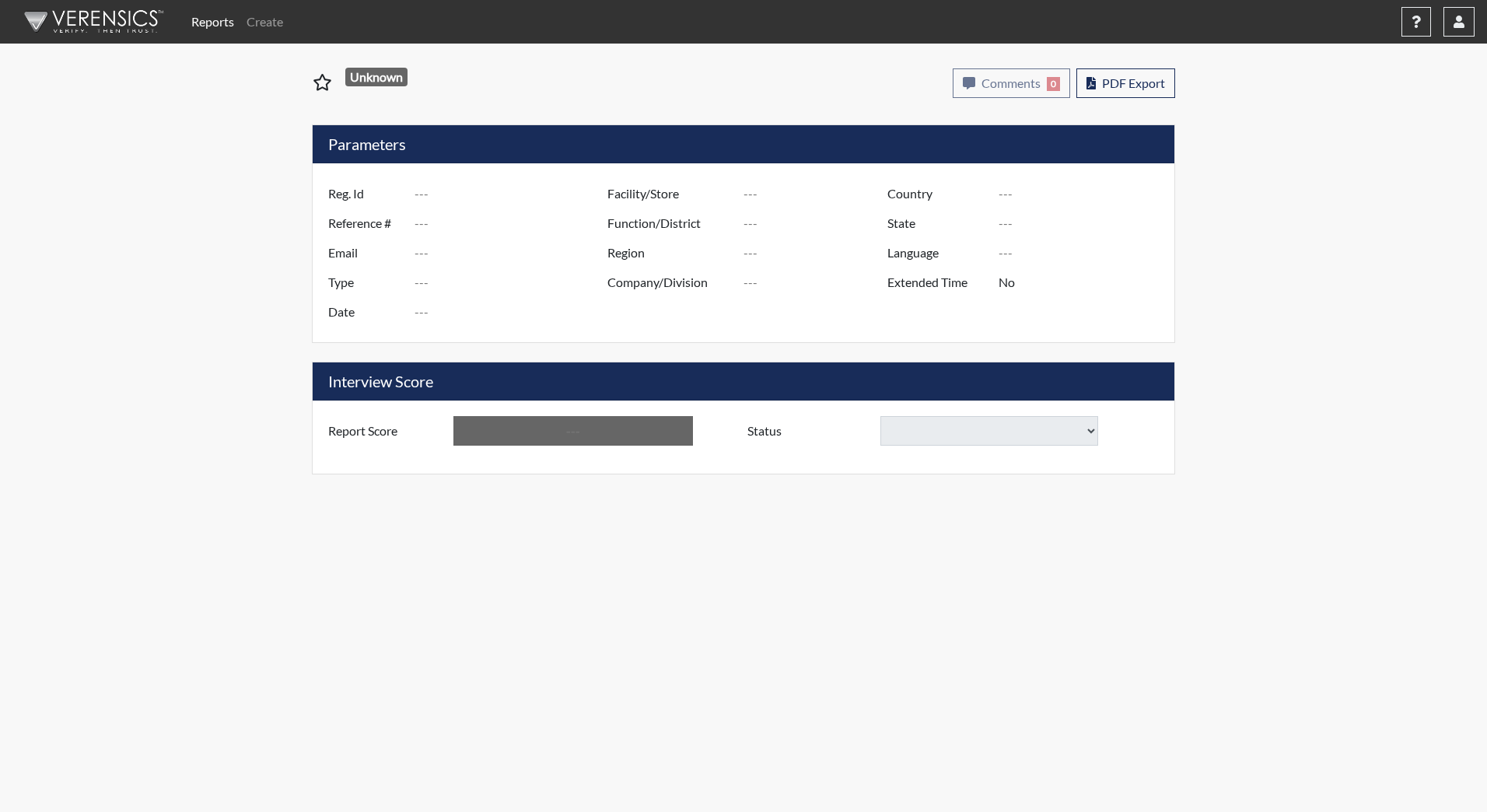
type input "[PERSON_NAME][GEOGRAPHIC_DATA]"
type input "JRCC/518"
type input "[GEOGRAPHIC_DATA]"
type input "[US_STATE]"
type input "English"
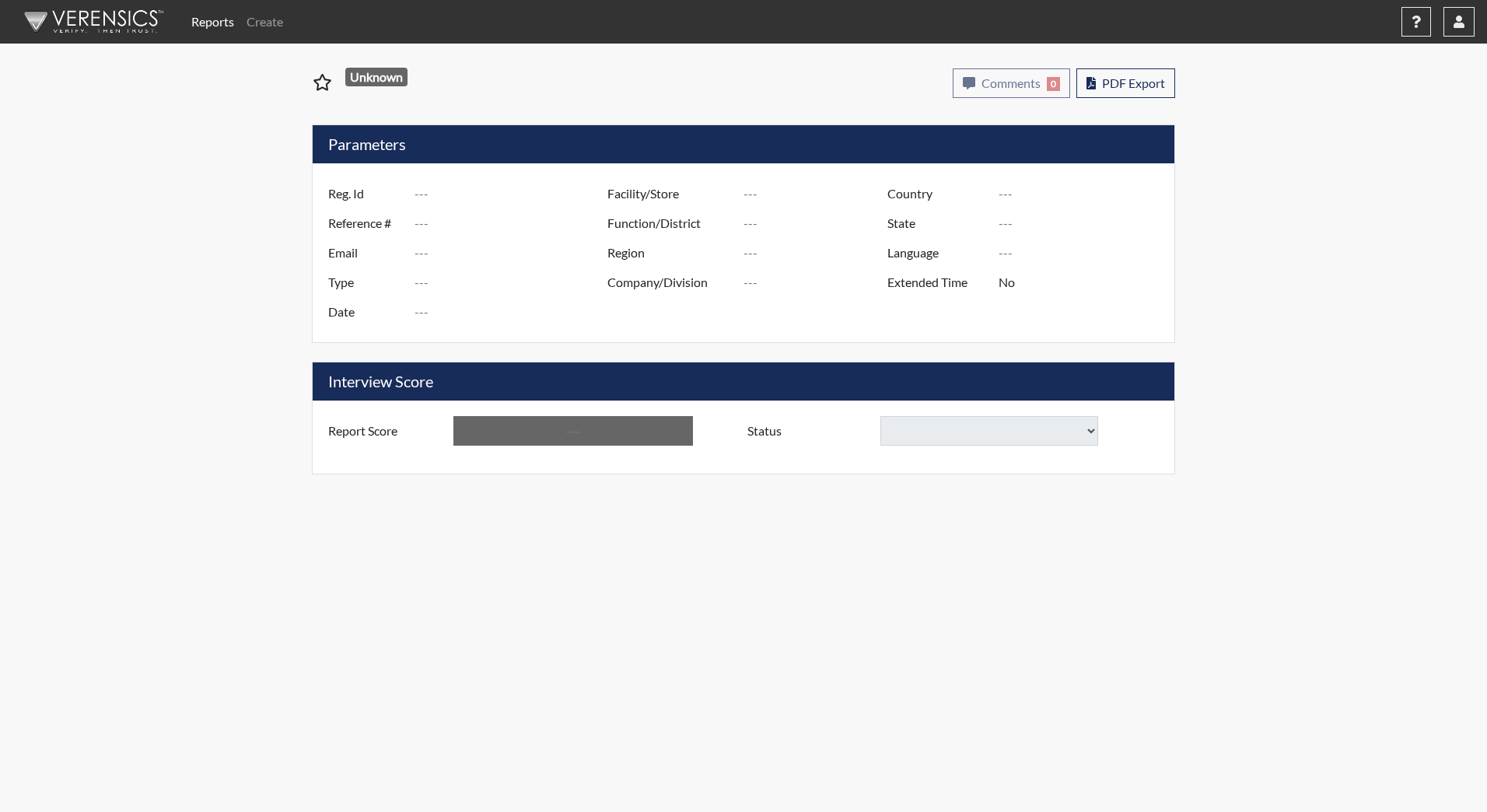
type input "Above Conditions"
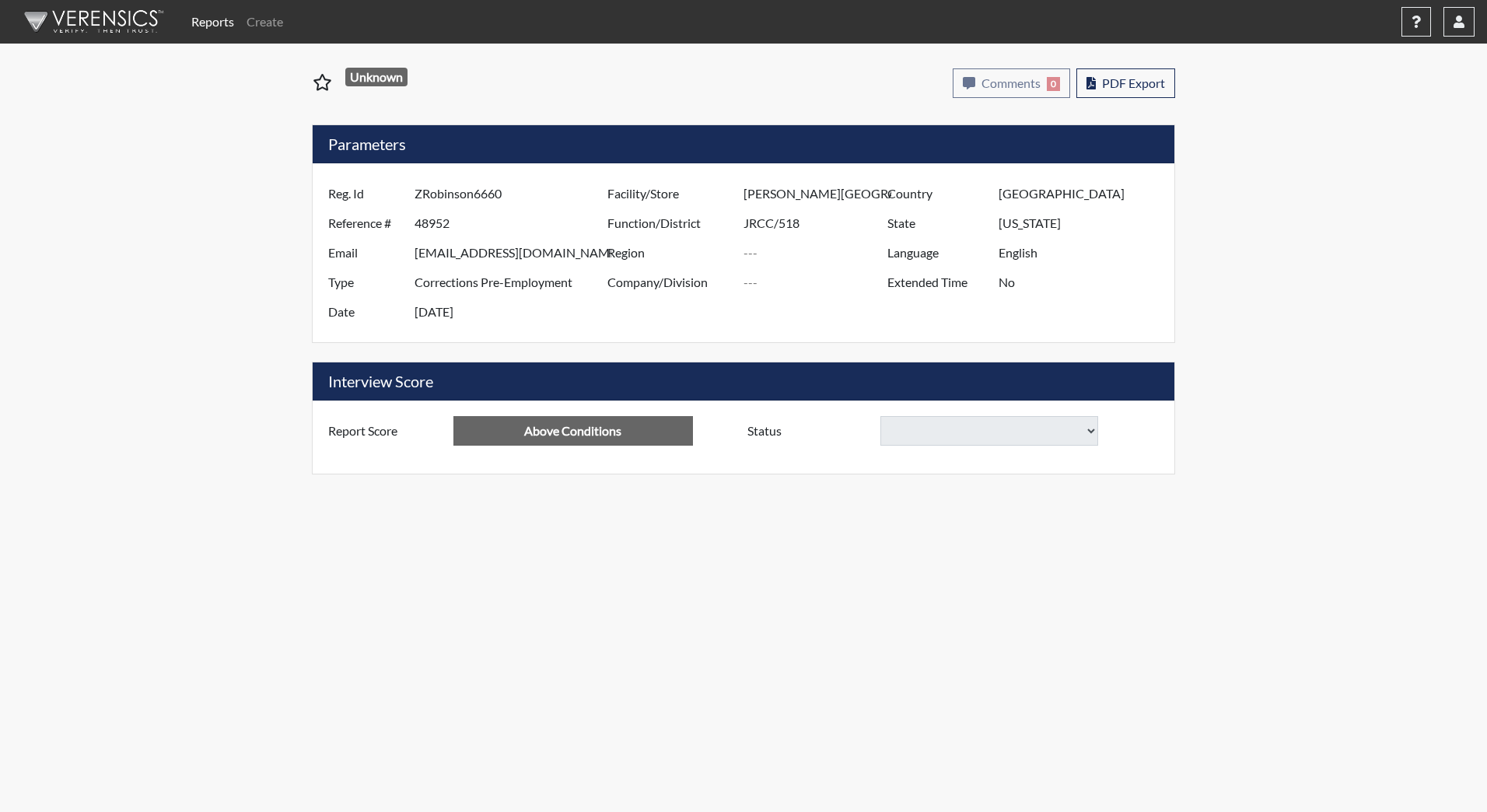
select select
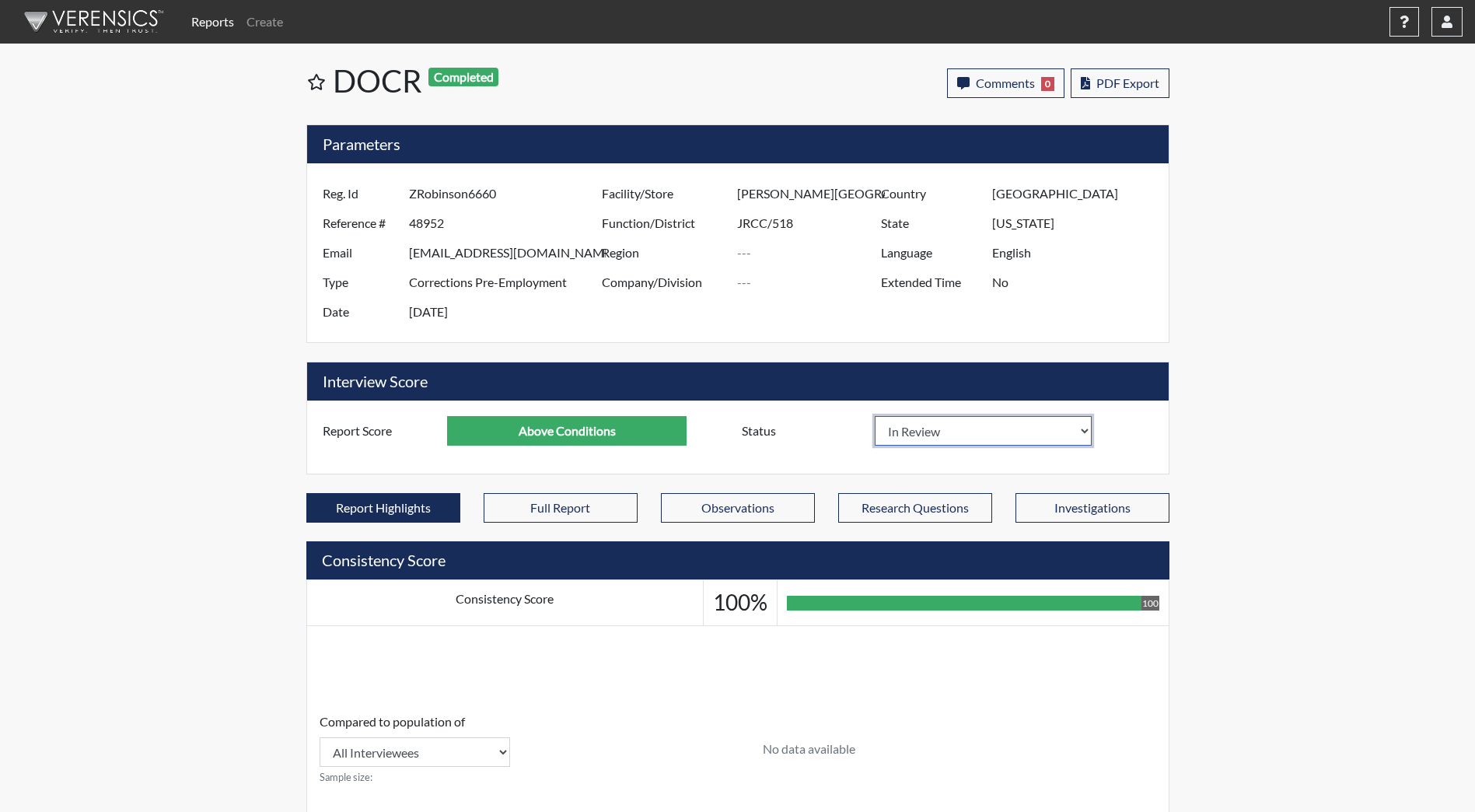
click at [934, 441] on select "In Review Hire Decline" at bounding box center [984, 431] width 218 height 30
select select "decline"
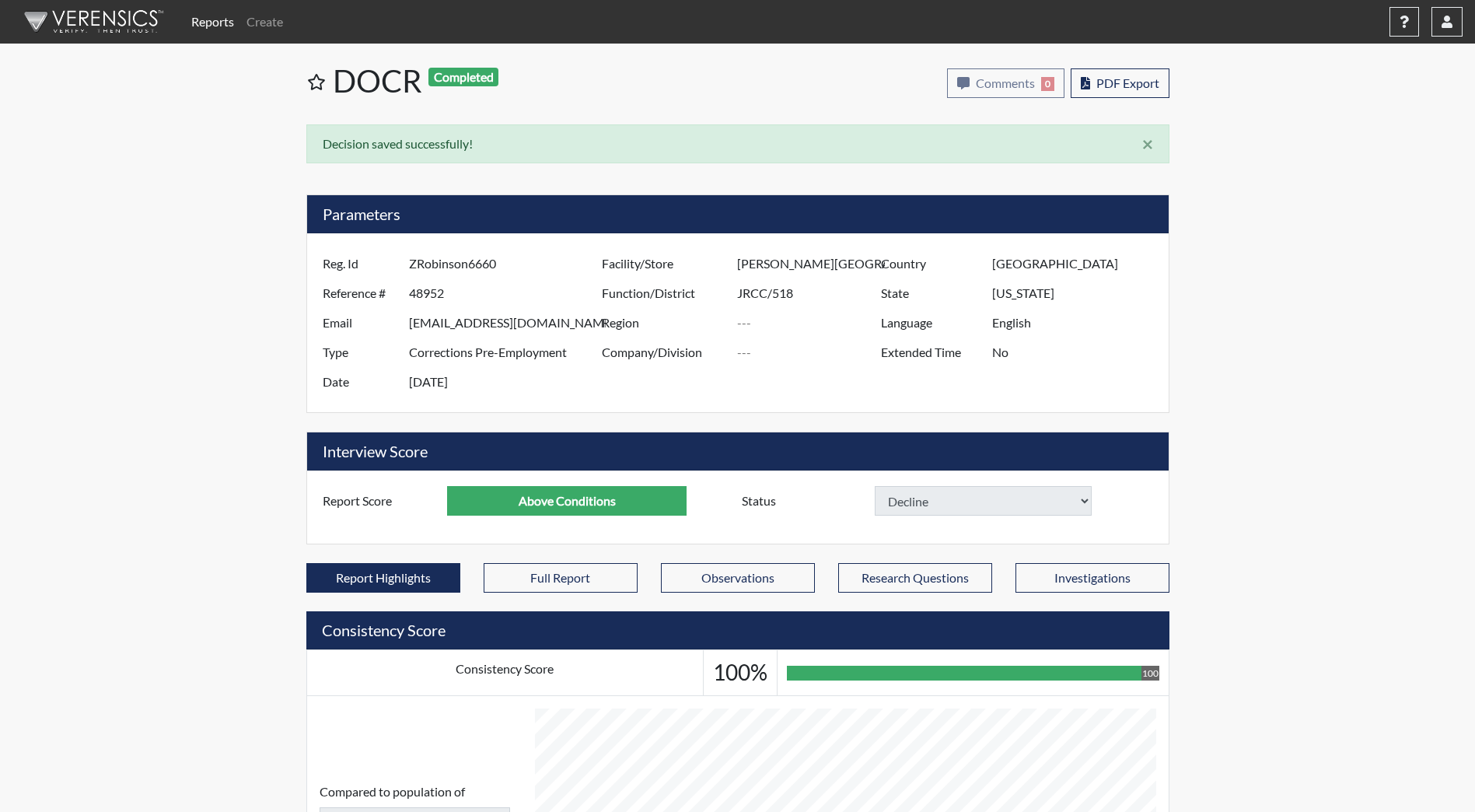
select select
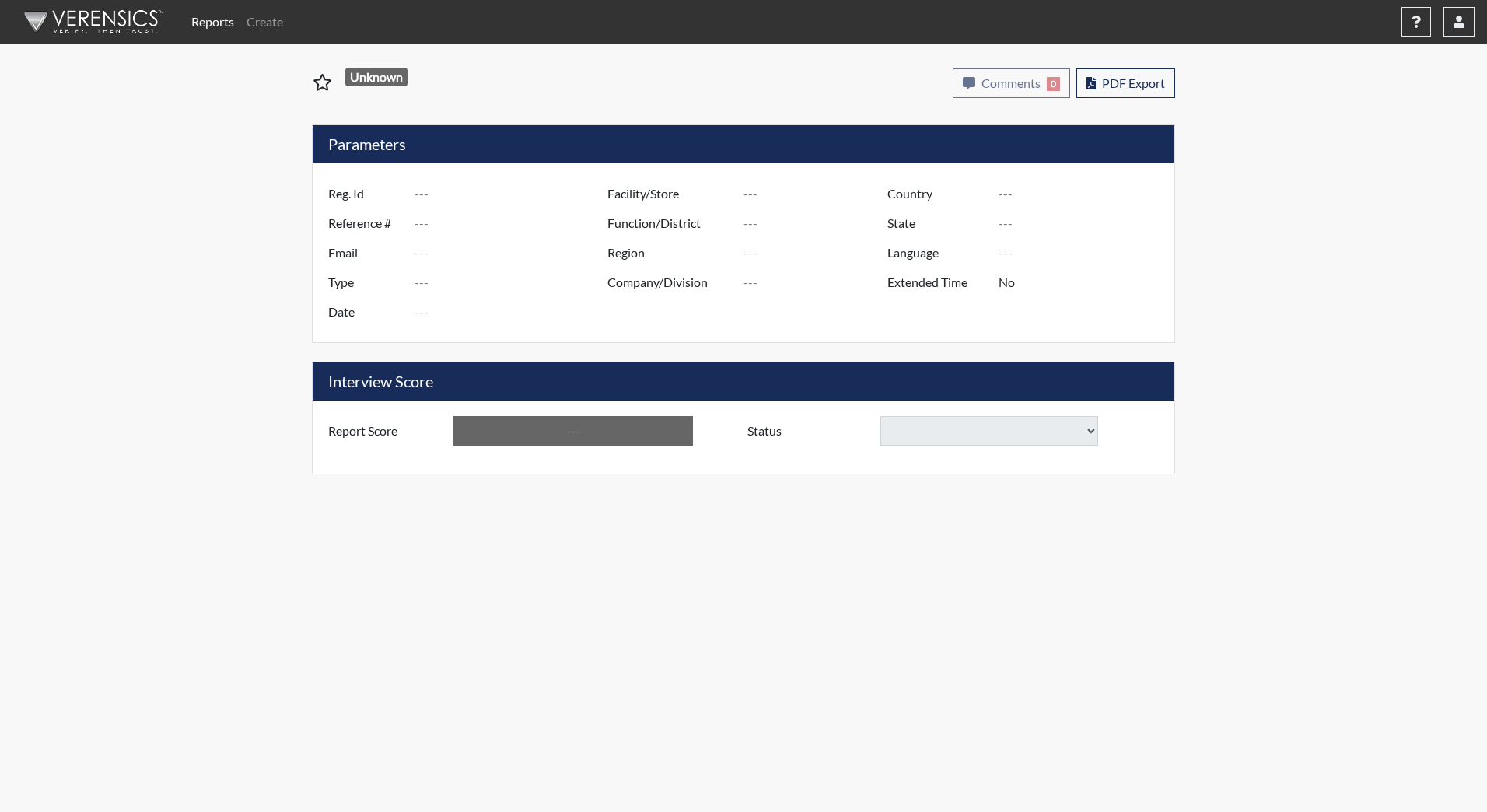
type input "BWines0335"
type input "48871"
type input "[EMAIL_ADDRESS][DOMAIN_NAME]"
type input "Corrections Pre-Employment"
type input "[DATE]"
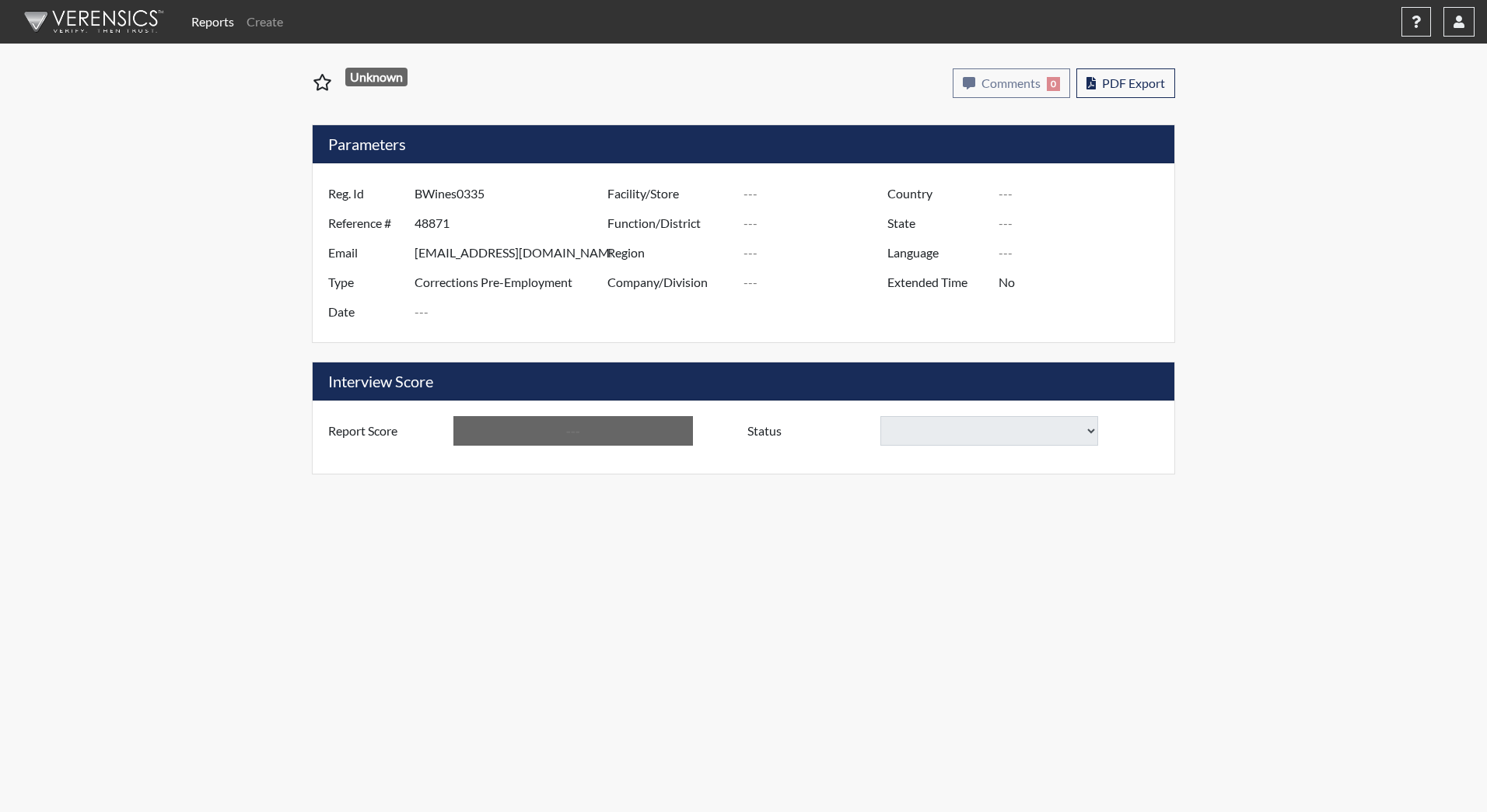
type input "[PERSON_NAME][GEOGRAPHIC_DATA]"
type input "JRCC/518"
type input "[GEOGRAPHIC_DATA]"
type input "[US_STATE]"
type input "English"
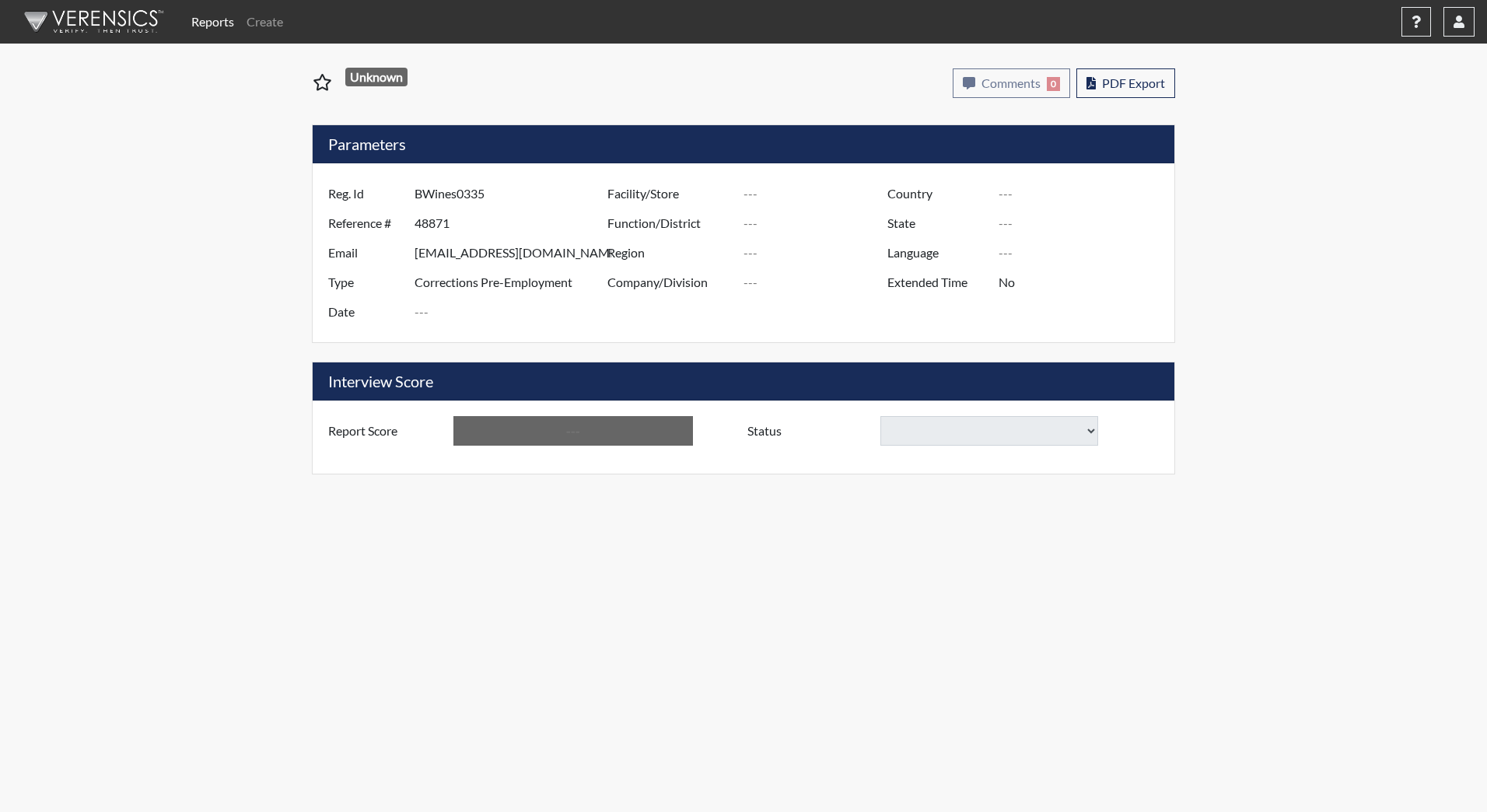
type input "Above Conditions"
select select "decline"
select select
type input "SKilber0411"
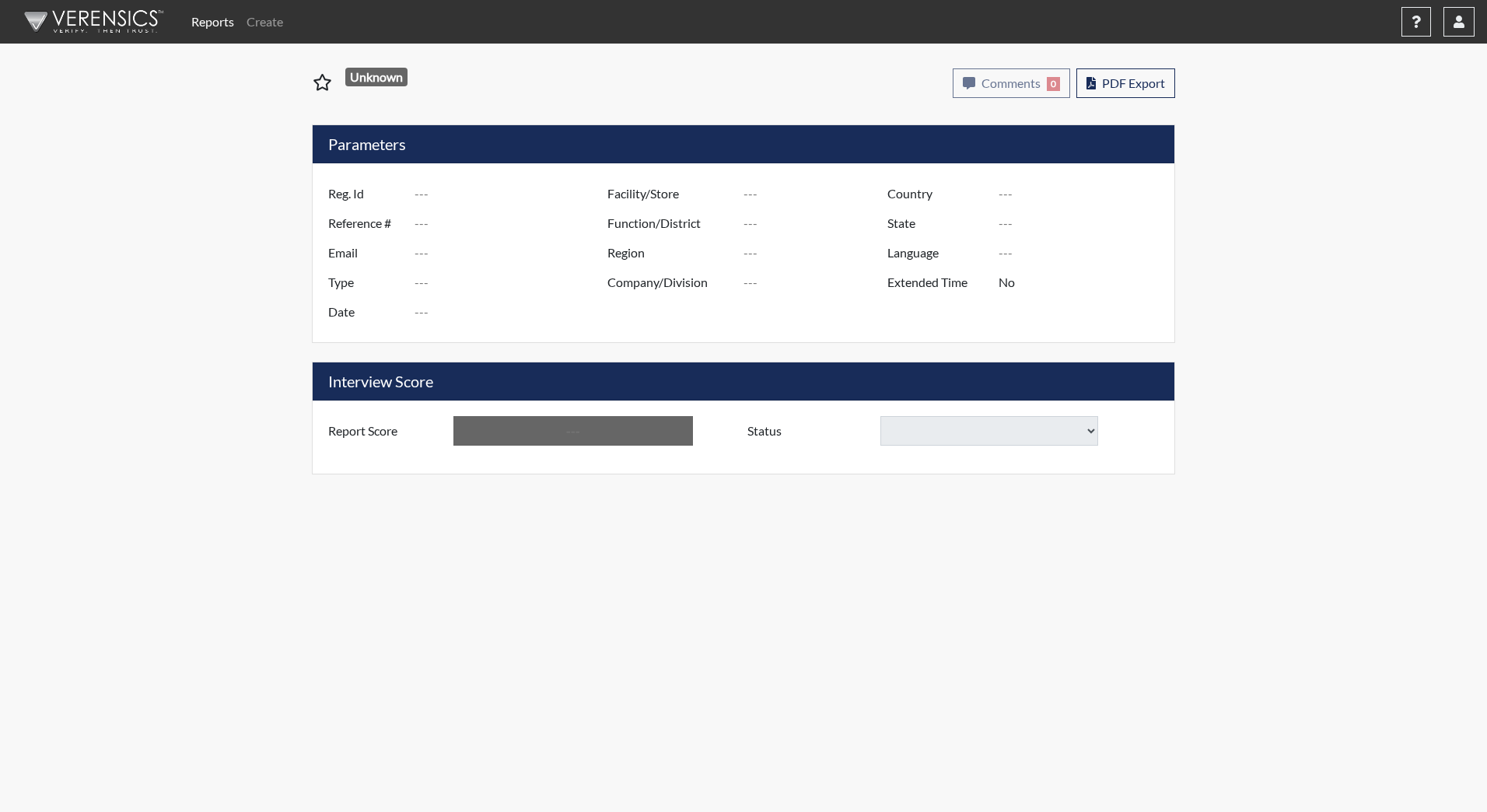
type input "48536"
type input "[EMAIL_ADDRESS][PERSON_NAME][PERSON_NAME][DOMAIN_NAME]"
type input "Corrections Pre-Employment"
type input "[DATE]"
type input "[PERSON_NAME][GEOGRAPHIC_DATA]"
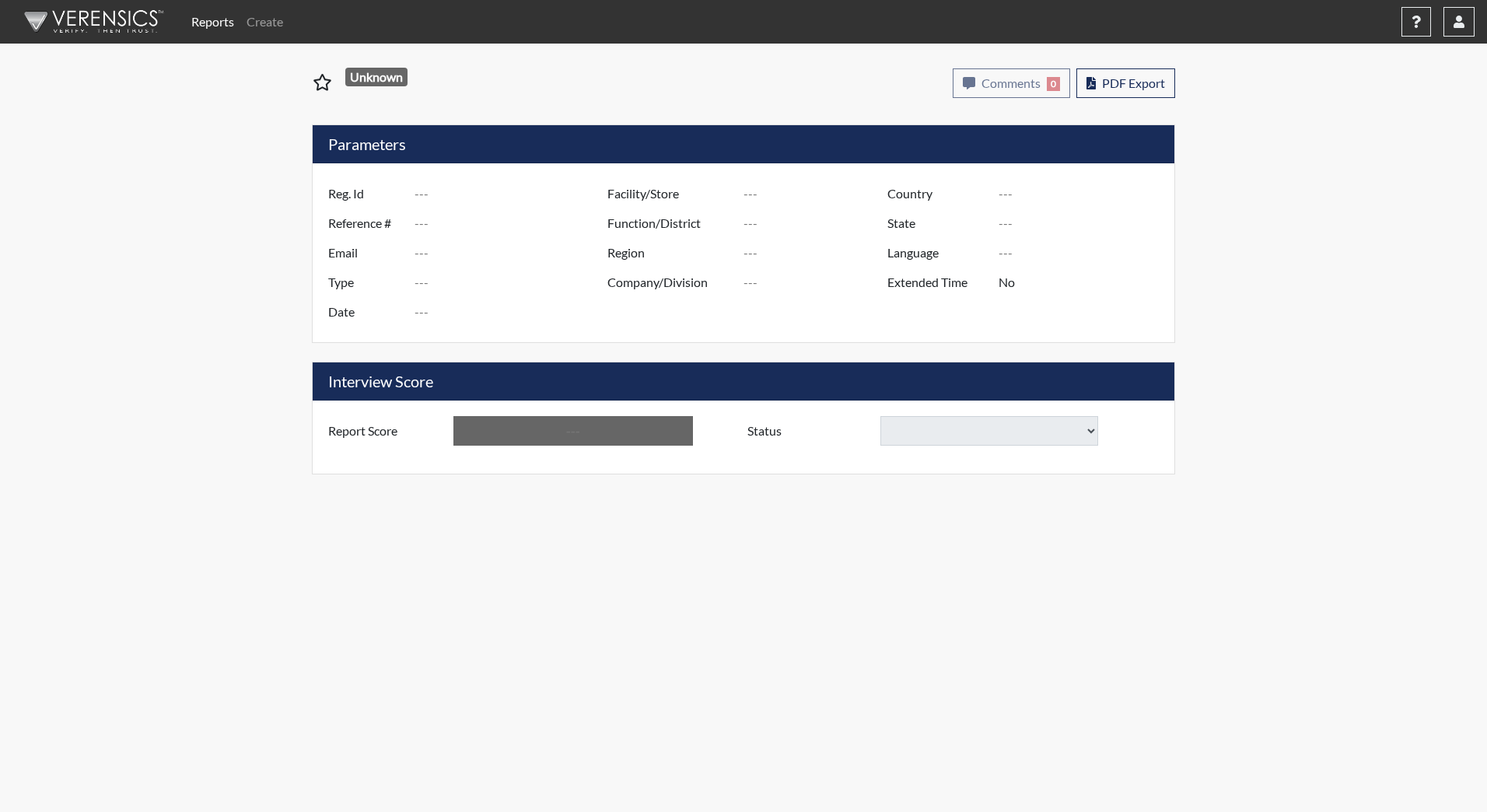
type input "JRCC/518"
type input "[GEOGRAPHIC_DATA]"
type input "[US_STATE]"
type input "English"
type input "Above Conditions"
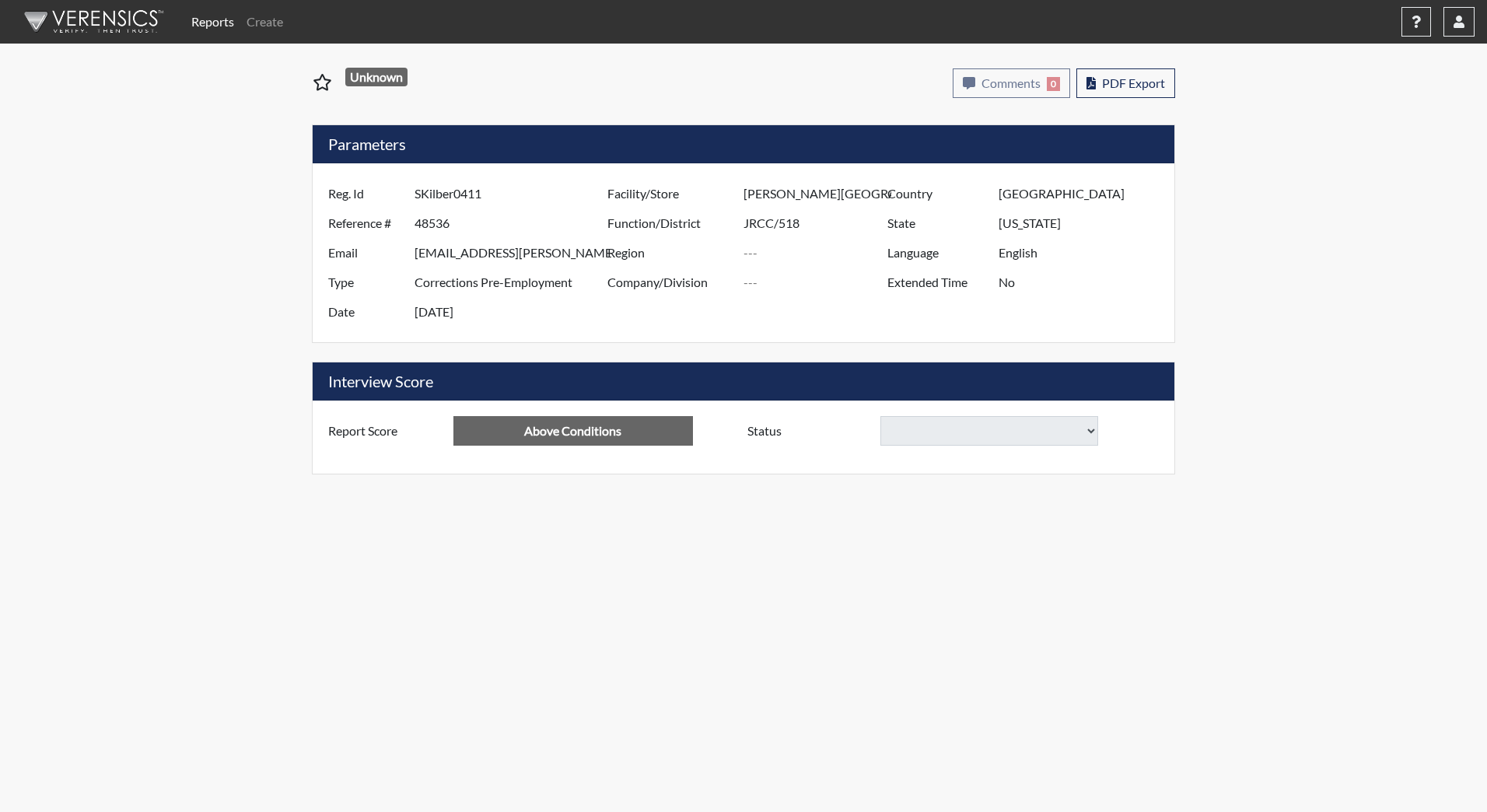
click at [922, 439] on select at bounding box center [989, 431] width 217 height 30
select select
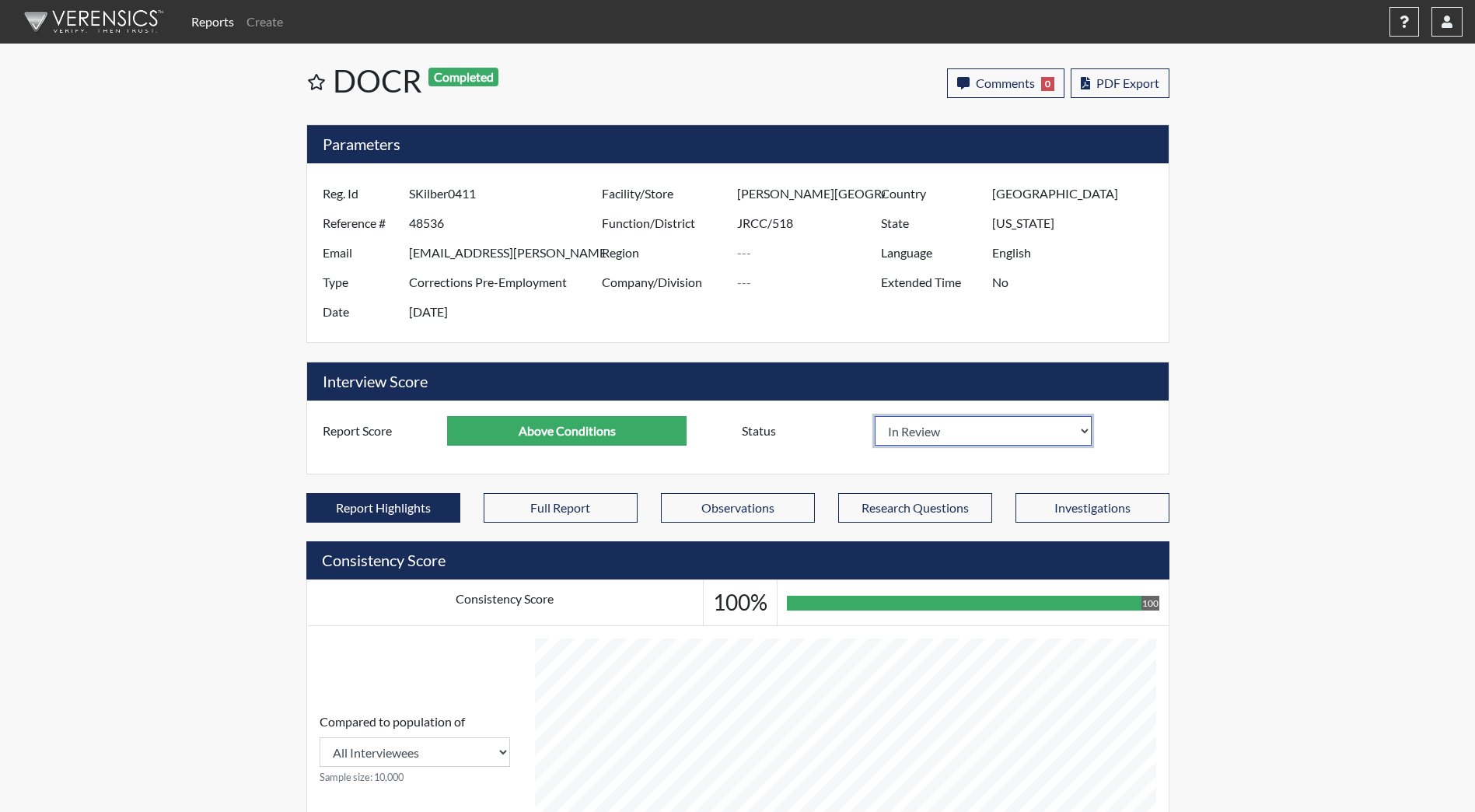
click at [922, 439] on select "In Review Hire Decline" at bounding box center [984, 431] width 218 height 30
select select "hire"
select select
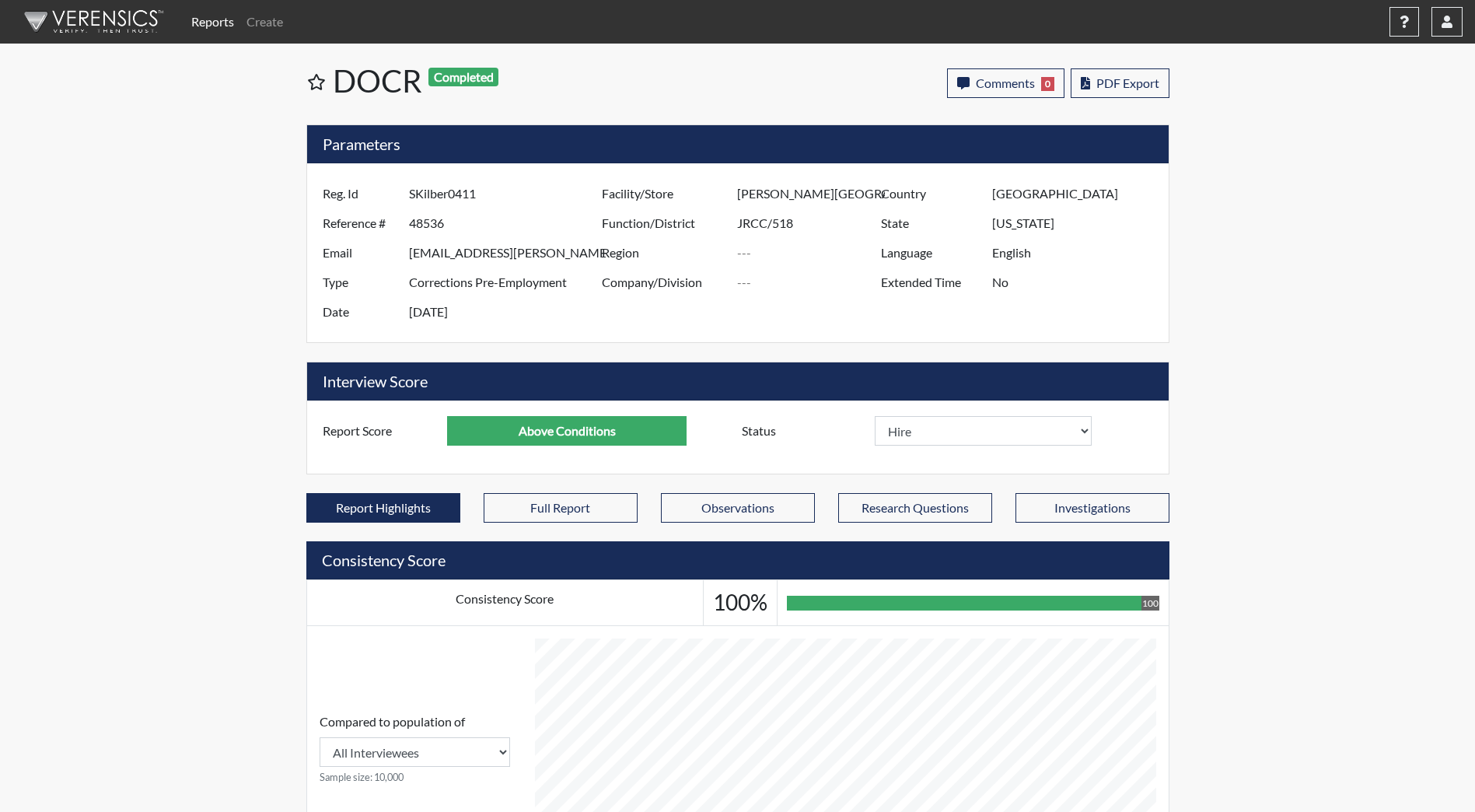
select select
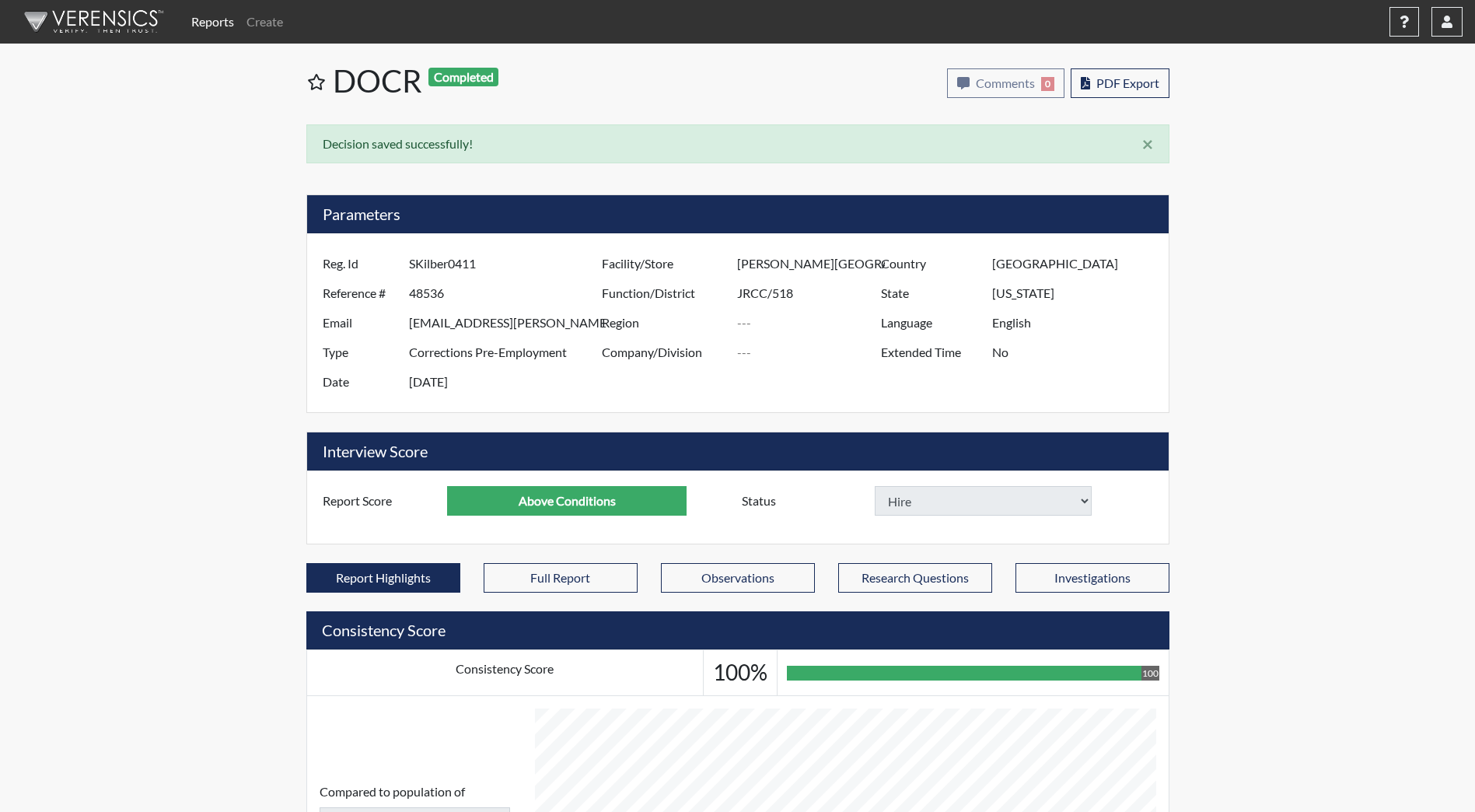
select select
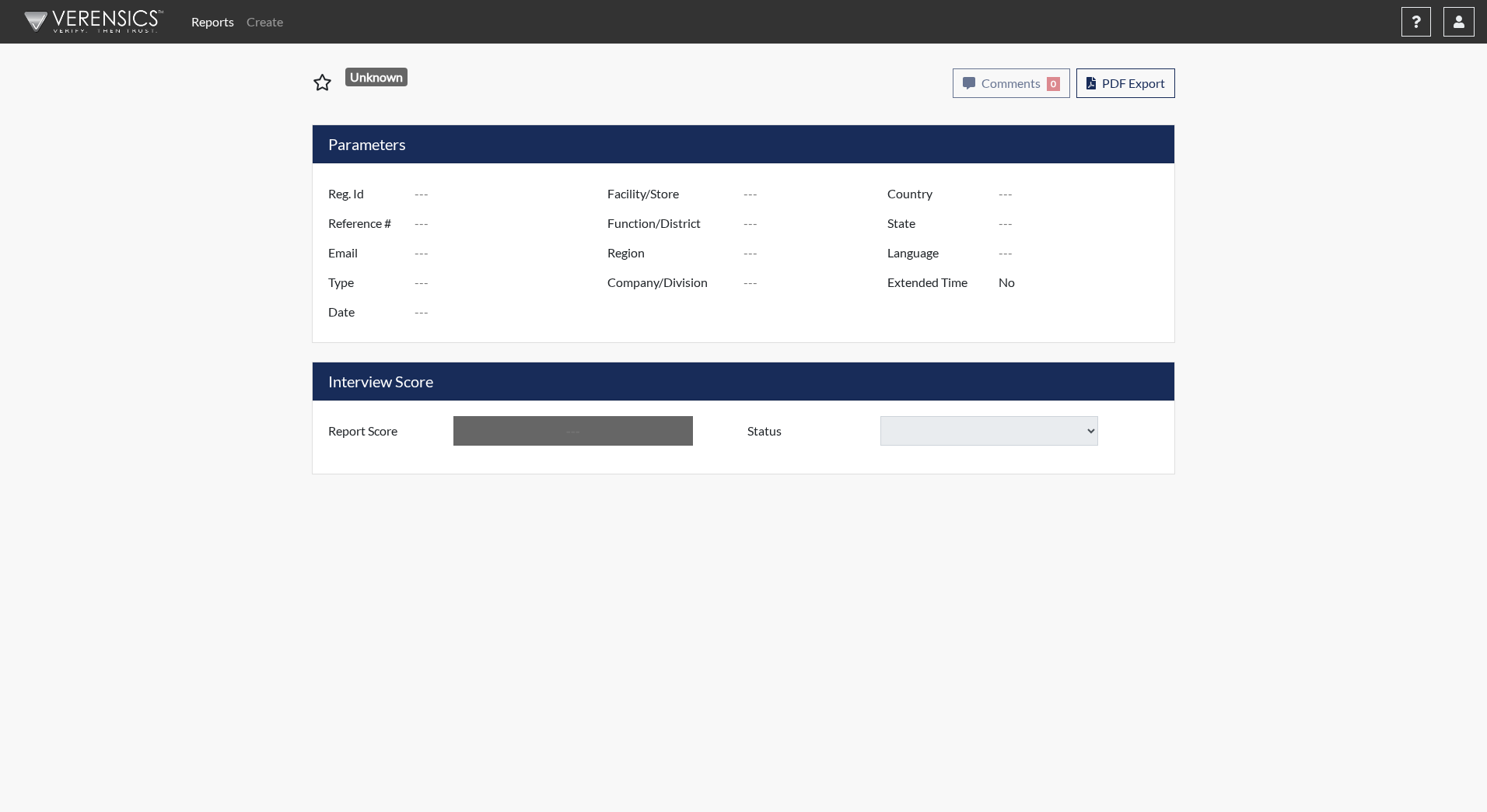
type input "DSian8045"
type input "48517"
type input "[EMAIL_ADDRESS][DOMAIN_NAME]"
type input "Corrections Pre-Employment"
type input "[DATE]"
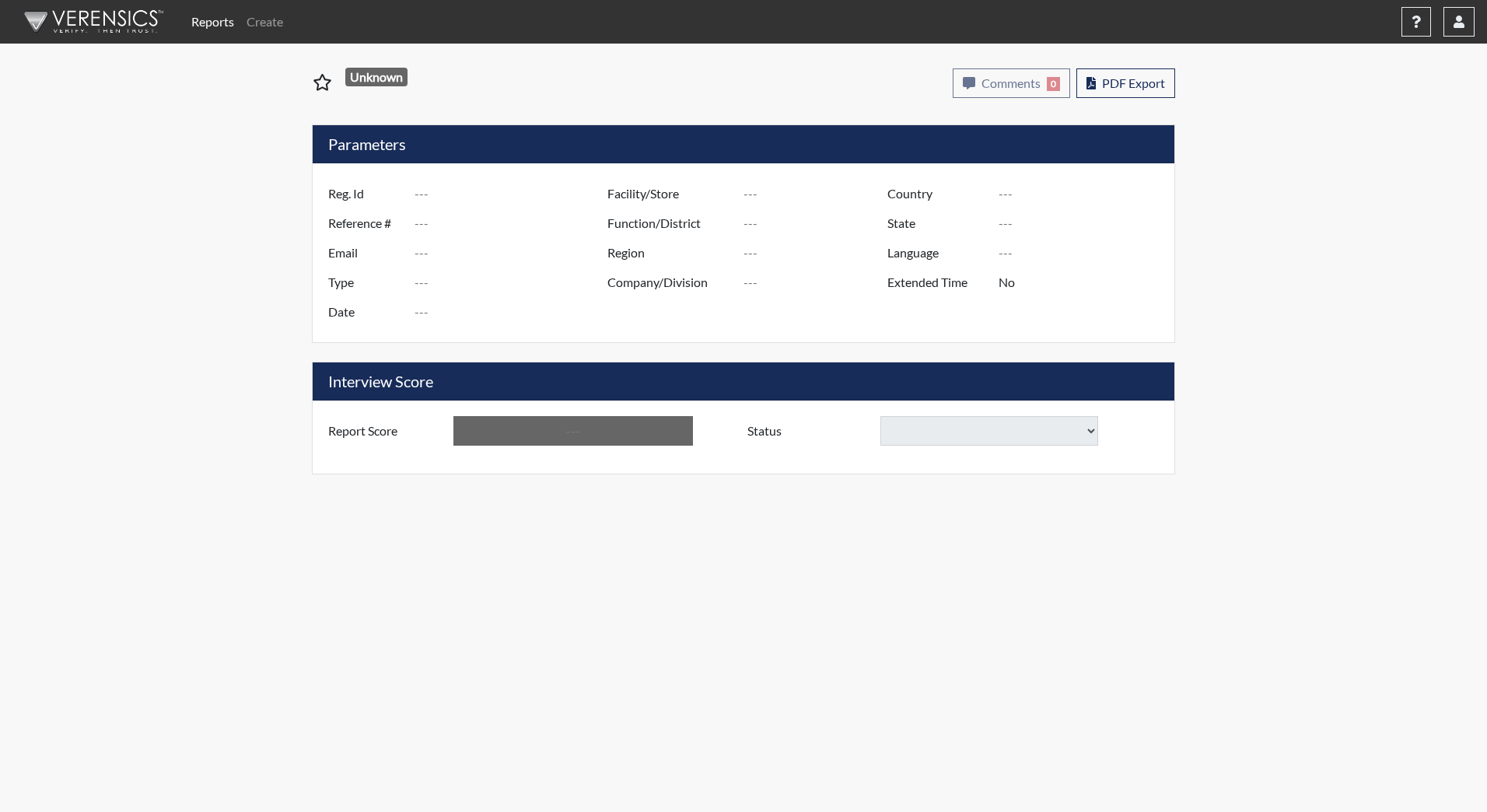
type input "[PERSON_NAME][GEOGRAPHIC_DATA]"
type input "JRCC/518"
type input "[GEOGRAPHIC_DATA]"
type input "[US_STATE]"
type input "English"
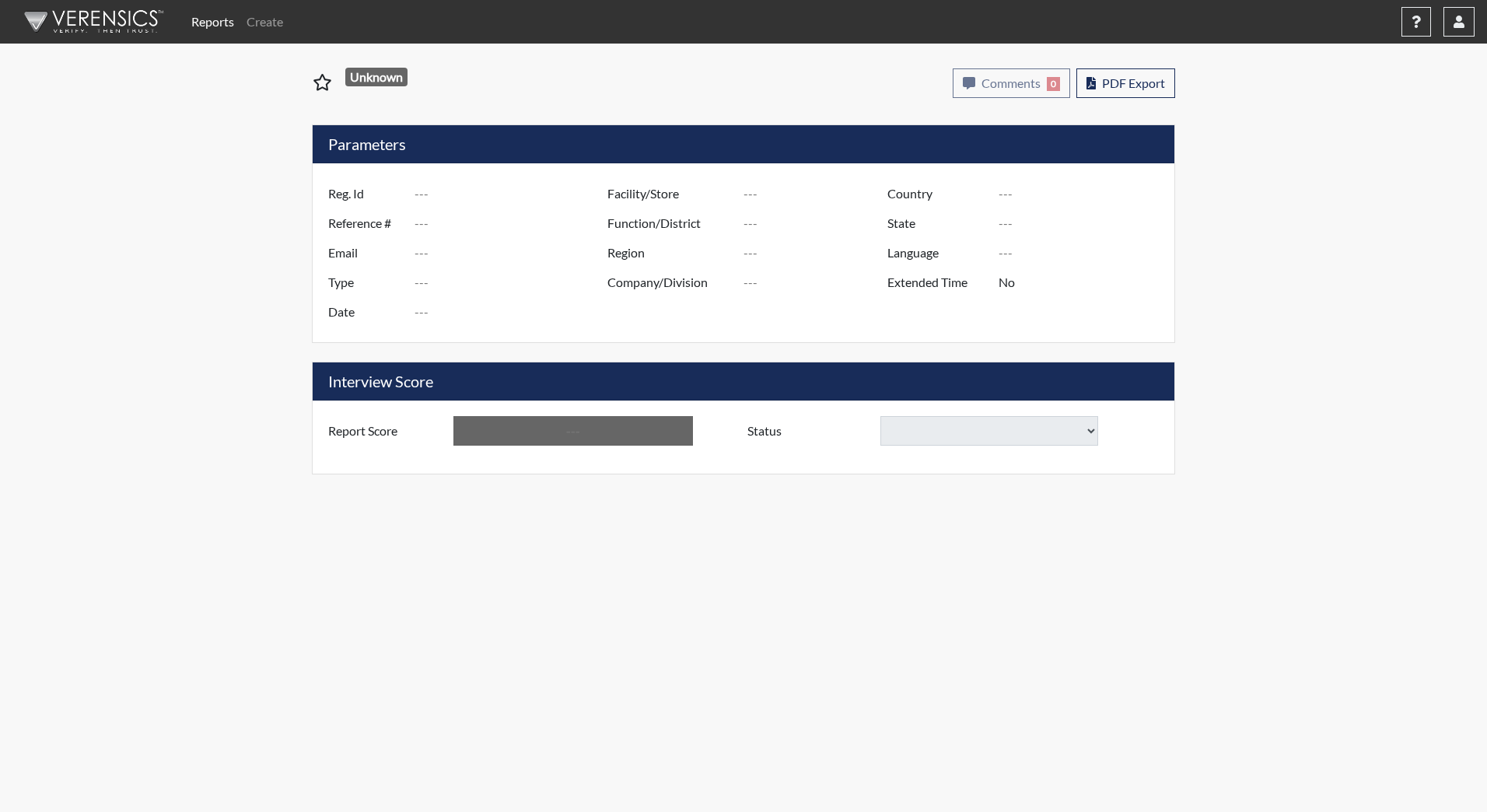
type input "Above Conditions"
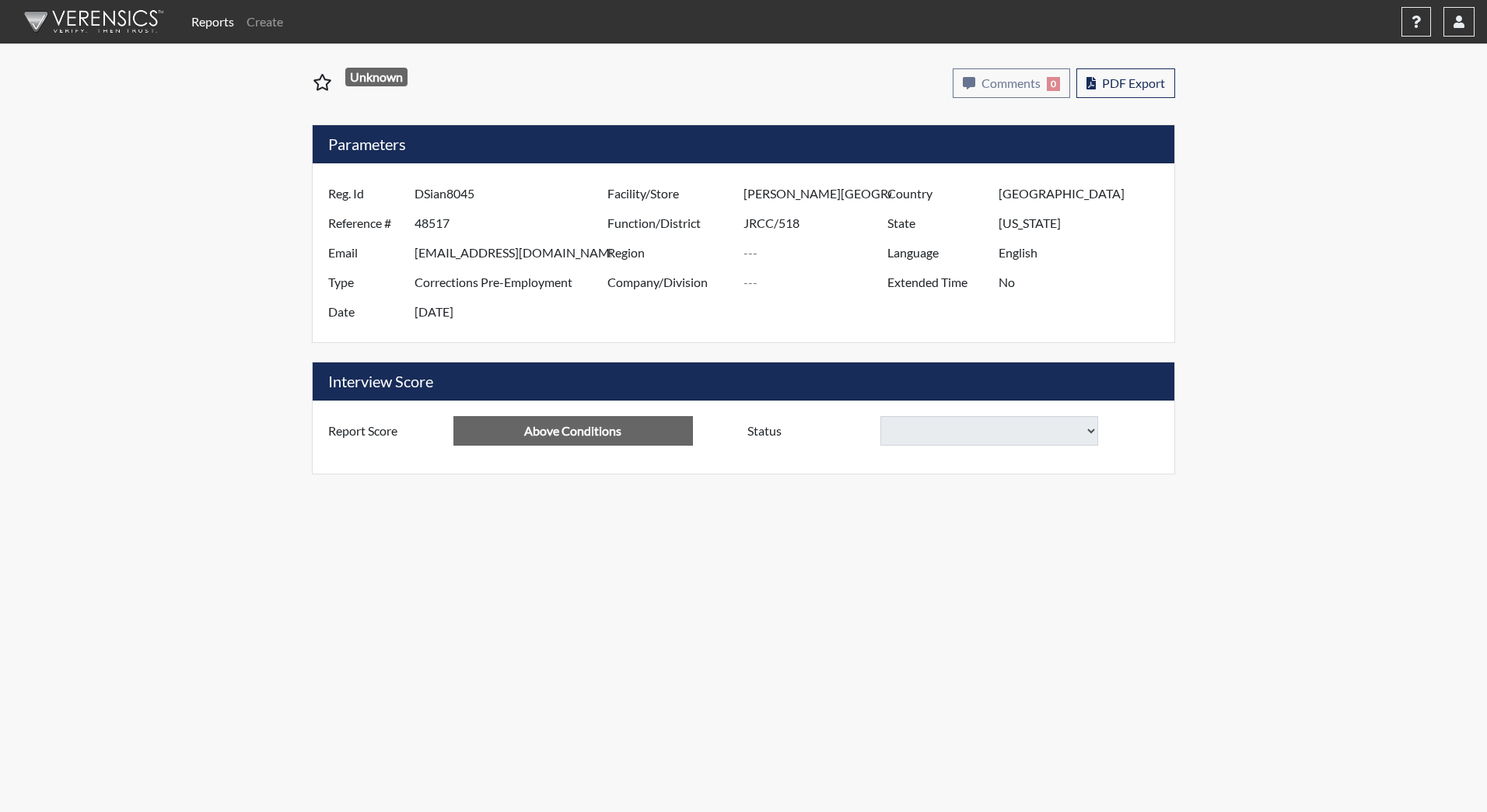
click at [951, 432] on select at bounding box center [989, 431] width 217 height 30
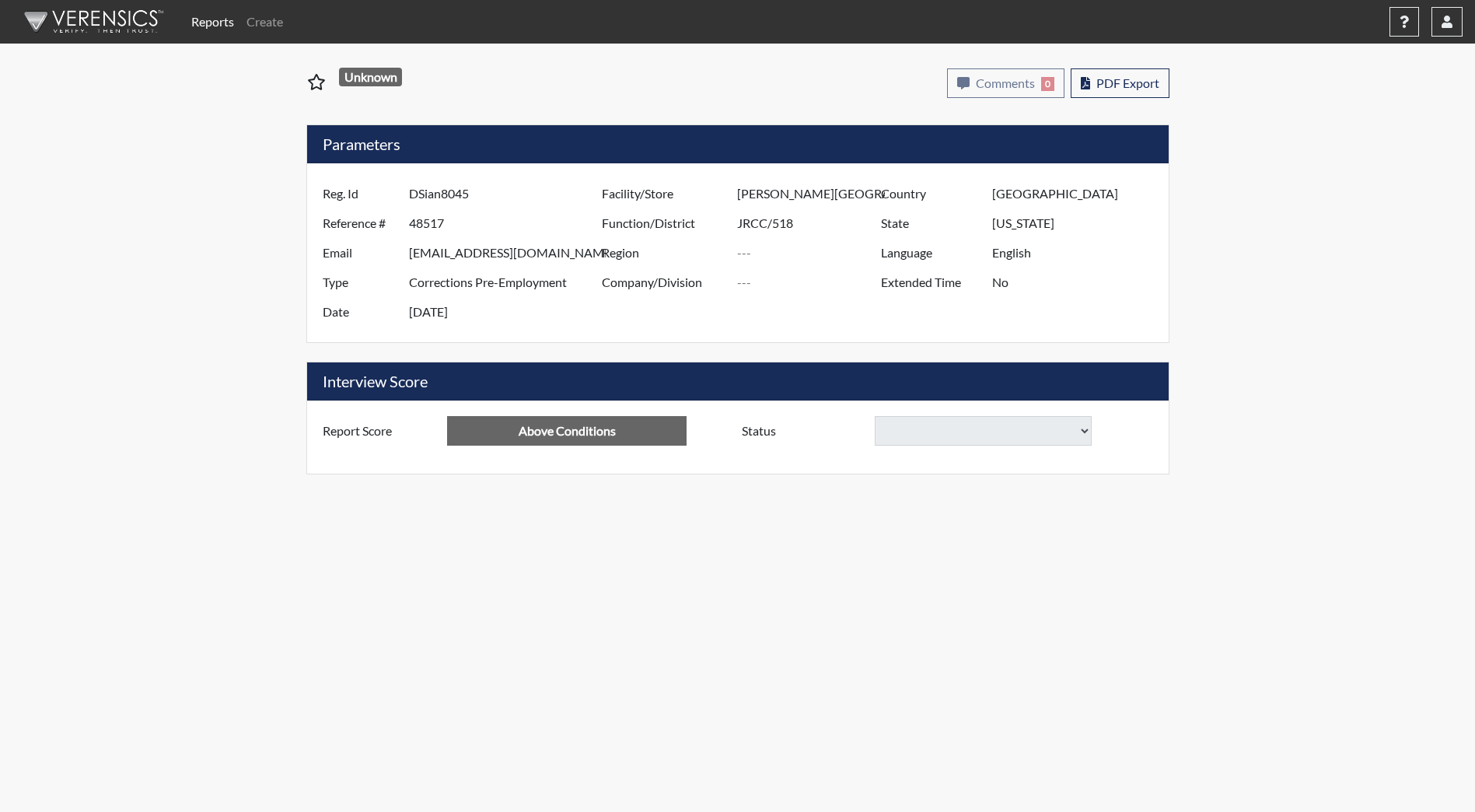
select select "reasonable-explanation-provided"
select select
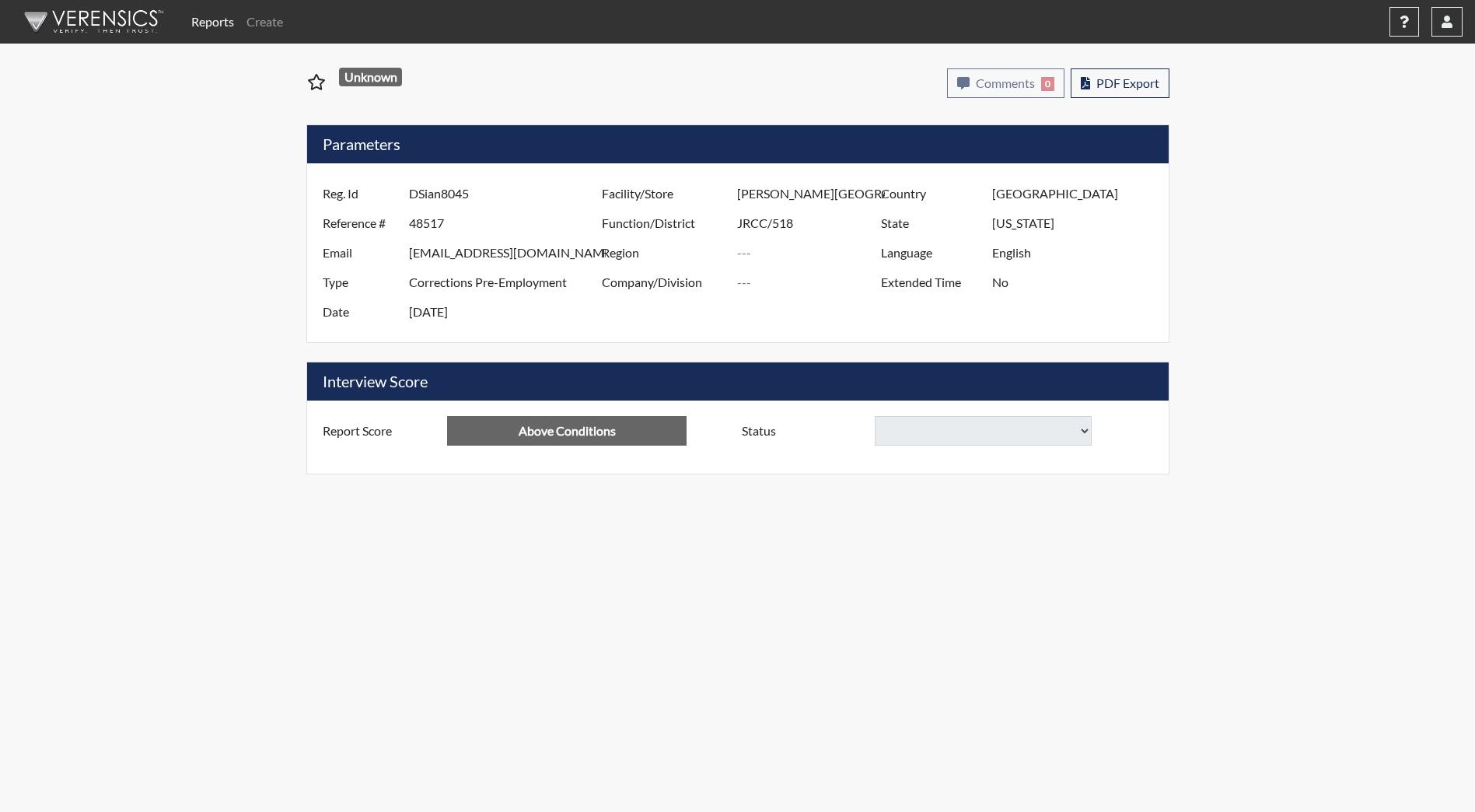
select select
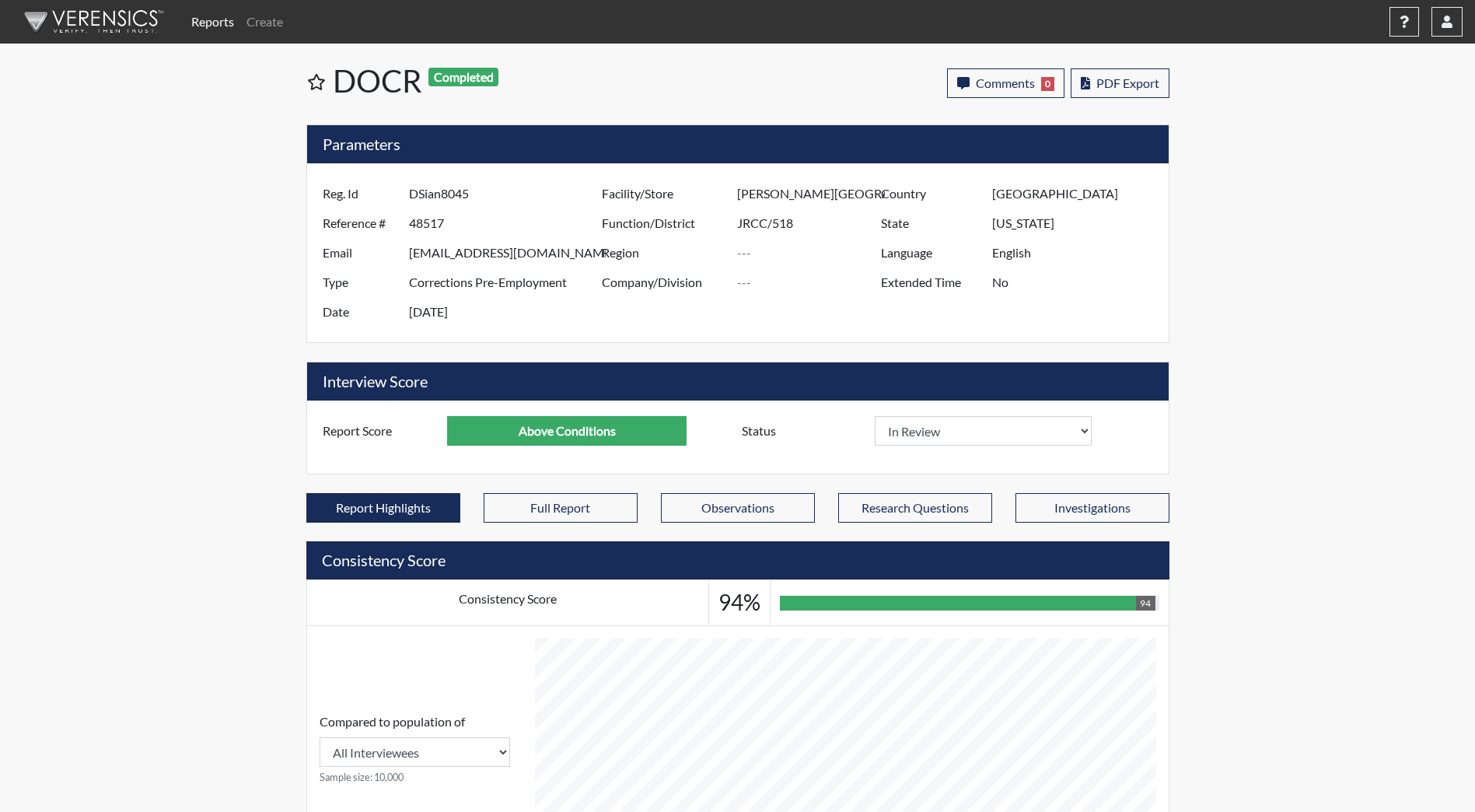
scroll to position [259, 646]
click at [951, 432] on select "In Review Hire Decline" at bounding box center [984, 431] width 218 height 30
select select "decline"
select select
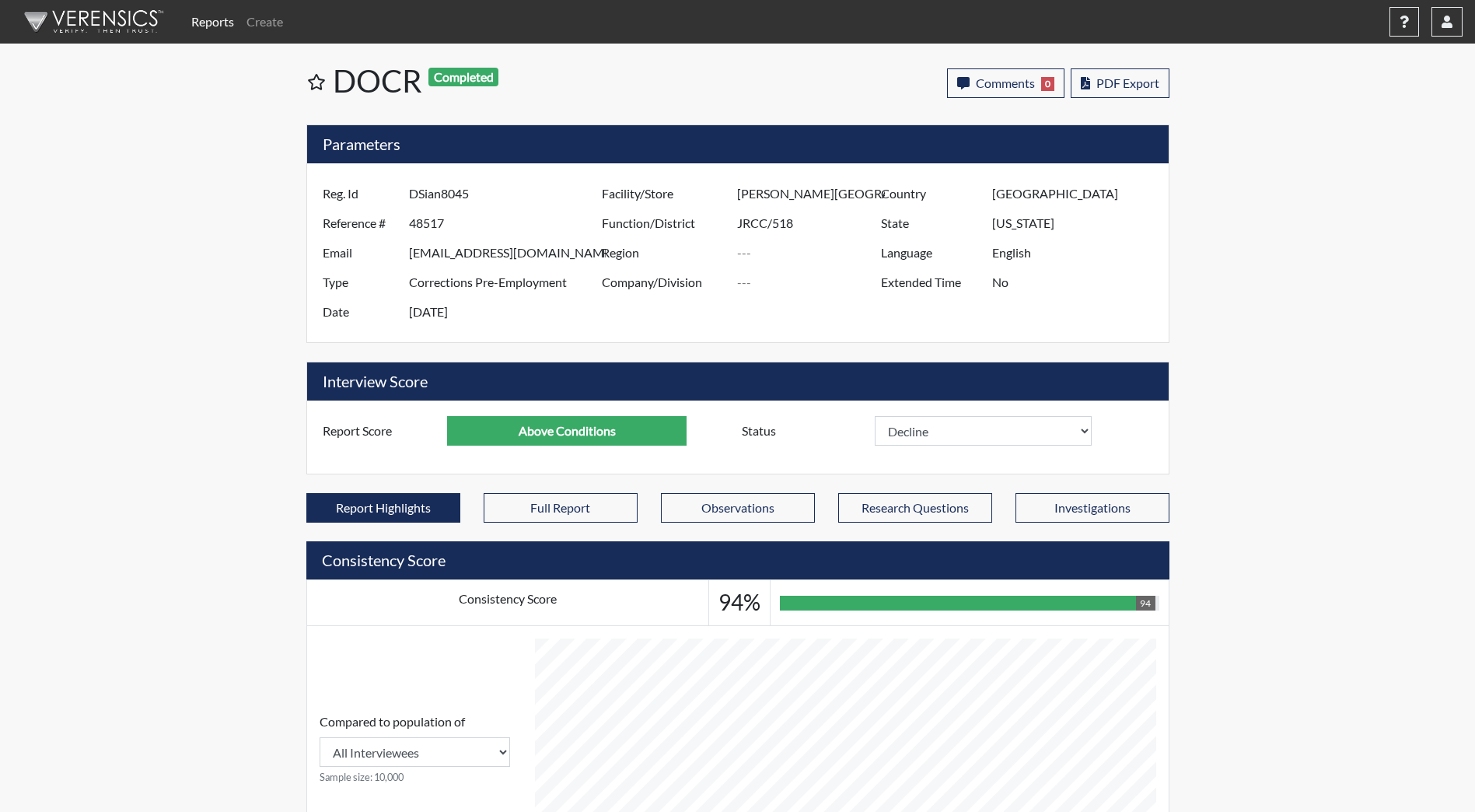
select select
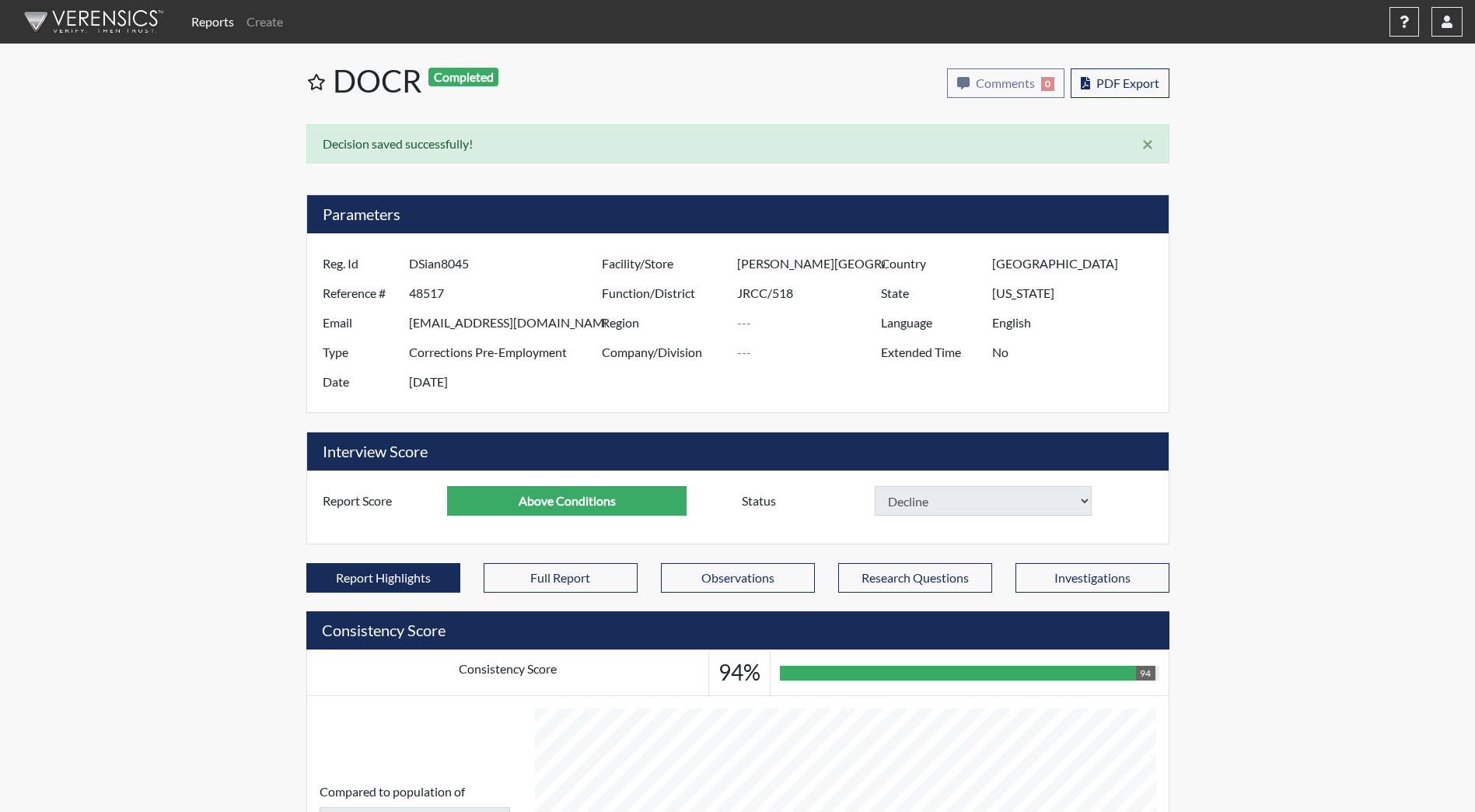
select select
